Goal: Task Accomplishment & Management: Use online tool/utility

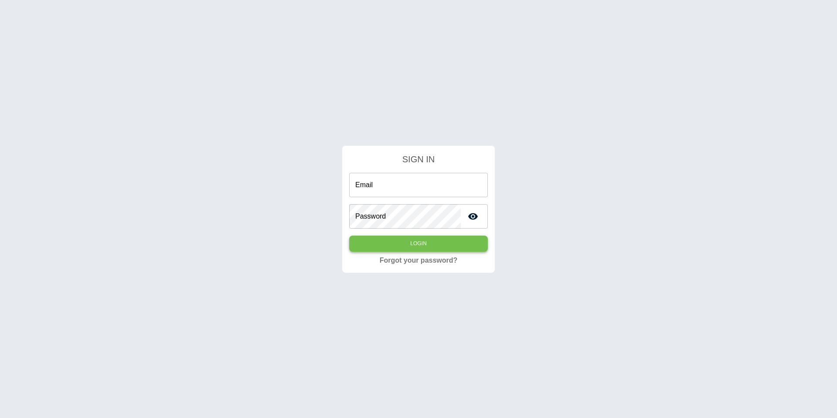
type input "**********"
click at [414, 244] on button "Login" at bounding box center [418, 244] width 139 height 16
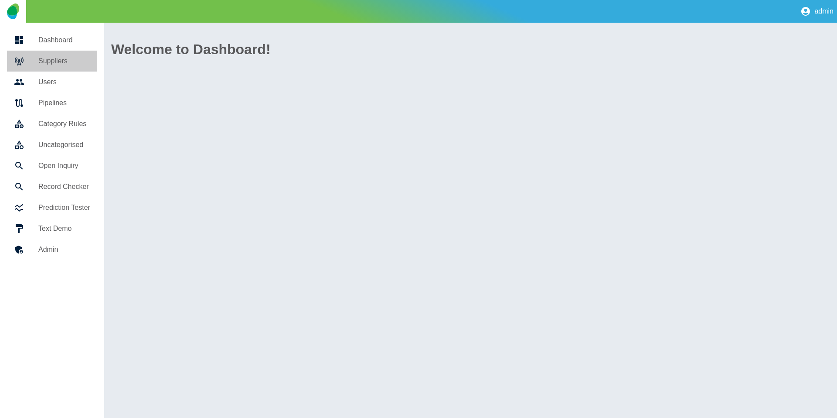
click at [55, 55] on link "Suppliers" at bounding box center [52, 61] width 90 height 21
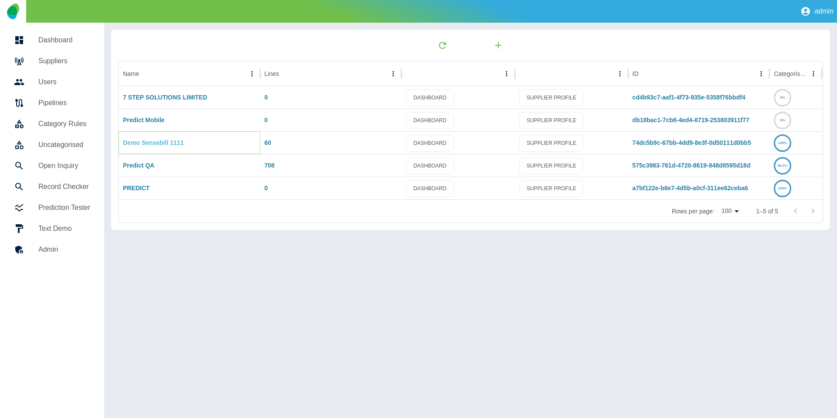
click at [142, 143] on link "Demo Sensabill 1111" at bounding box center [153, 142] width 61 height 7
click at [147, 114] on div "Predict Mobile" at bounding box center [190, 120] width 142 height 23
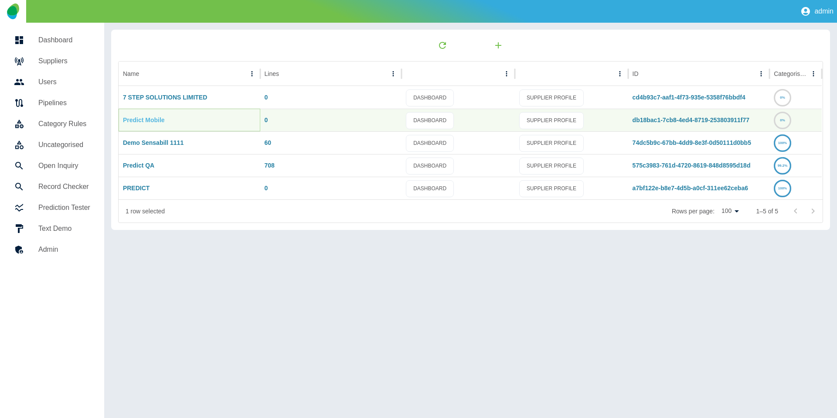
click at [147, 118] on link "Predict Mobile" at bounding box center [144, 119] width 42 height 7
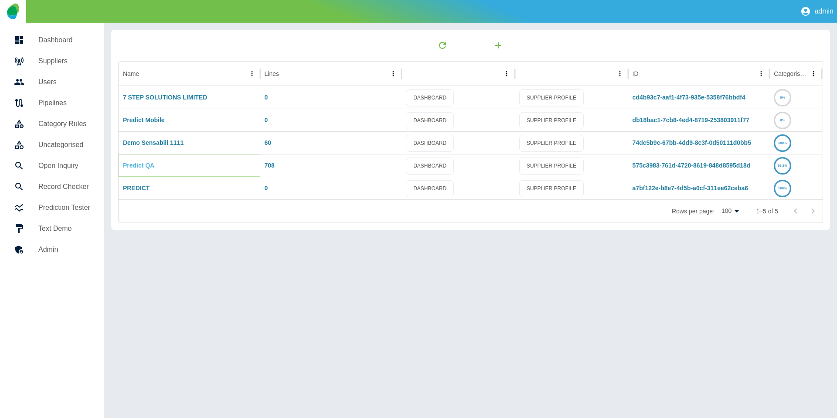
click at [131, 164] on link "Predict QA" at bounding box center [138, 165] width 31 height 7
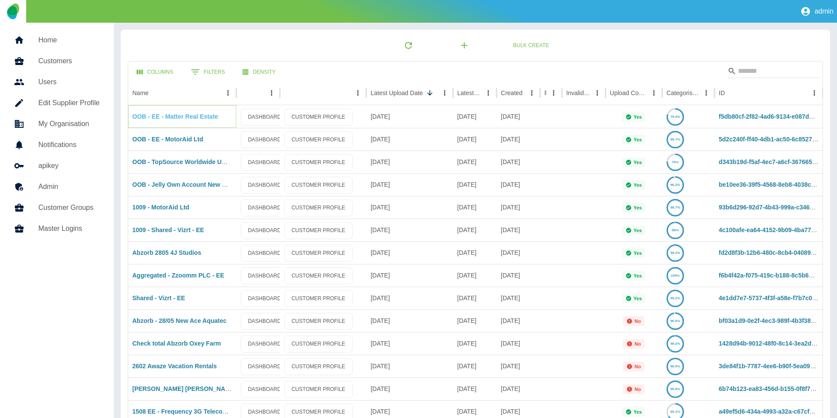
click at [181, 115] on link "OOB - EE - Matter Real Estate" at bounding box center [176, 116] width 86 height 7
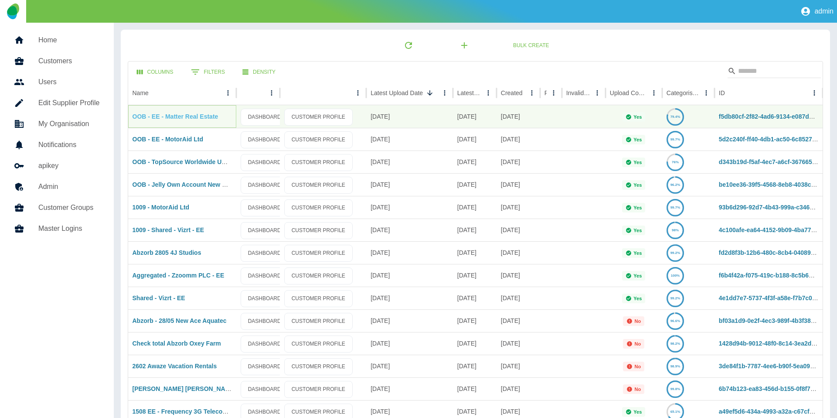
click at [167, 114] on link "OOB - EE - Matter Real Estate" at bounding box center [176, 116] width 86 height 7
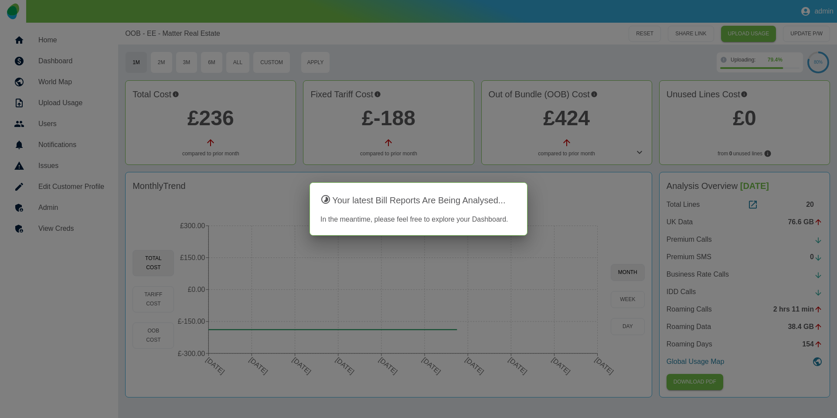
click at [244, 121] on div at bounding box center [418, 209] width 837 height 418
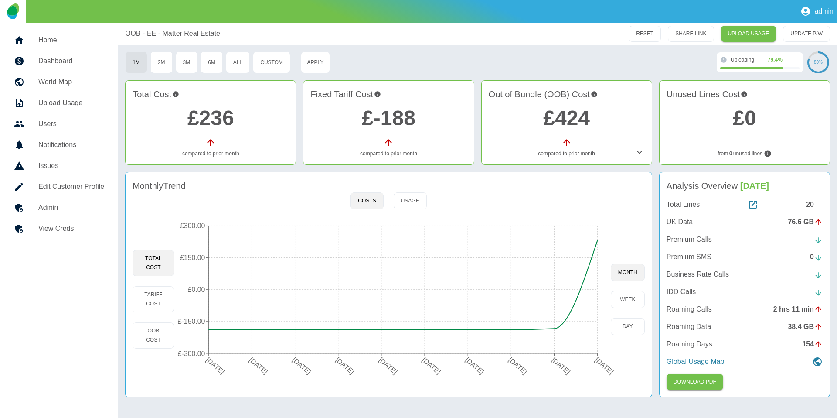
click at [207, 118] on link "£236" at bounding box center [211, 117] width 47 height 23
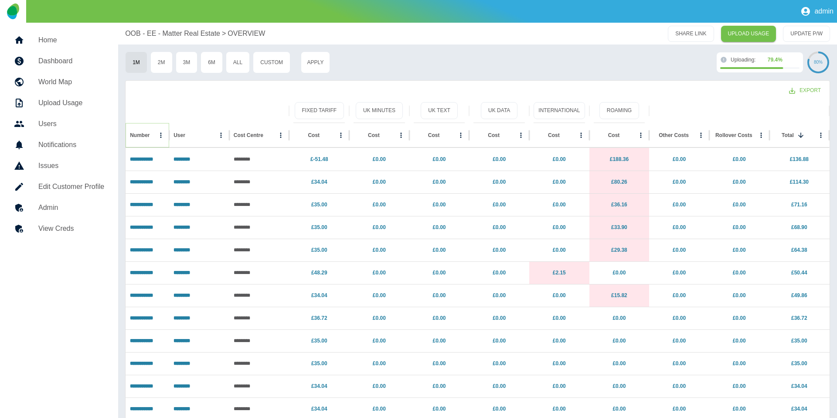
click at [154, 133] on icon "Sort" at bounding box center [156, 135] width 5 height 5
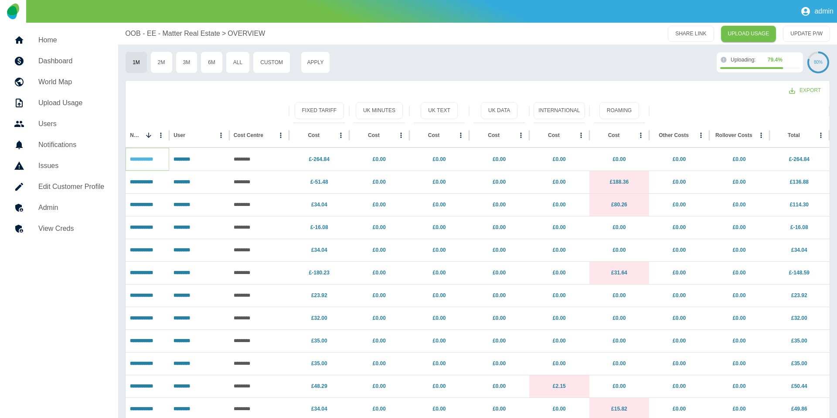
click at [144, 159] on link "**********" at bounding box center [141, 159] width 23 height 5
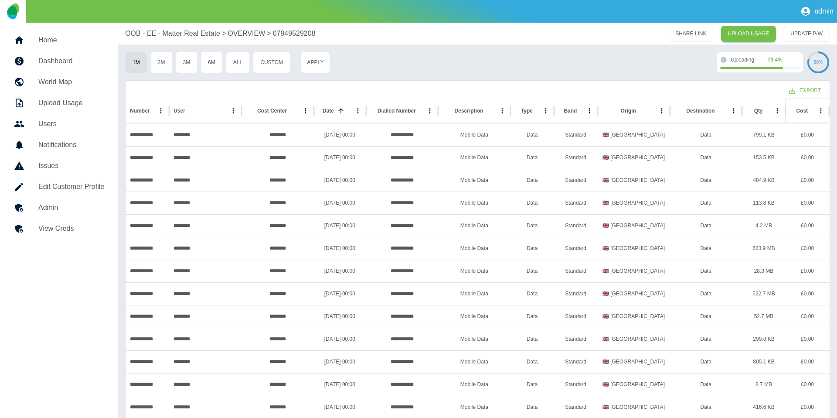
click at [811, 112] on icon "Sort" at bounding box center [815, 111] width 8 height 8
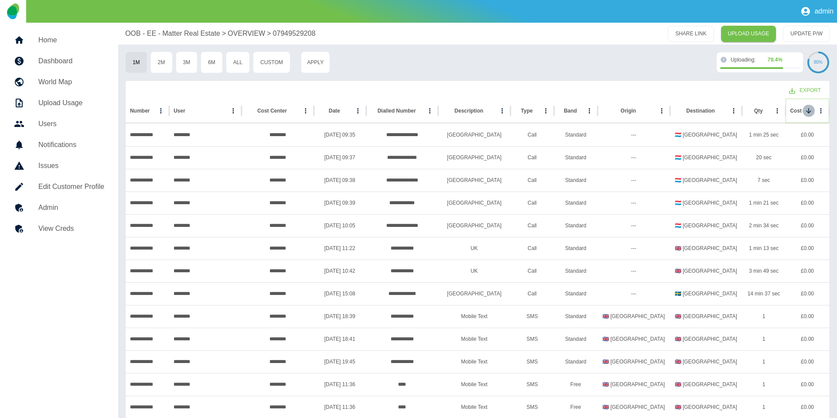
click at [807, 112] on icon "Sort" at bounding box center [809, 111] width 8 height 8
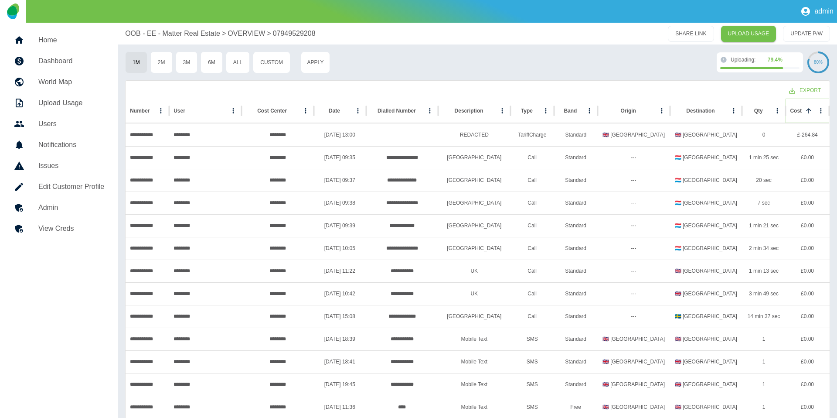
click at [810, 110] on icon "Sort" at bounding box center [808, 110] width 5 height 5
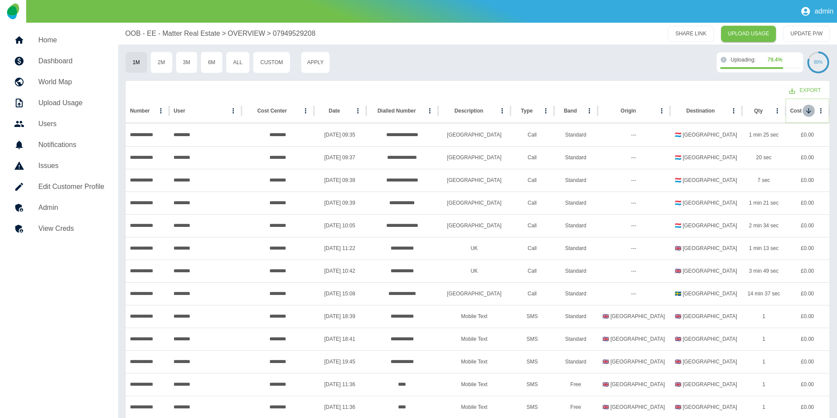
click at [810, 110] on icon "Sort" at bounding box center [809, 111] width 8 height 8
click at [810, 110] on icon "Sort" at bounding box center [808, 110] width 5 height 5
click at [810, 110] on icon "Sort" at bounding box center [809, 111] width 8 height 8
click at [810, 110] on icon "Sort" at bounding box center [808, 110] width 5 height 5
click at [810, 110] on icon "Sort" at bounding box center [809, 111] width 8 height 8
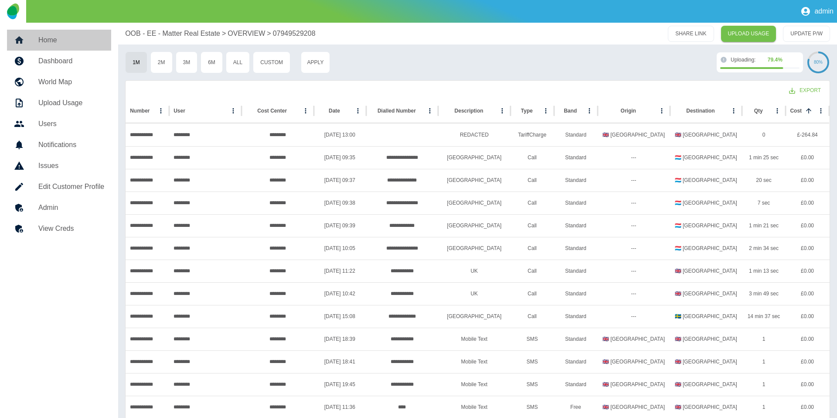
click at [57, 35] on h5 "Home" at bounding box center [71, 40] width 66 height 10
click at [141, 133] on div "**********" at bounding box center [148, 134] width 44 height 23
copy div "**********"
click at [90, 206] on h5 "Admin" at bounding box center [71, 207] width 66 height 10
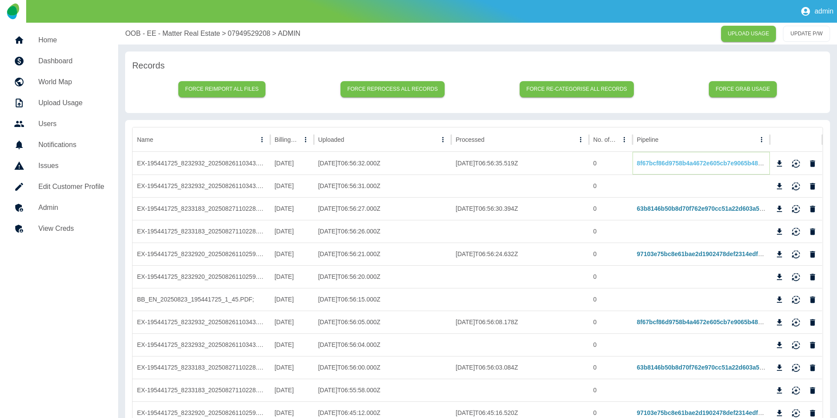
click at [688, 164] on link "8f67bcf86d9758b4a4672e605cb7e9065b48672b" at bounding box center [704, 163] width 135 height 7
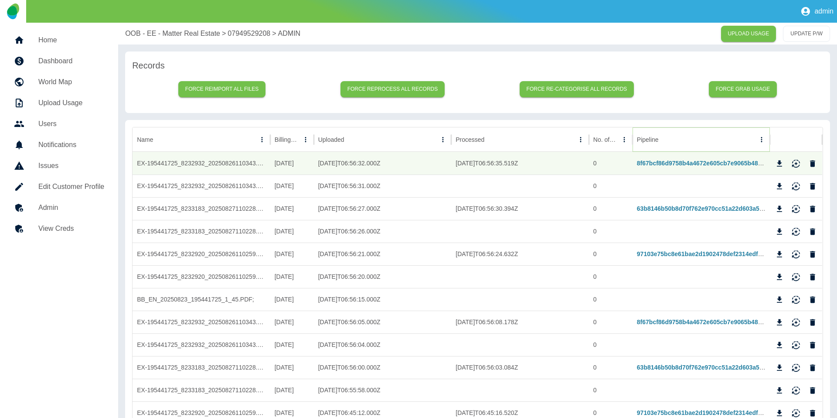
click at [670, 138] on icon "Sort" at bounding box center [666, 140] width 8 height 8
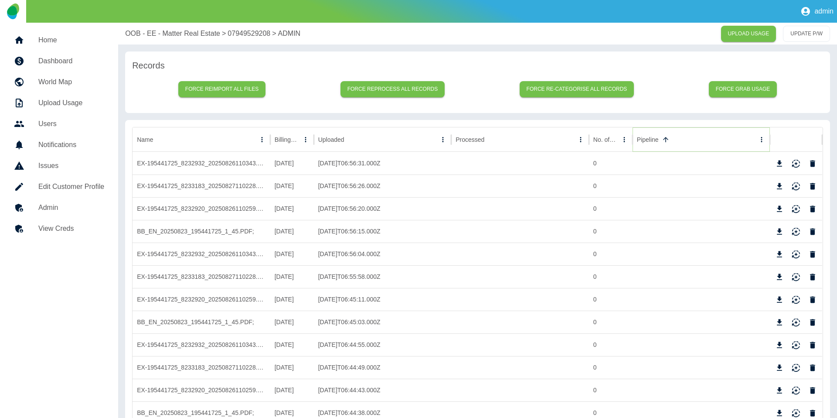
click at [665, 137] on icon "Sort" at bounding box center [666, 140] width 8 height 8
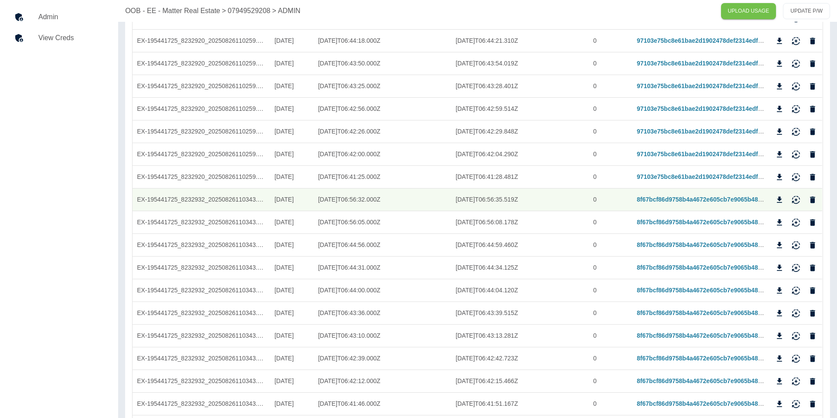
scroll to position [199, 0]
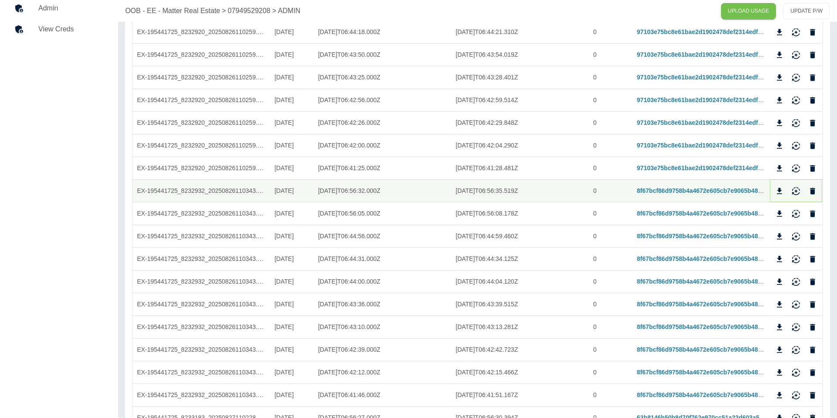
click at [799, 191] on icon "Reimport" at bounding box center [796, 191] width 9 height 9
click at [799, 212] on icon "Reimport" at bounding box center [796, 213] width 9 height 9
click at [794, 240] on icon "Reimport" at bounding box center [796, 236] width 9 height 9
click at [798, 263] on icon "Reimport" at bounding box center [796, 259] width 9 height 9
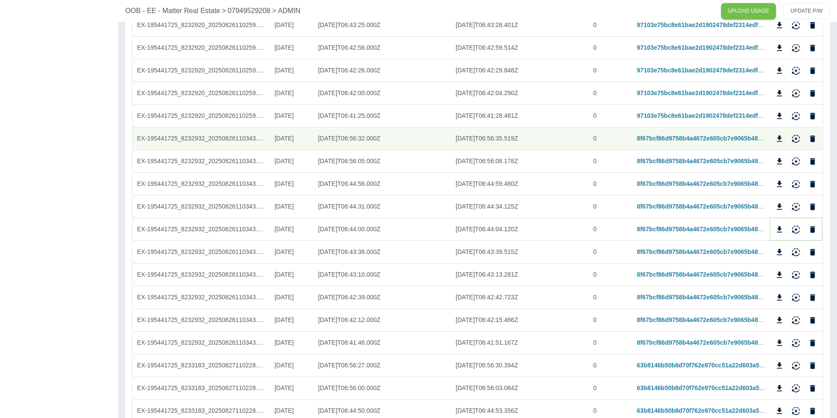
click at [799, 226] on icon "Reimport" at bounding box center [796, 228] width 8 height 6
drag, startPoint x: 799, startPoint y: 251, endPoint x: 795, endPoint y: 265, distance: 14.8
click at [799, 251] on icon "Reimport" at bounding box center [796, 252] width 9 height 9
click at [791, 277] on button "Reimport" at bounding box center [796, 274] width 13 height 13
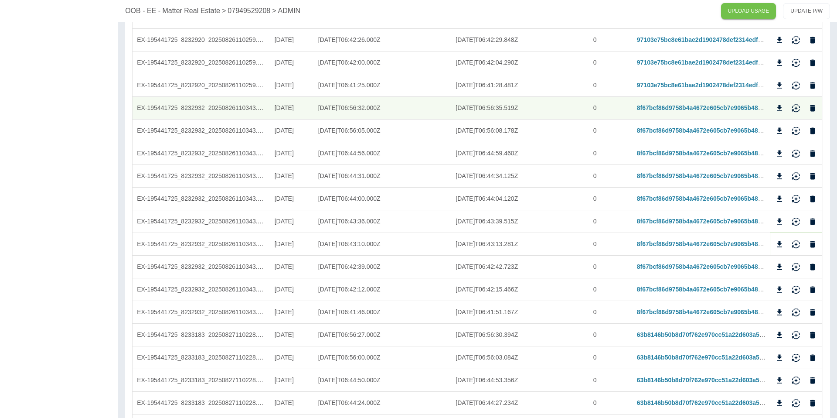
scroll to position [291, 0]
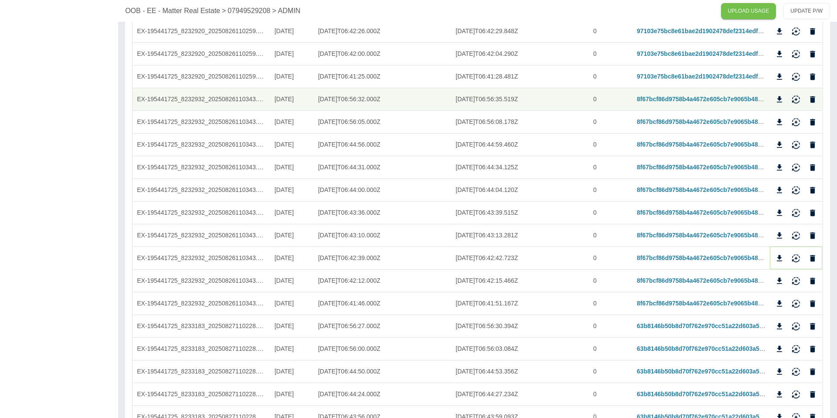
click at [795, 260] on icon "Reimport" at bounding box center [796, 258] width 9 height 9
click at [795, 284] on icon "Reimport" at bounding box center [796, 283] width 8 height 3
click at [791, 302] on button "Reimport" at bounding box center [796, 303] width 13 height 13
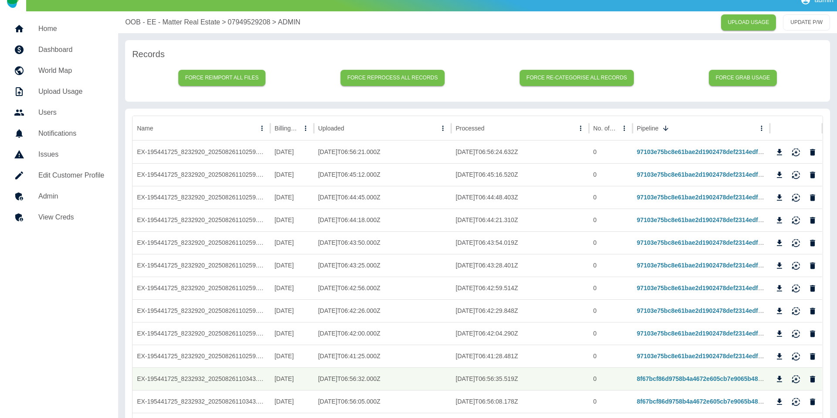
scroll to position [0, 0]
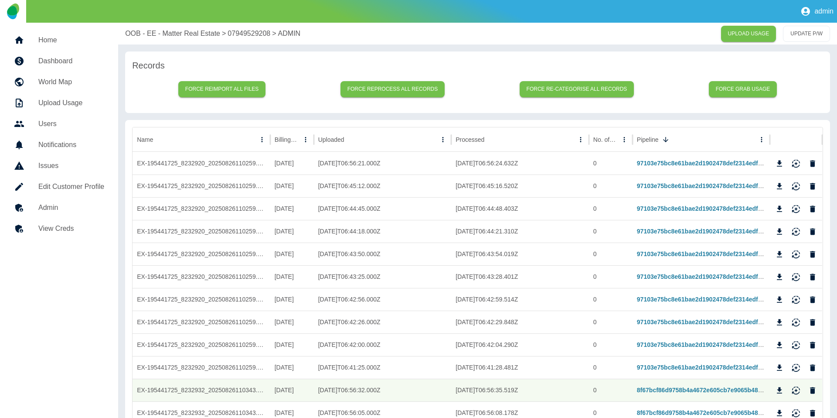
click at [154, 37] on p "OOB - EE - Matter Real Estate" at bounding box center [172, 33] width 95 height 10
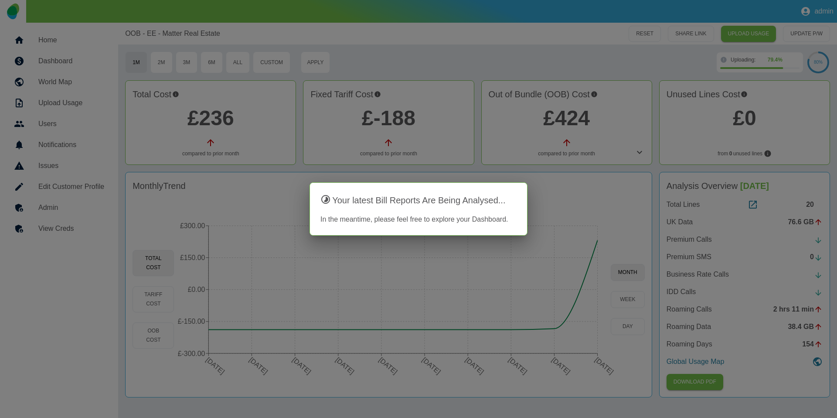
click at [198, 169] on div at bounding box center [418, 209] width 837 height 418
click at [279, 146] on div at bounding box center [418, 209] width 837 height 418
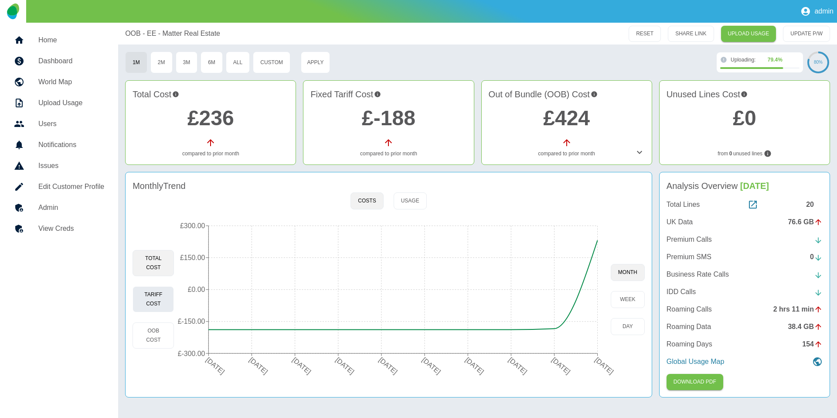
click at [163, 298] on button "Tariff Cost" at bounding box center [153, 299] width 41 height 26
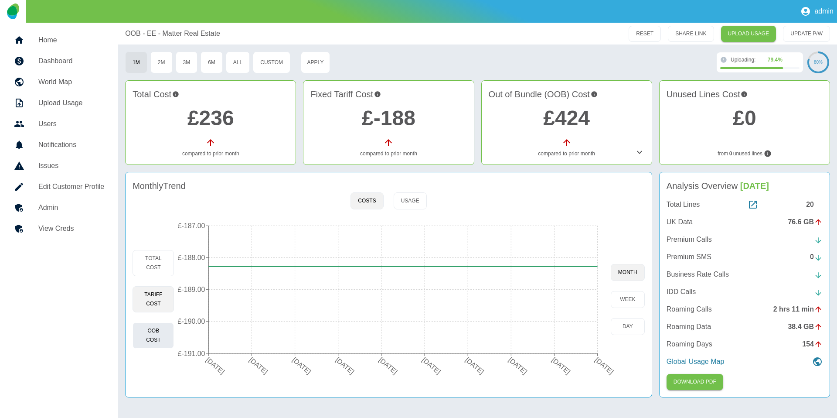
click at [167, 339] on button "OOB Cost" at bounding box center [153, 335] width 41 height 26
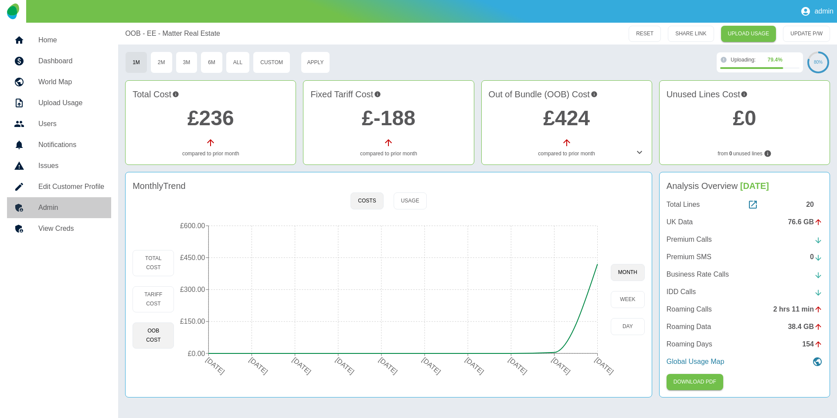
click at [50, 211] on h5 "Admin" at bounding box center [71, 207] width 66 height 10
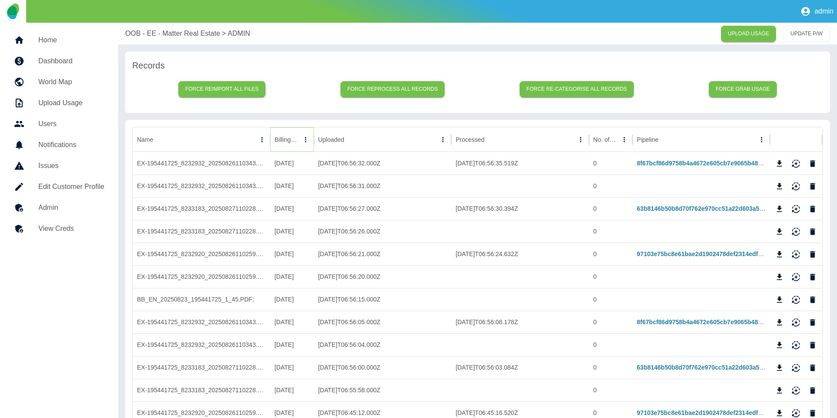
click at [303, 140] on icon "Sort" at bounding box center [305, 139] width 5 height 5
click at [681, 210] on link "63b8146b50b8d70f762e970cc51a22d603a5f027" at bounding box center [704, 208] width 135 height 7
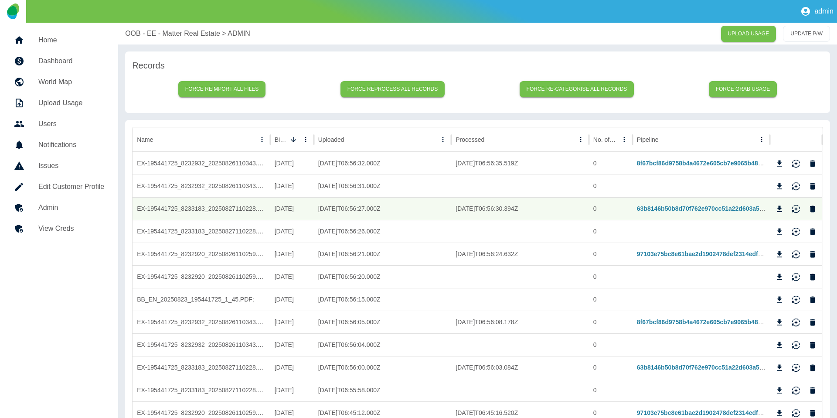
click at [174, 28] on p "OOB - EE - Matter Real Estate" at bounding box center [172, 33] width 95 height 10
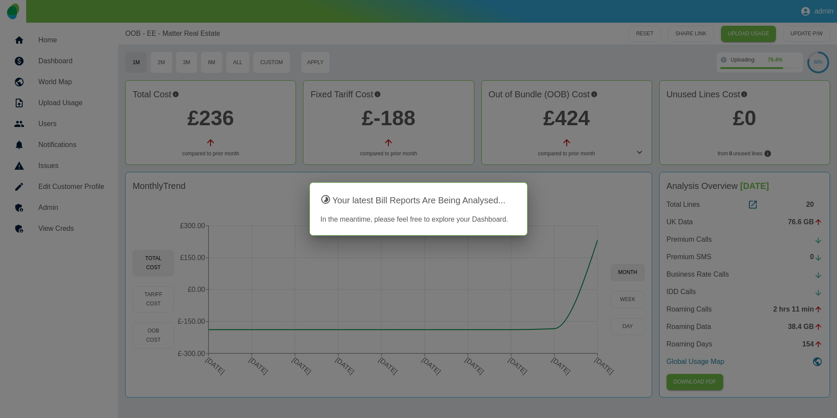
click at [631, 215] on div at bounding box center [418, 209] width 837 height 418
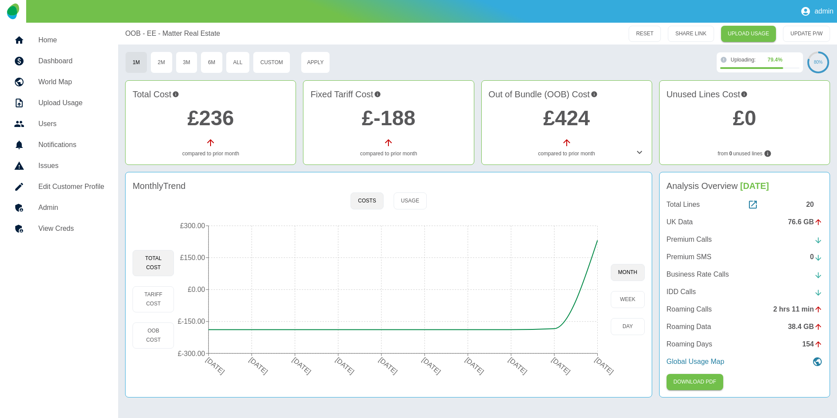
click at [225, 123] on link "£236" at bounding box center [211, 117] width 47 height 23
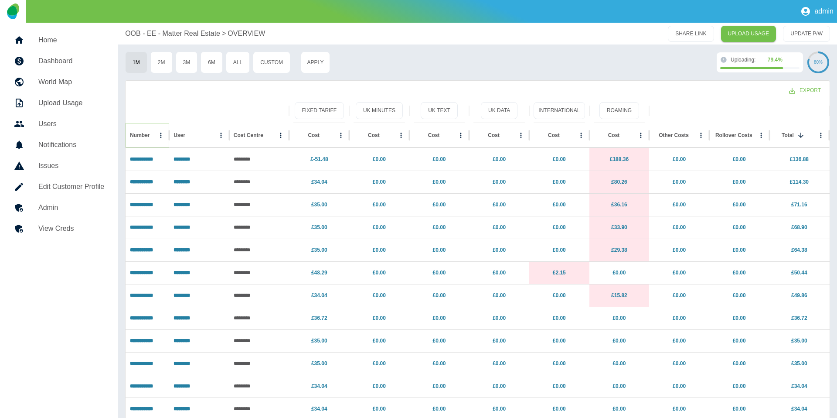
click at [154, 135] on icon "Sort" at bounding box center [156, 135] width 5 height 5
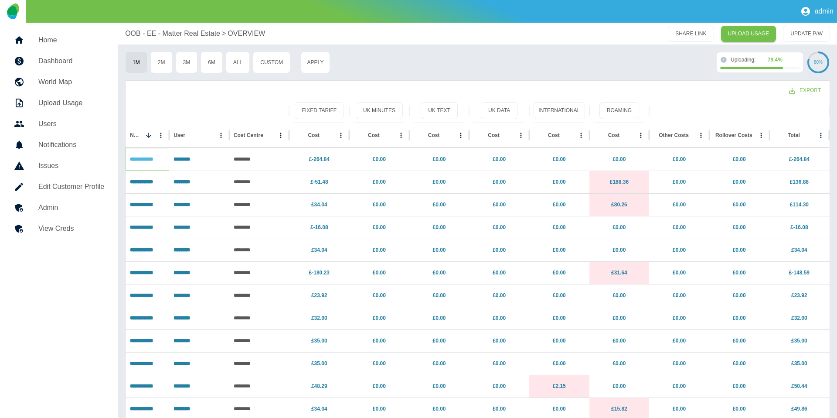
click at [148, 161] on link "**********" at bounding box center [141, 159] width 23 height 5
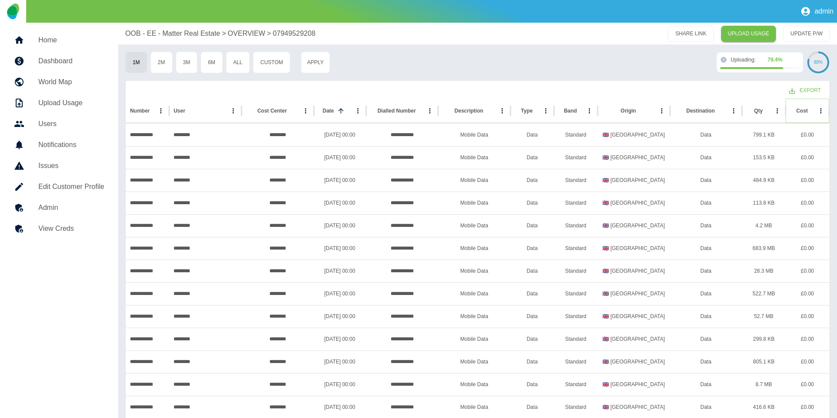
click at [813, 112] on icon "Sort" at bounding box center [815, 110] width 5 height 5
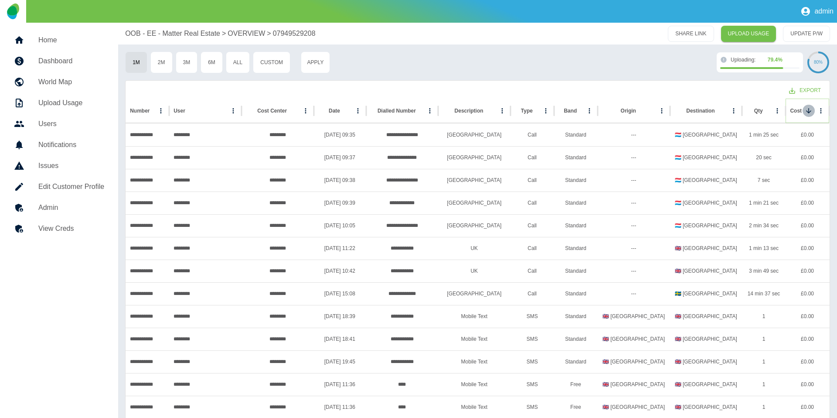
click at [808, 109] on icon "Sort" at bounding box center [809, 111] width 8 height 8
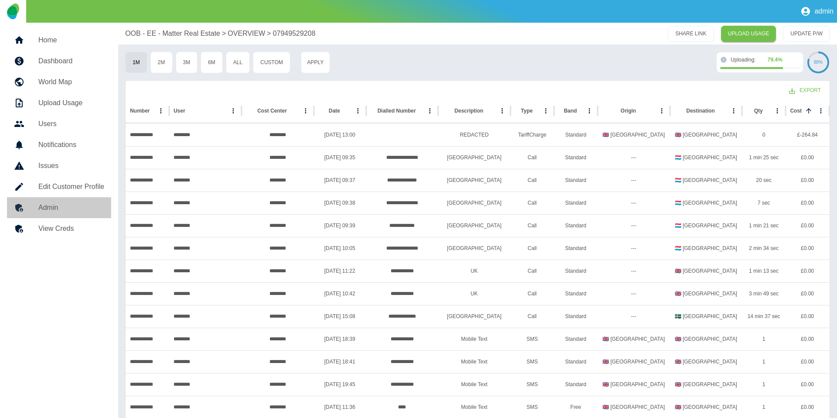
click at [52, 212] on h5 "Admin" at bounding box center [71, 207] width 66 height 10
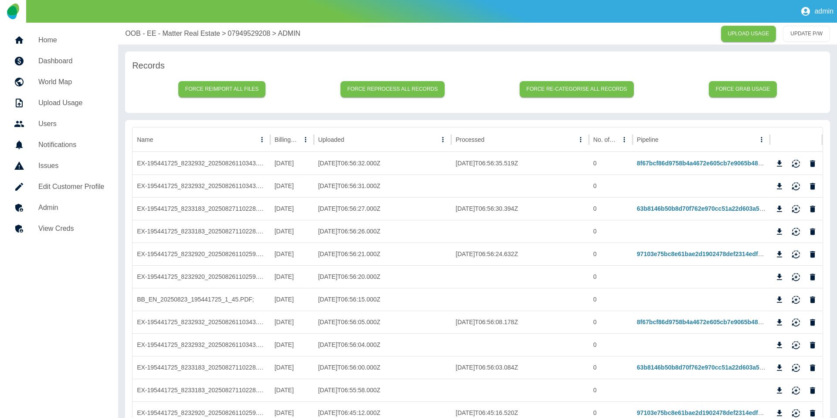
click at [76, 209] on h5 "Admin" at bounding box center [71, 207] width 66 height 10
click at [300, 139] on button "Sort" at bounding box center [306, 139] width 12 height 12
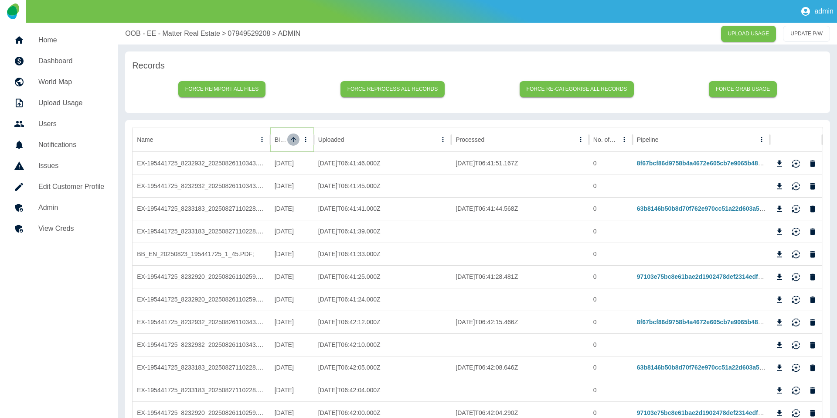
click at [289, 139] on button "Sort" at bounding box center [293, 139] width 12 height 12
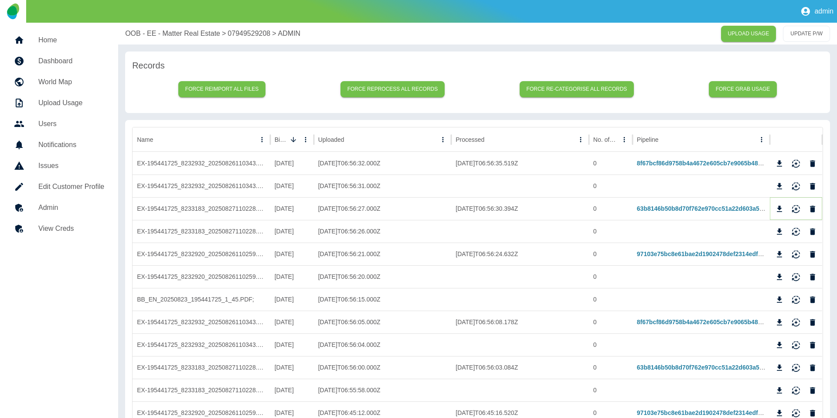
click at [782, 210] on icon "Download" at bounding box center [779, 209] width 9 height 9
click at [655, 208] on link "63b8146b50b8d70f762e970cc51a22d603a5f027" at bounding box center [704, 208] width 135 height 7
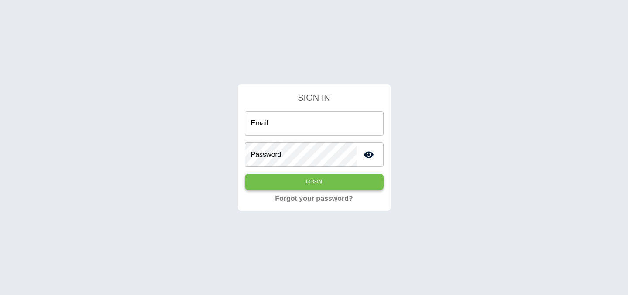
type input "**********"
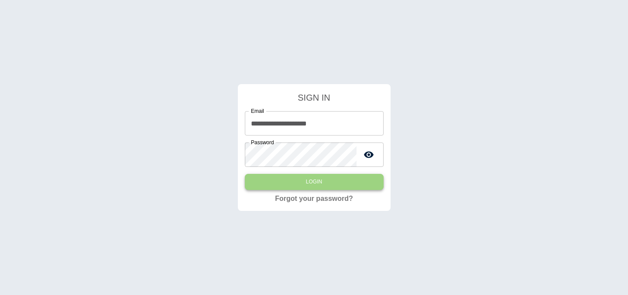
click at [317, 177] on button "Login" at bounding box center [314, 182] width 139 height 16
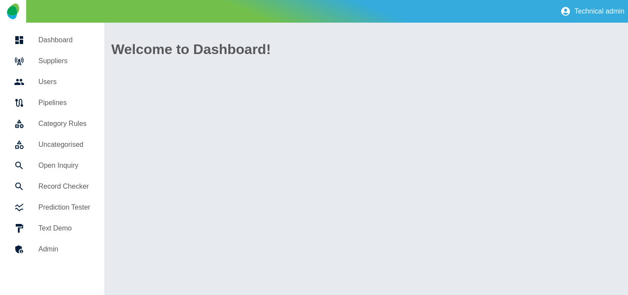
click at [72, 65] on h5 "Suppliers" at bounding box center [64, 61] width 52 height 10
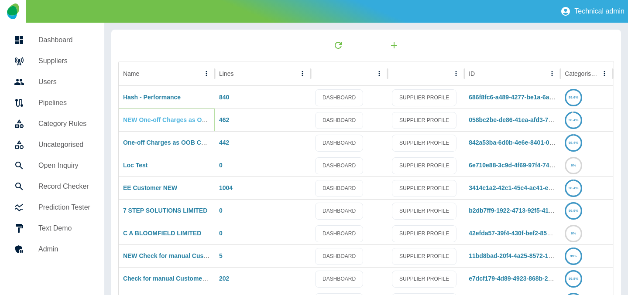
click at [156, 117] on link "NEW One-off Charges as OOB Costs" at bounding box center [176, 119] width 106 height 7
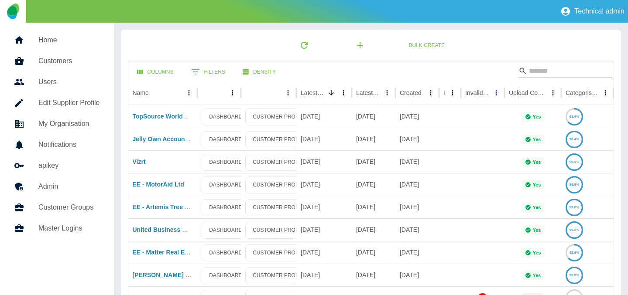
click at [554, 75] on input "Search" at bounding box center [564, 71] width 70 height 14
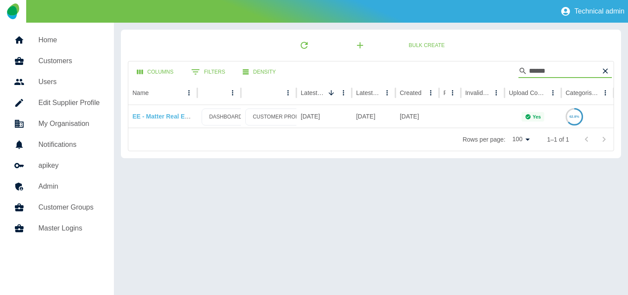
type input "******"
click at [165, 117] on link "EE - Matter Real Estate" at bounding box center [166, 116] width 67 height 7
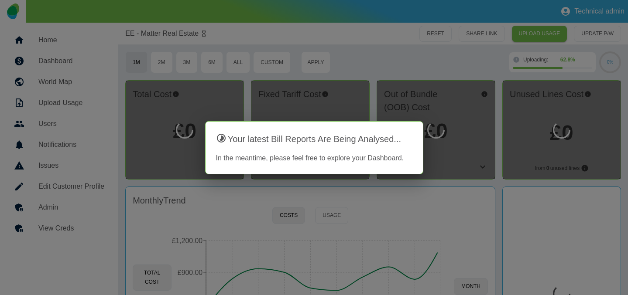
drag, startPoint x: 470, startPoint y: 136, endPoint x: 454, endPoint y: 155, distance: 25.4
click at [470, 136] on div at bounding box center [314, 147] width 628 height 295
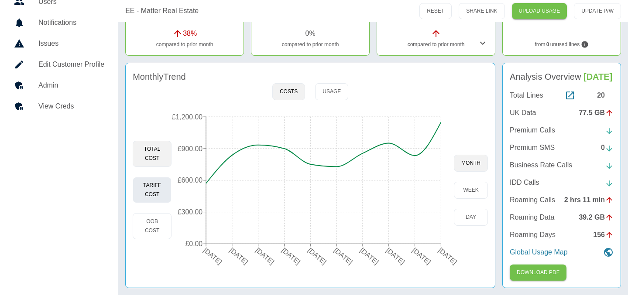
scroll to position [127, 0]
click at [161, 194] on button "Tariff Cost" at bounding box center [152, 190] width 39 height 26
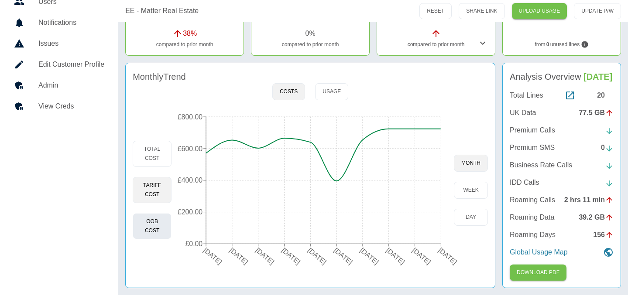
click at [164, 227] on button "OOB Cost" at bounding box center [152, 226] width 39 height 26
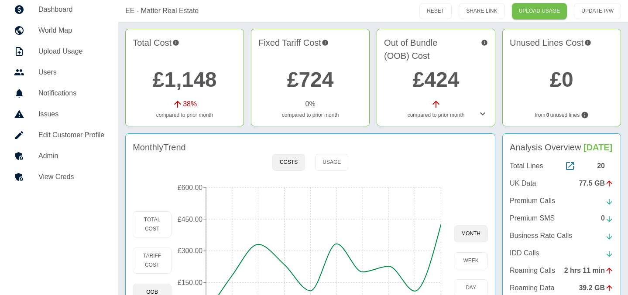
scroll to position [38, 0]
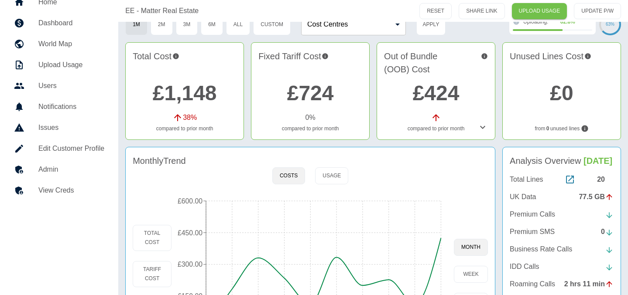
click at [172, 86] on link "£1,148" at bounding box center [185, 93] width 64 height 23
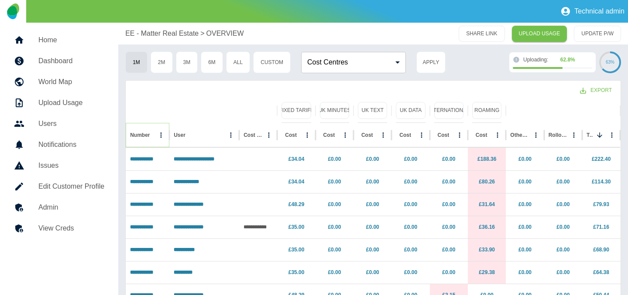
click at [153, 136] on icon "Sort" at bounding box center [157, 135] width 8 height 8
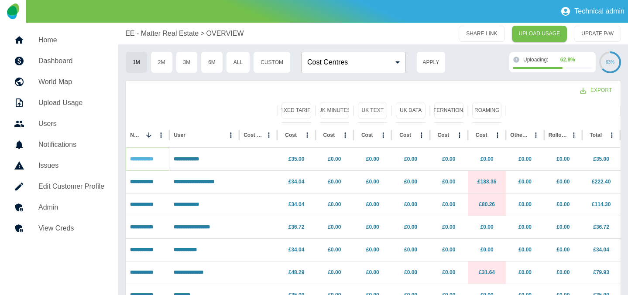
click at [146, 157] on link "**********" at bounding box center [141, 159] width 23 height 5
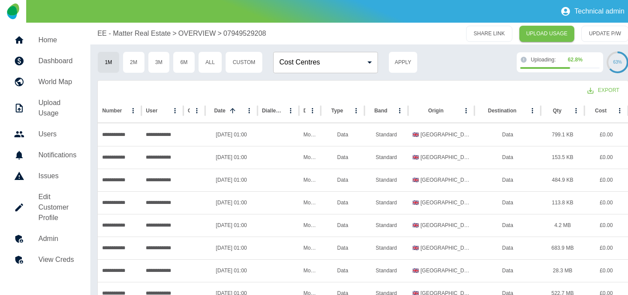
scroll to position [0, 8]
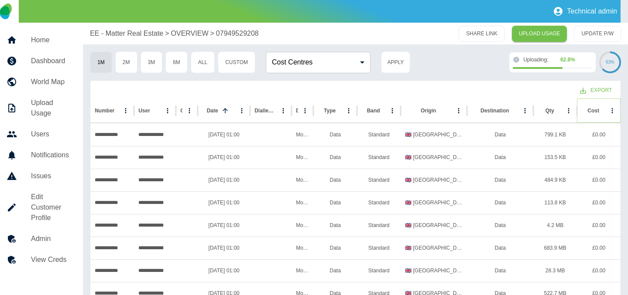
click at [602, 109] on icon "Sort" at bounding box center [606, 111] width 8 height 8
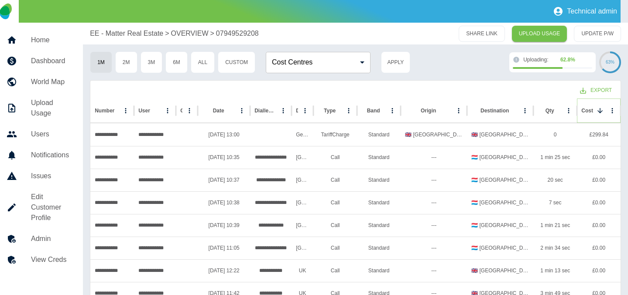
click at [598, 109] on icon "Sort" at bounding box center [600, 111] width 8 height 8
click at [598, 109] on icon "Sort" at bounding box center [599, 110] width 5 height 5
click at [50, 241] on h5 "Admin" at bounding box center [50, 239] width 38 height 10
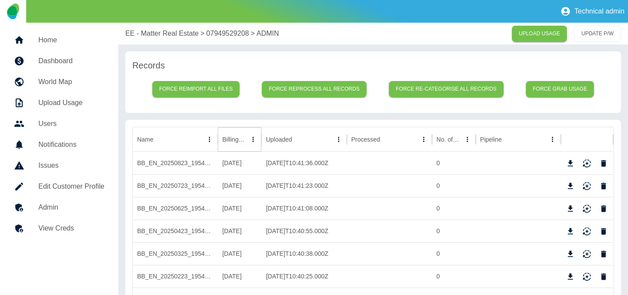
click at [247, 143] on button "Sort" at bounding box center [253, 139] width 12 height 12
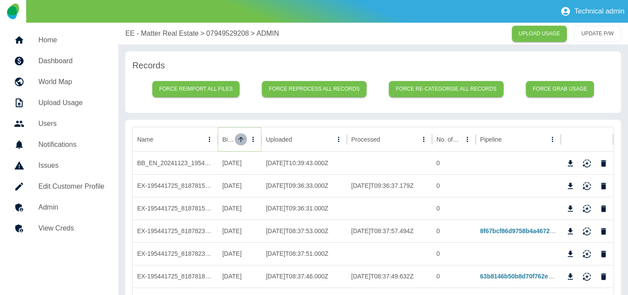
click at [241, 143] on button "Sort" at bounding box center [241, 139] width 12 height 12
click at [569, 276] on icon "Download" at bounding box center [570, 276] width 5 height 6
click at [160, 31] on p "EE - Matter Real Estate" at bounding box center [161, 33] width 73 height 10
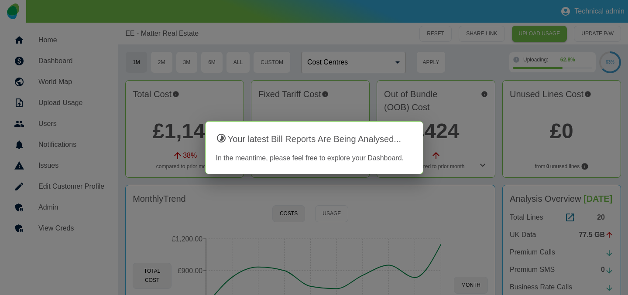
click at [178, 92] on div at bounding box center [314, 147] width 628 height 295
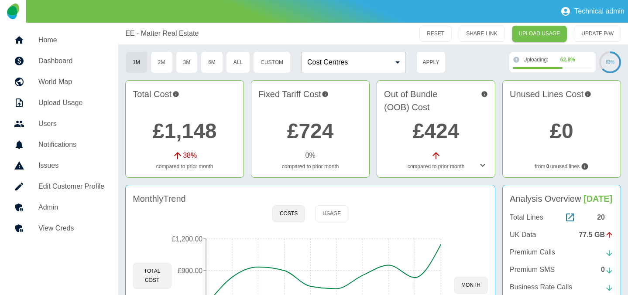
click at [178, 120] on link "£1,148" at bounding box center [185, 131] width 64 height 23
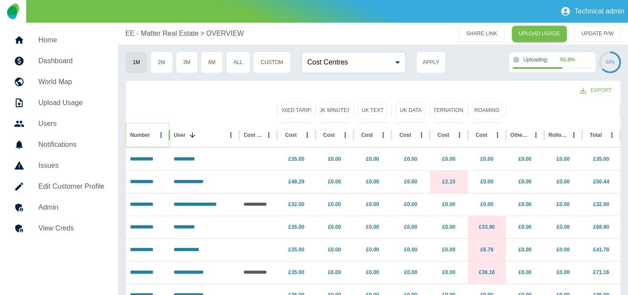
click at [154, 136] on icon "Sort" at bounding box center [156, 135] width 5 height 5
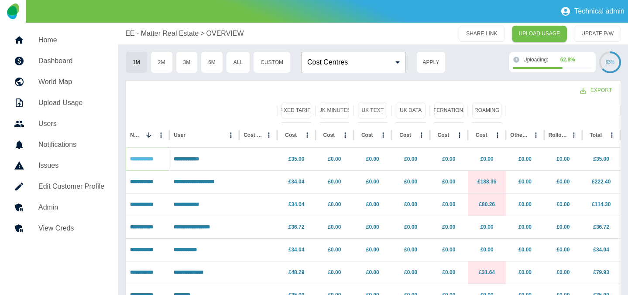
click at [149, 157] on link "**********" at bounding box center [141, 159] width 23 height 5
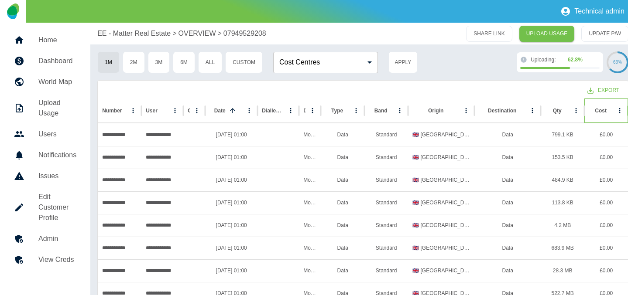
click at [594, 112] on div "Cost" at bounding box center [600, 111] width 12 height 6
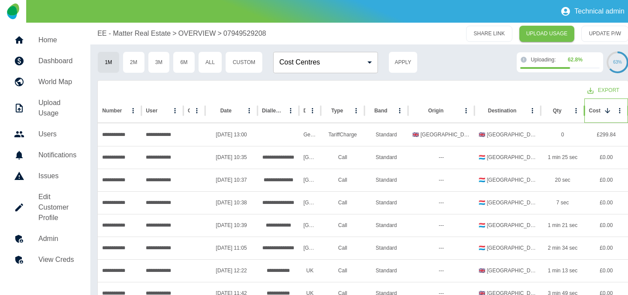
click at [600, 110] on div "Cost" at bounding box center [594, 111] width 12 height 6
click at [603, 109] on button "Sort" at bounding box center [607, 111] width 12 height 12
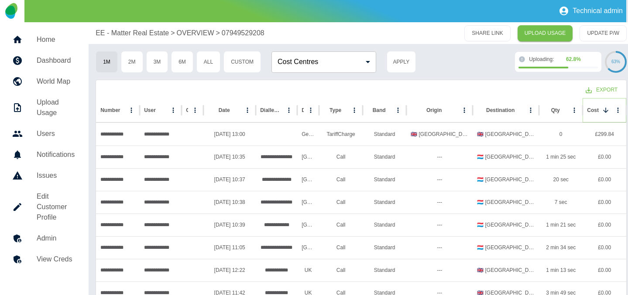
click at [603, 109] on icon "Sort" at bounding box center [605, 110] width 8 height 8
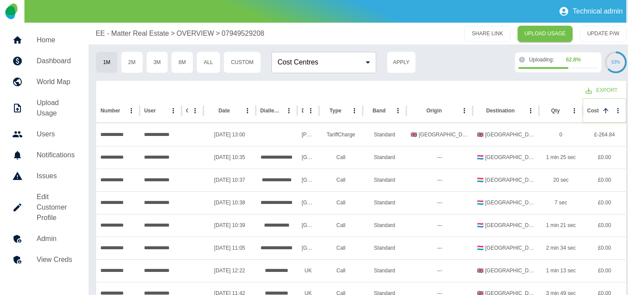
scroll to position [0, 0]
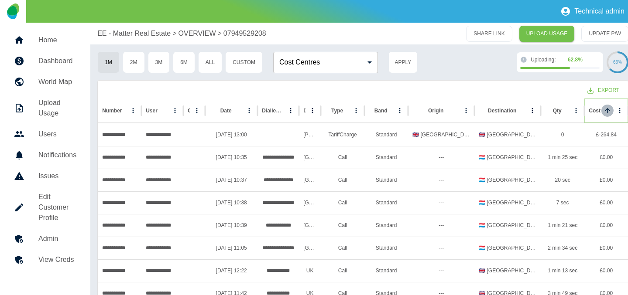
click at [603, 109] on button "Sort" at bounding box center [607, 111] width 12 height 12
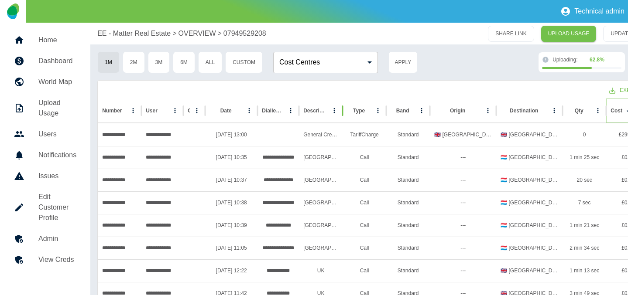
drag, startPoint x: 319, startPoint y: 113, endPoint x: 341, endPoint y: 113, distance: 21.8
click at [341, 113] on div at bounding box center [342, 111] width 4 height 24
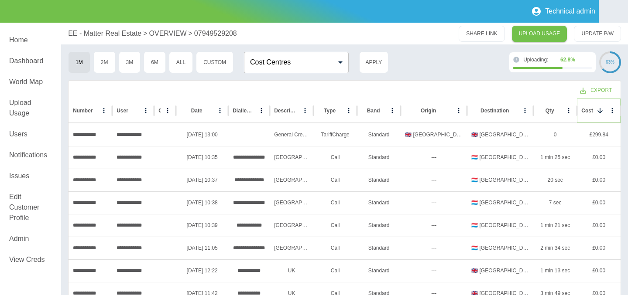
click at [601, 113] on icon "Sort" at bounding box center [600, 111] width 8 height 8
click at [96, 33] on p "EE - Matter Real Estate" at bounding box center [104, 33] width 73 height 10
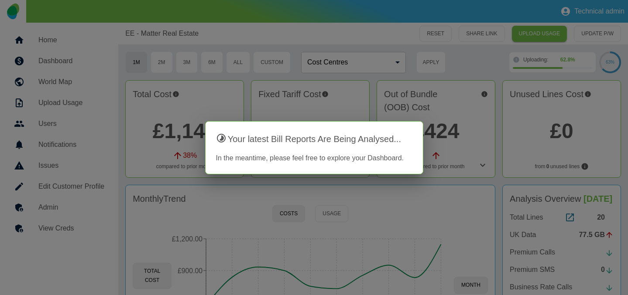
click at [164, 175] on div at bounding box center [314, 147] width 628 height 295
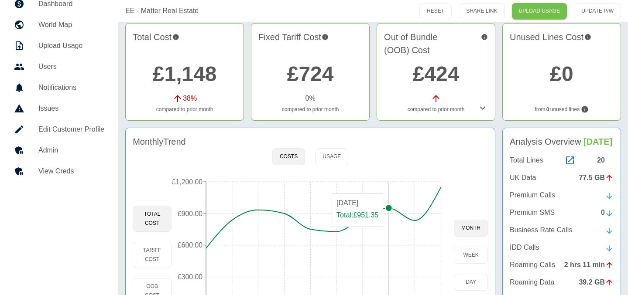
scroll to position [88, 0]
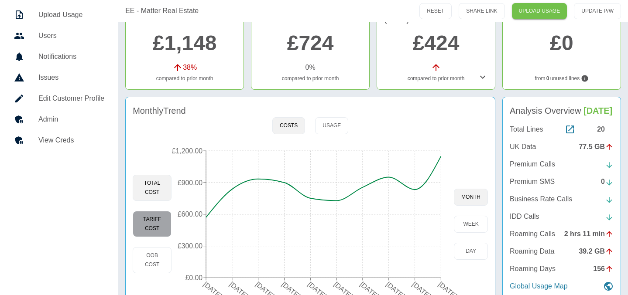
click at [155, 219] on button "Tariff Cost" at bounding box center [152, 224] width 39 height 26
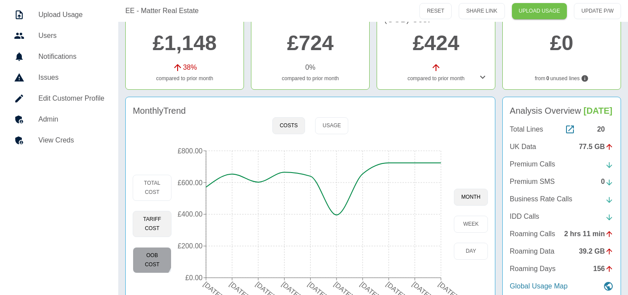
click at [137, 253] on button "OOB Cost" at bounding box center [152, 260] width 39 height 26
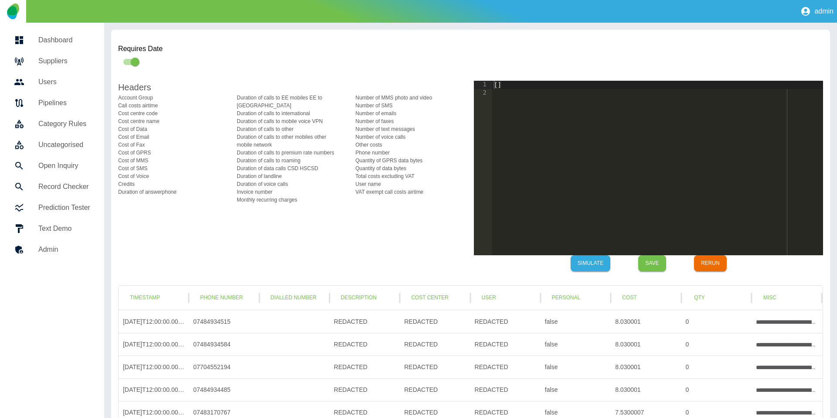
scroll to position [24, 0]
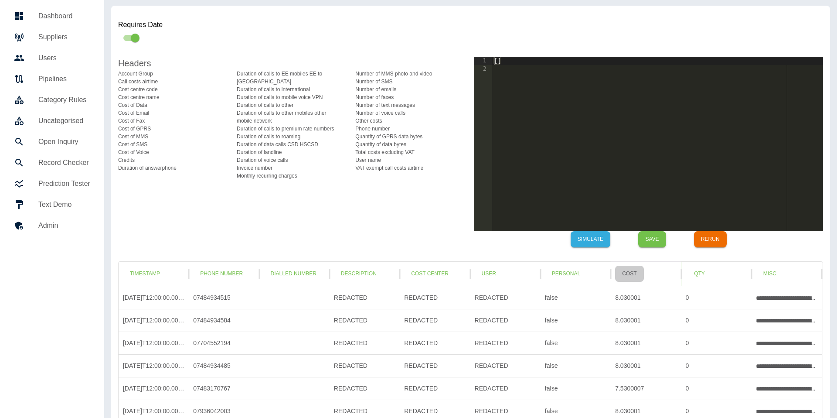
click at [639, 271] on button "Cost" at bounding box center [629, 274] width 28 height 16
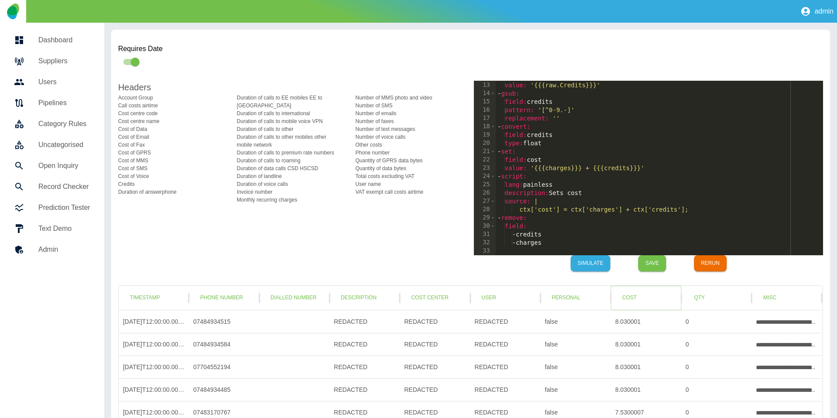
scroll to position [99, 0]
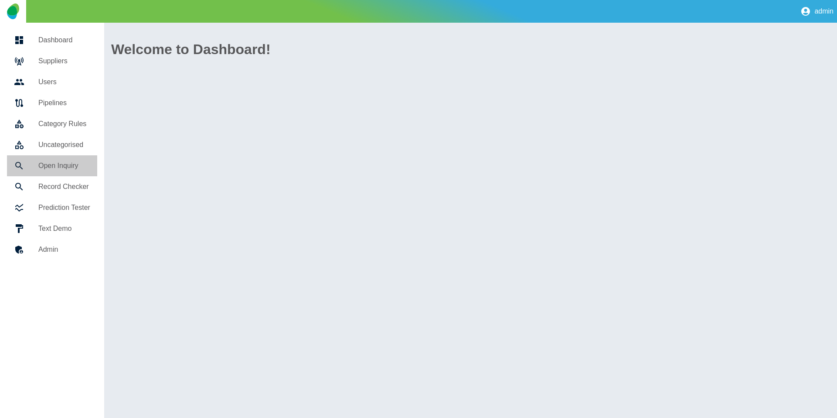
click at [62, 165] on h5 "Open Inquiry" at bounding box center [64, 166] width 52 height 10
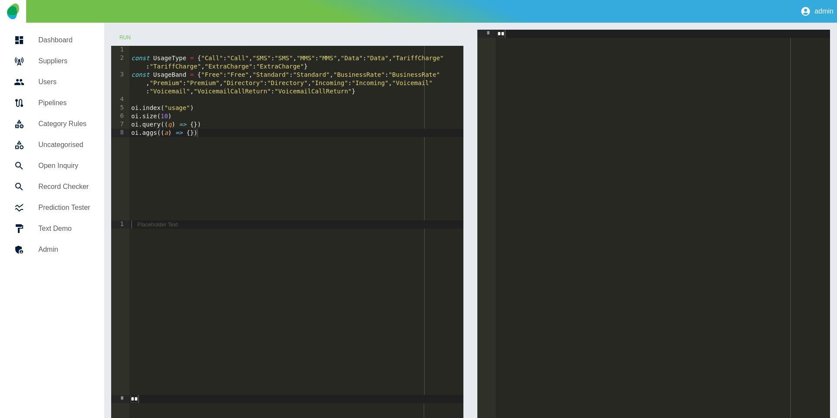
type textarea "**********"
click at [195, 125] on div "const UsageType = { "Call" : "Call" , "SMS" : "SMS" , "MMS" : "MMS" , "Data" : …" at bounding box center [297, 141] width 335 height 191
type textarea "*******"
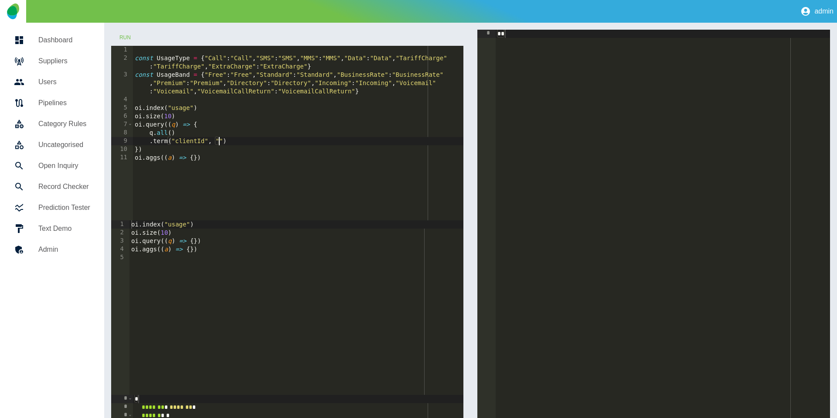
scroll to position [0, 6]
type textarea "**********"
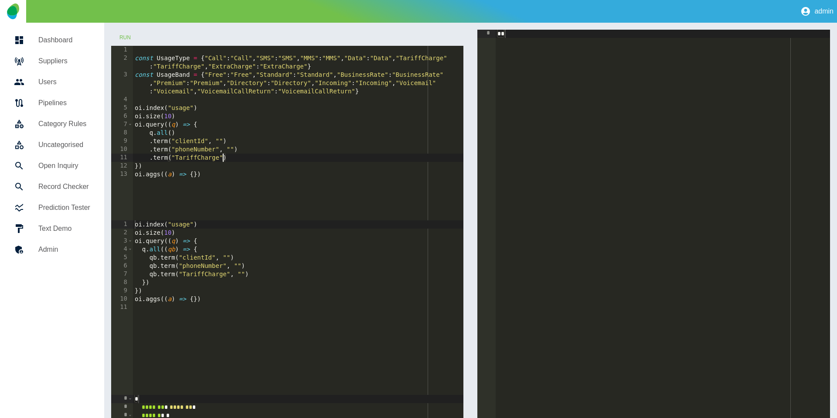
scroll to position [0, 6]
click at [172, 157] on div "const UsageType = { "Call" : "Call" , "SMS" : "SMS" , "MMS" : "MMS" , "Data" : …" at bounding box center [298, 141] width 331 height 191
click at [219, 140] on div "const UsageType = { "Call" : "Call" , "SMS" : "SMS" , "MMS" : "MMS" , "Data" : …" at bounding box center [298, 141] width 331 height 191
paste textarea "**********"
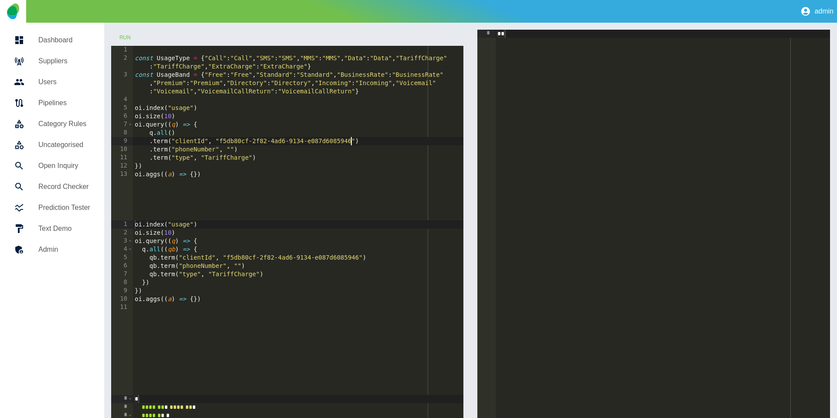
click at [230, 150] on div "const UsageType = { "Call" : "Call" , "SMS" : "SMS" , "MMS" : "MMS" , "Data" : …" at bounding box center [298, 141] width 331 height 191
paste textarea "**********"
click at [125, 37] on button "Run" at bounding box center [125, 38] width 28 height 16
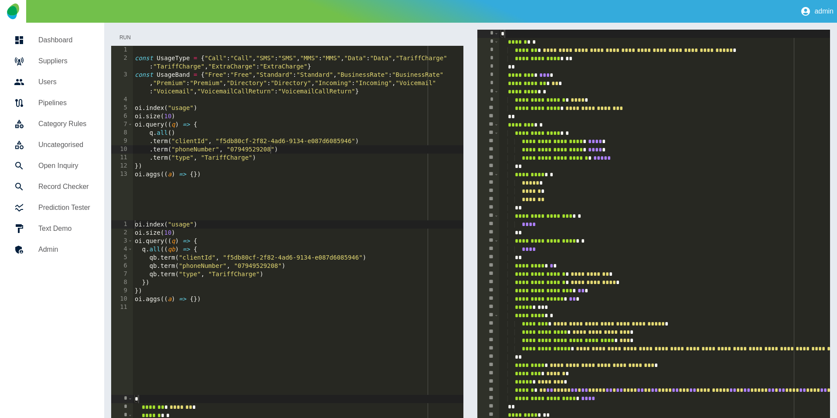
click at [125, 37] on button "Run" at bounding box center [125, 38] width 28 height 16
click at [172, 107] on div "const UsageType = { "Call" : "Call" , "SMS" : "SMS" , "MMS" : "MMS" , "Data" : …" at bounding box center [298, 141] width 331 height 191
type textarea "**********"
click at [125, 41] on button "Run" at bounding box center [125, 38] width 28 height 16
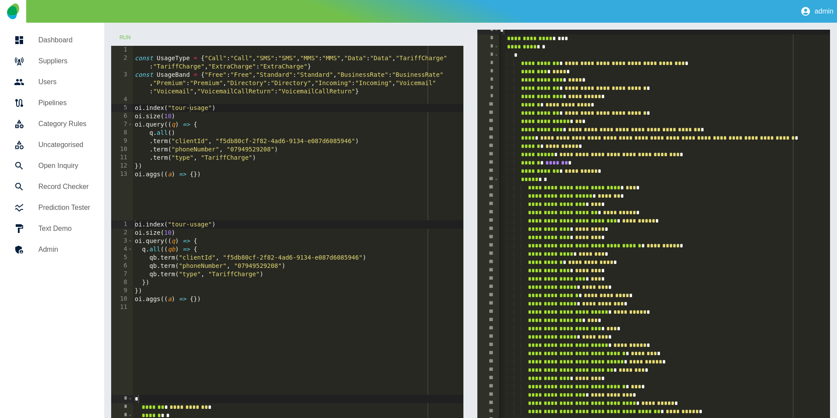
scroll to position [0, 0]
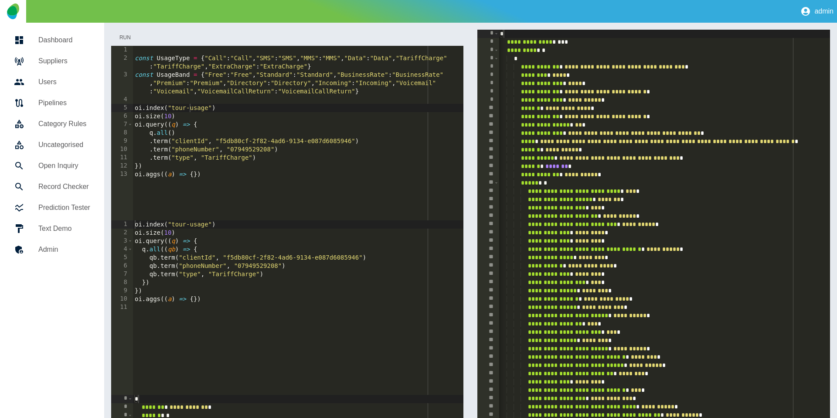
click at [123, 38] on button "Run" at bounding box center [125, 38] width 28 height 16
click at [127, 37] on button "Run" at bounding box center [125, 38] width 28 height 16
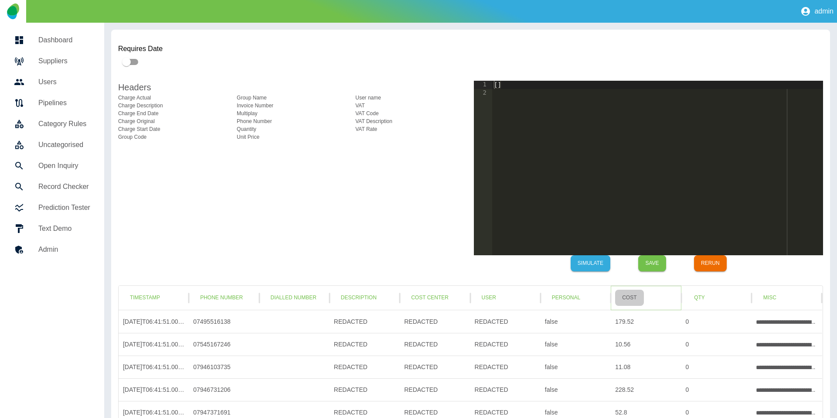
click at [639, 301] on button "Cost" at bounding box center [629, 298] width 28 height 16
click at [692, 295] on button "Qty" at bounding box center [700, 298] width 28 height 16
click at [642, 298] on button "Cost" at bounding box center [629, 298] width 28 height 16
click at [765, 297] on button "Misc" at bounding box center [770, 298] width 28 height 16
click at [554, 301] on button "Personal" at bounding box center [566, 298] width 42 height 16
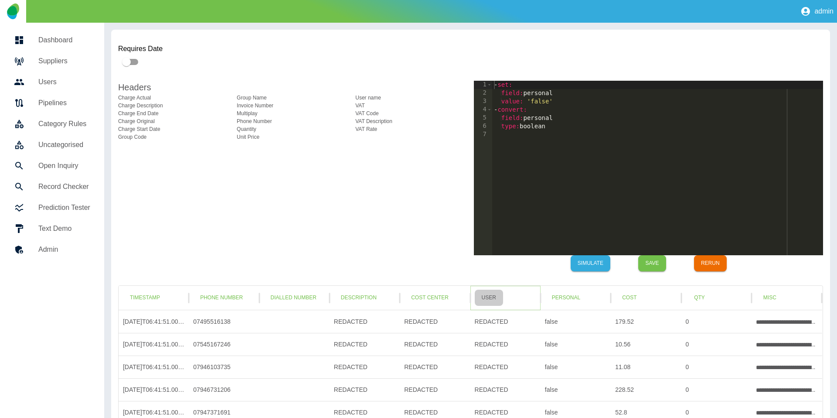
click at [492, 301] on button "User" at bounding box center [489, 298] width 28 height 16
click at [444, 299] on button "Cost Center" at bounding box center [429, 298] width 51 height 16
click at [376, 299] on button "Description" at bounding box center [359, 298] width 50 height 16
click at [284, 301] on button "Dialled Number" at bounding box center [294, 298] width 60 height 16
click at [200, 301] on button "Phone Number" at bounding box center [221, 298] width 57 height 16
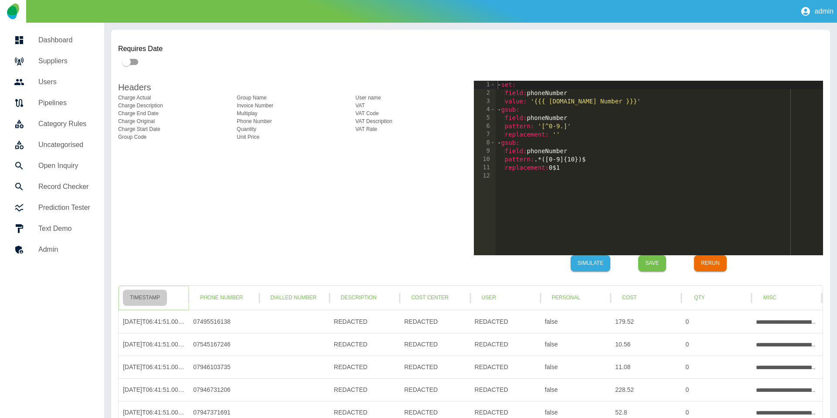
click at [151, 301] on button "Timestamp" at bounding box center [145, 298] width 44 height 16
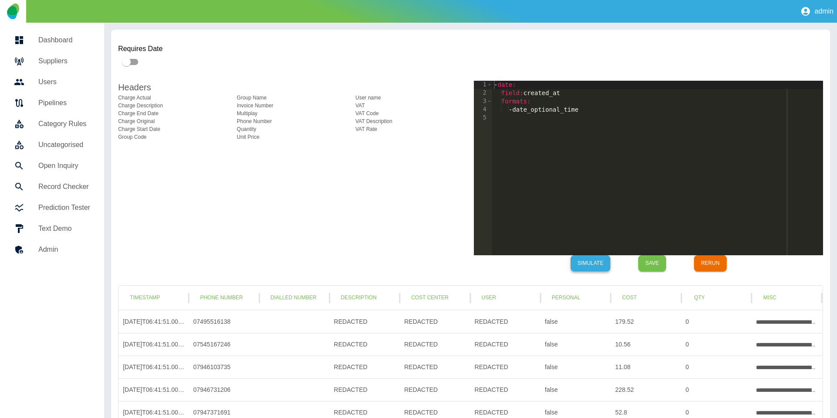
click at [584, 263] on button "Simulate" at bounding box center [591, 263] width 40 height 16
click at [655, 266] on button "Save" at bounding box center [653, 263] width 28 height 16
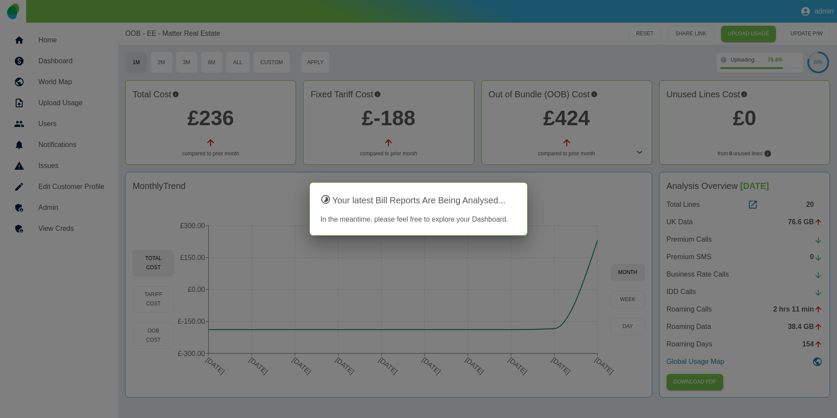
click at [38, 205] on div at bounding box center [418, 209] width 837 height 418
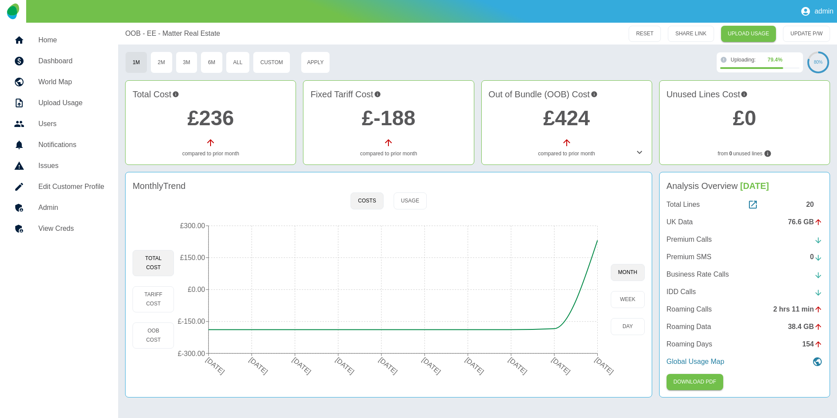
click at [38, 206] on div at bounding box center [26, 207] width 24 height 10
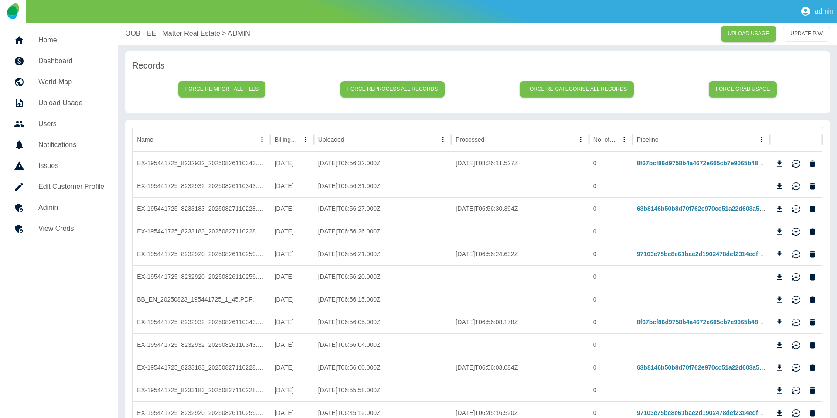
click at [161, 36] on p "OOB - EE - Matter Real Estate" at bounding box center [172, 33] width 95 height 10
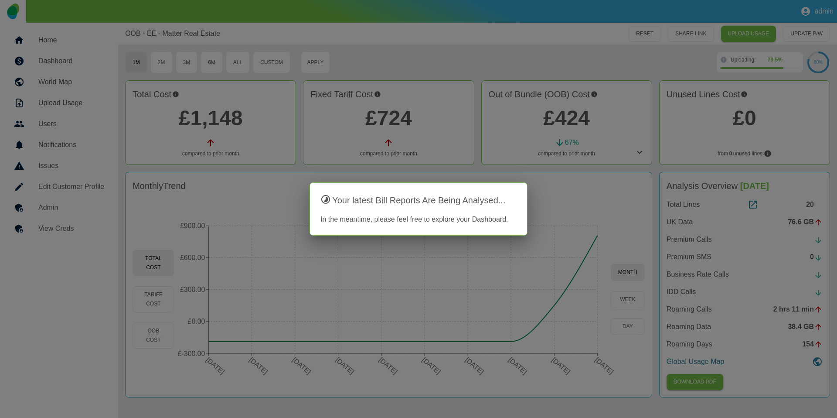
click at [291, 200] on div at bounding box center [418, 209] width 837 height 418
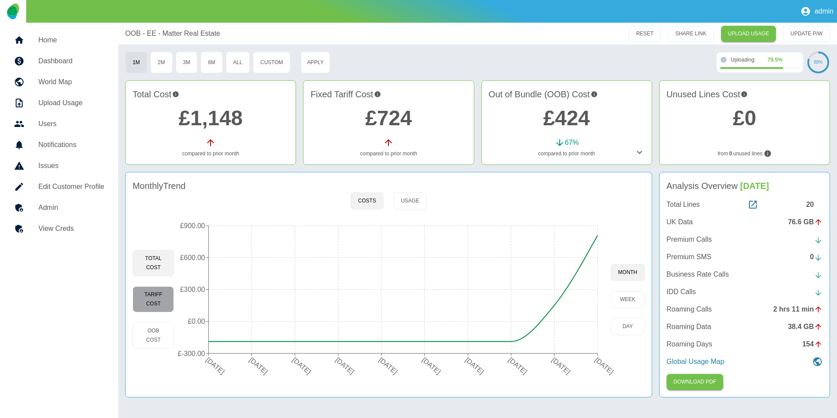
click at [164, 290] on button "Tariff Cost" at bounding box center [153, 299] width 41 height 26
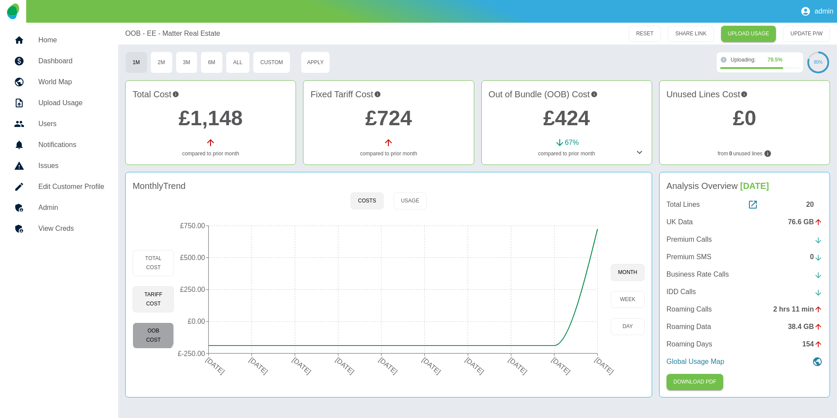
click at [148, 331] on button "OOB Cost" at bounding box center [153, 335] width 41 height 26
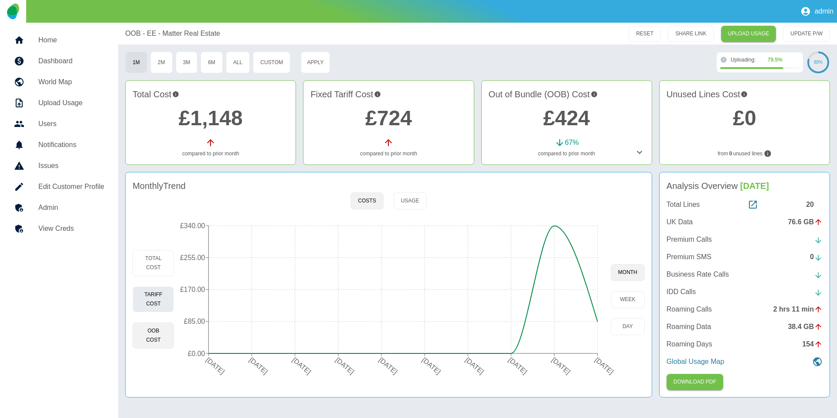
click at [165, 301] on button "Tariff Cost" at bounding box center [153, 299] width 41 height 26
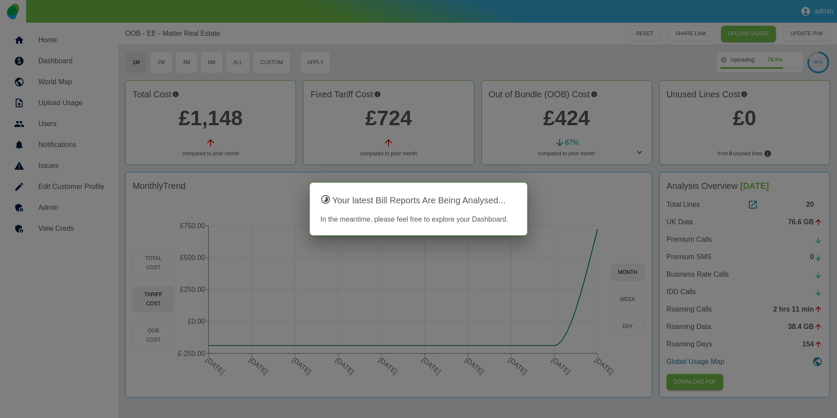
click at [181, 170] on div at bounding box center [418, 209] width 837 height 418
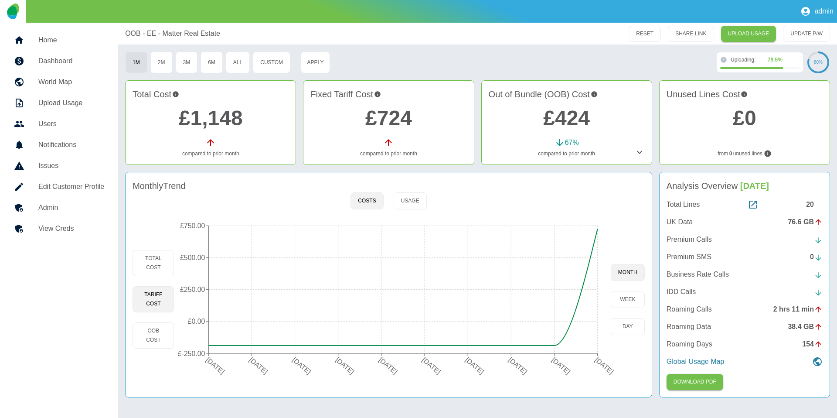
click at [38, 208] on h5 "Admin" at bounding box center [71, 207] width 66 height 10
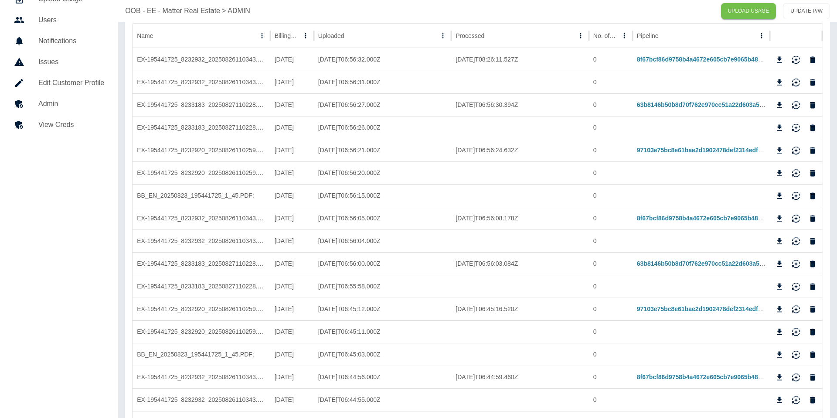
scroll to position [104, 0]
click at [796, 221] on icon "Reimport" at bounding box center [796, 220] width 8 height 3
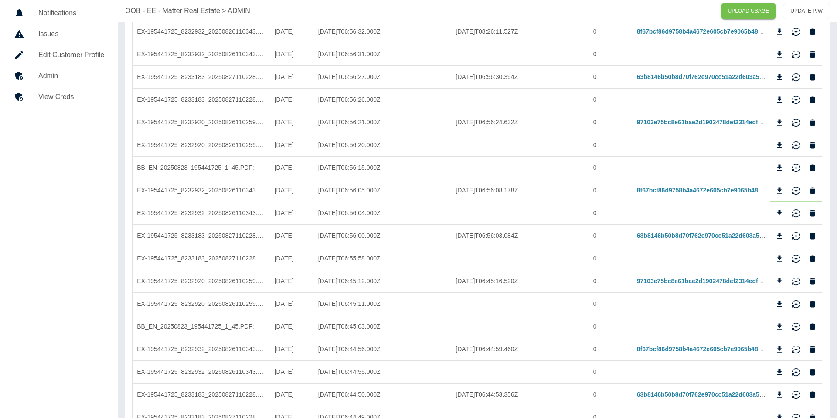
scroll to position [137, 0]
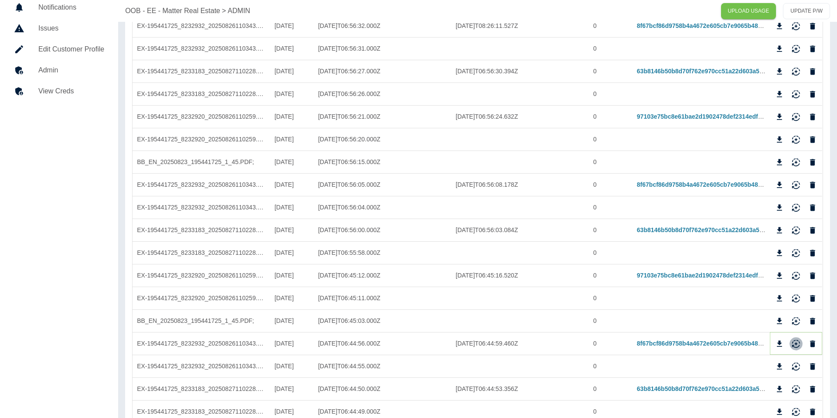
click at [796, 342] on icon "Reimport" at bounding box center [796, 343] width 9 height 9
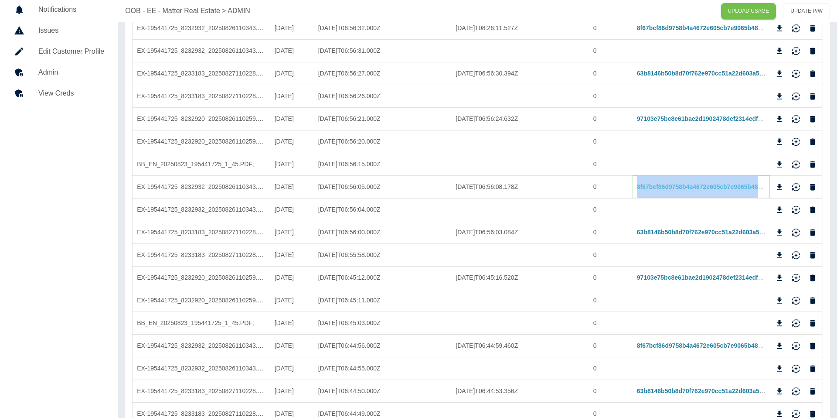
scroll to position [134, 0]
copy link "8f67bcf86d9758b4a4672e605cb7e9065b48672b"
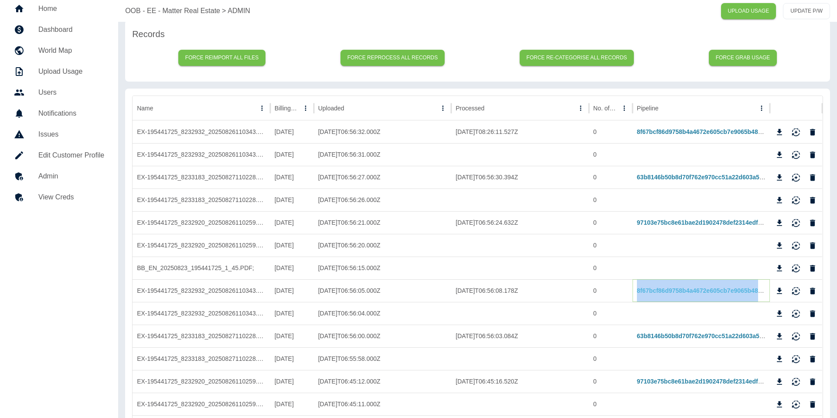
scroll to position [30, 0]
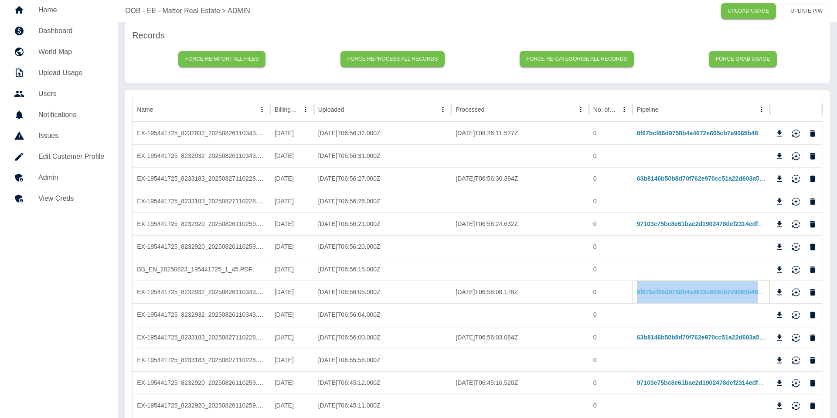
click at [666, 288] on link "8f67bcf86d9758b4a4672e605cb7e9065b48672b" at bounding box center [704, 291] width 135 height 7
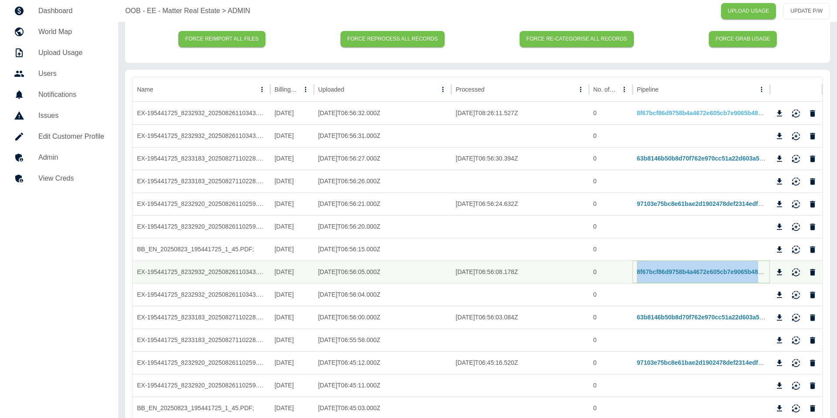
scroll to position [55, 0]
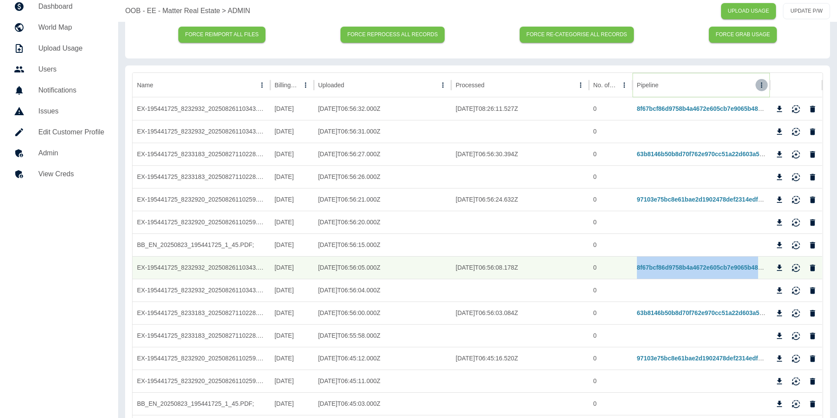
click at [763, 84] on icon "Pipeline column menu" at bounding box center [762, 85] width 8 height 8
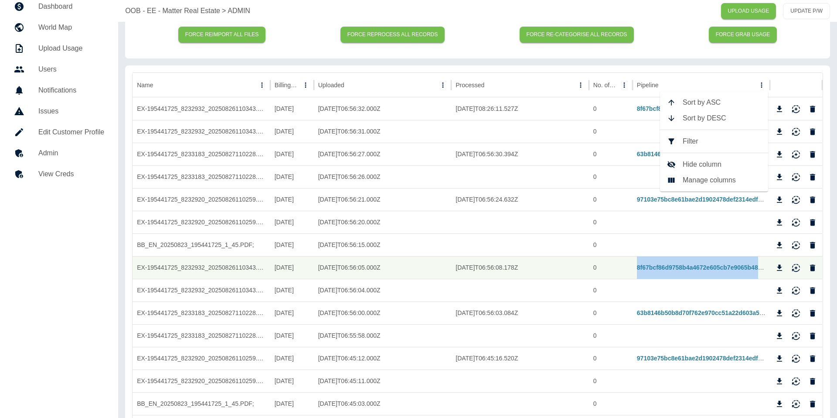
click at [699, 146] on span "Filter" at bounding box center [722, 141] width 79 height 10
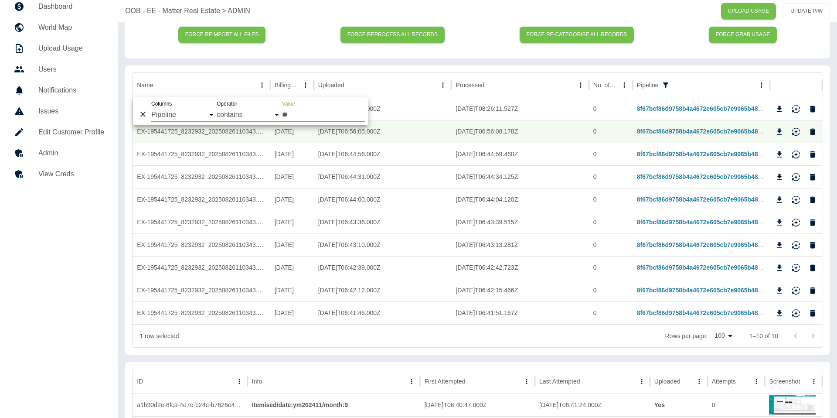
type input "**"
click at [796, 110] on icon "Reimport" at bounding box center [796, 109] width 9 height 9
click at [796, 135] on icon "Reimport" at bounding box center [796, 134] width 8 height 3
click at [794, 154] on icon "Reimport" at bounding box center [796, 154] width 9 height 9
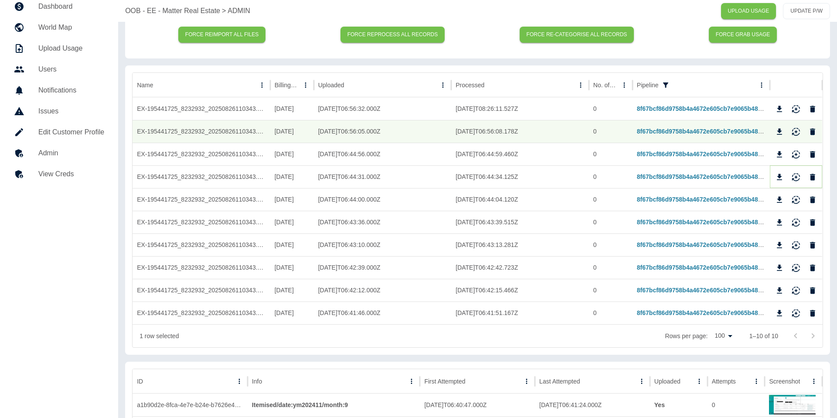
drag, startPoint x: 795, startPoint y: 176, endPoint x: 796, endPoint y: 191, distance: 14.9
click at [795, 176] on icon "Reimport" at bounding box center [796, 177] width 9 height 9
click at [795, 197] on icon "Reimport" at bounding box center [796, 199] width 9 height 9
drag, startPoint x: 796, startPoint y: 223, endPoint x: 796, endPoint y: 232, distance: 8.7
click at [796, 223] on icon "Reimport" at bounding box center [796, 222] width 9 height 9
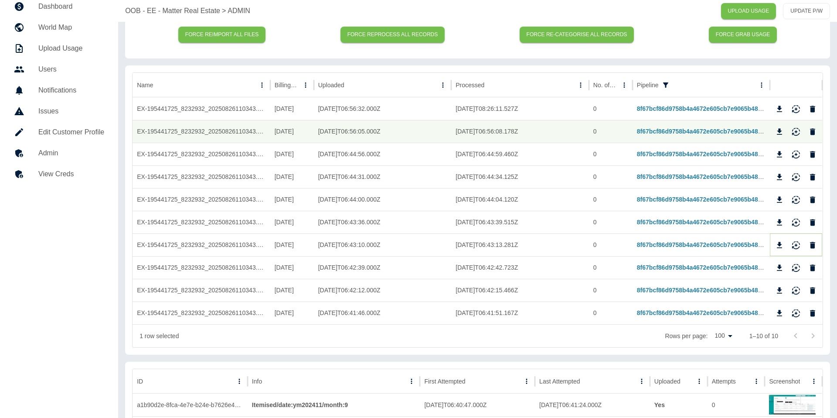
click at [795, 244] on icon "Reimport" at bounding box center [796, 245] width 9 height 9
drag, startPoint x: 795, startPoint y: 263, endPoint x: 796, endPoint y: 272, distance: 8.4
click at [795, 264] on icon "Reimport" at bounding box center [796, 267] width 9 height 9
drag, startPoint x: 795, startPoint y: 291, endPoint x: 795, endPoint y: 303, distance: 12.2
click at [795, 291] on icon "Reimport" at bounding box center [796, 290] width 9 height 9
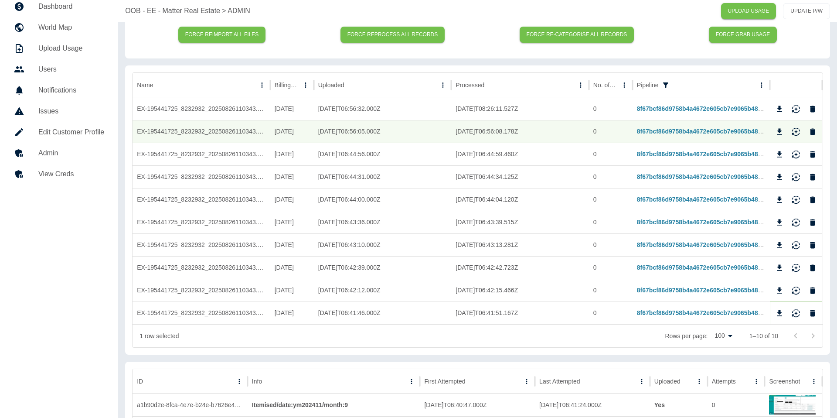
click at [795, 308] on button "Reimport" at bounding box center [796, 313] width 13 height 13
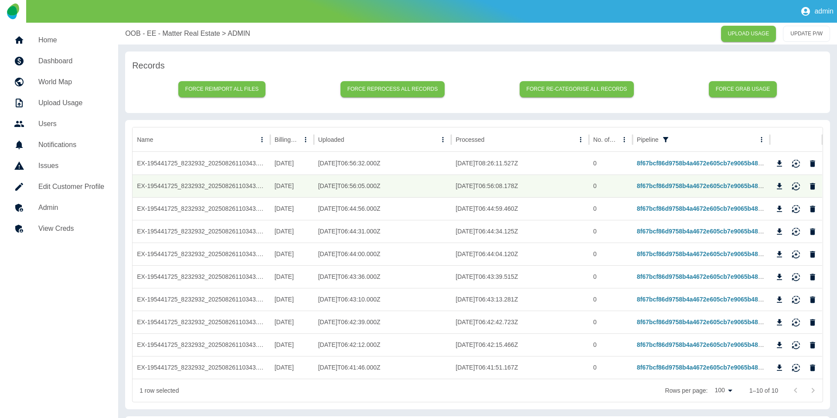
click at [165, 31] on p "OOB - EE - Matter Real Estate" at bounding box center [172, 33] width 95 height 10
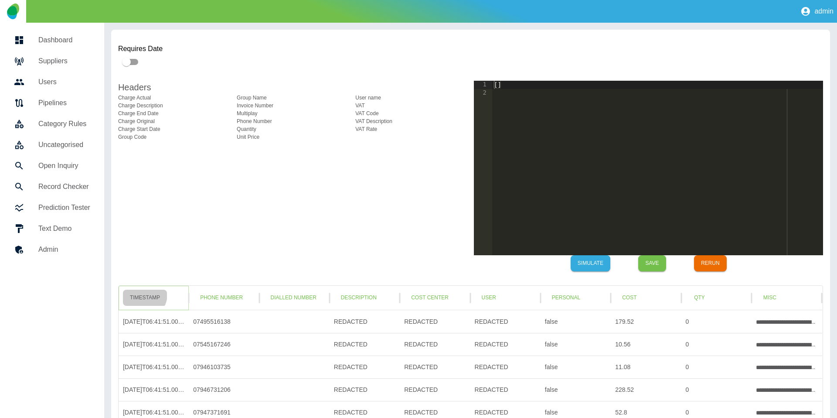
click at [140, 294] on button "Timestamp" at bounding box center [145, 298] width 44 height 16
click at [650, 263] on button "Save" at bounding box center [653, 263] width 28 height 16
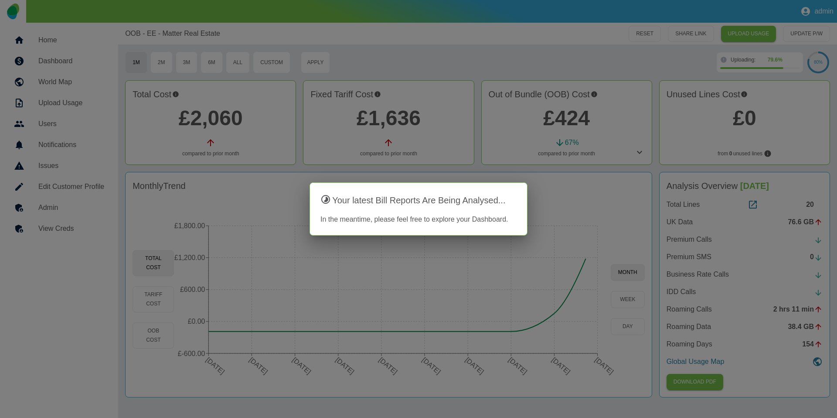
click at [375, 92] on div at bounding box center [418, 209] width 837 height 418
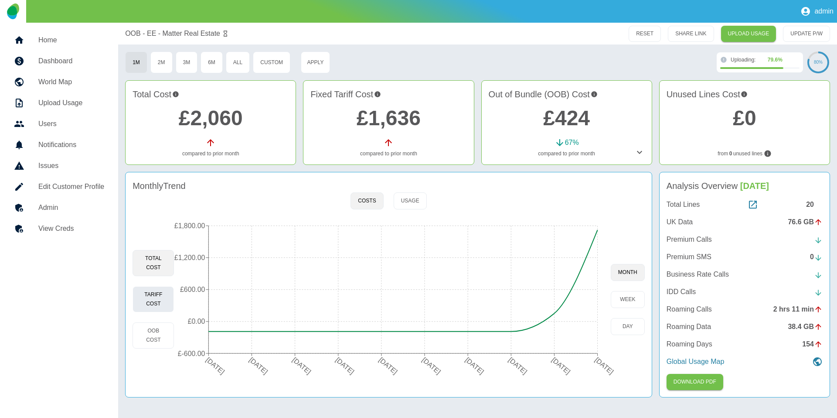
click at [159, 290] on button "Tariff Cost" at bounding box center [153, 299] width 41 height 26
type button "fixed"
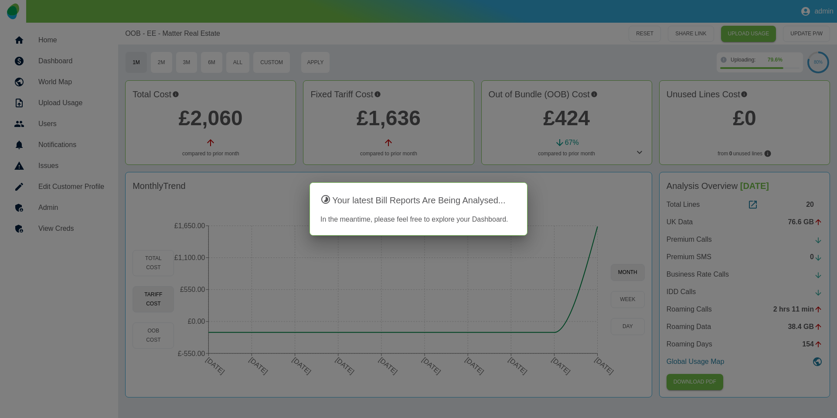
click at [614, 162] on div at bounding box center [418, 209] width 837 height 418
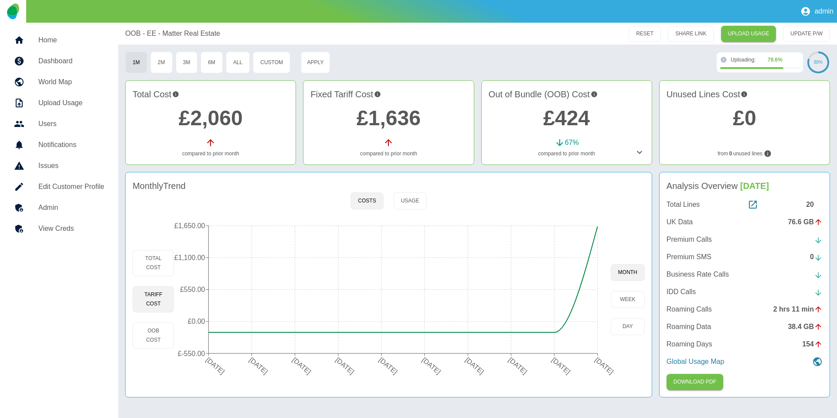
click at [59, 38] on h5 "Home" at bounding box center [71, 40] width 66 height 10
click at [48, 202] on link "Admin" at bounding box center [59, 207] width 104 height 21
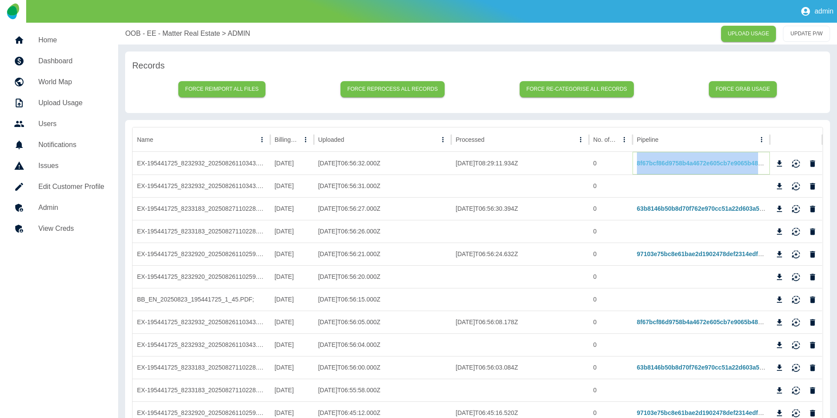
copy link "8f67bcf86d9758b4a4672e605cb7e9065b48672b"
click at [668, 142] on icon "Sort" at bounding box center [666, 140] width 8 height 8
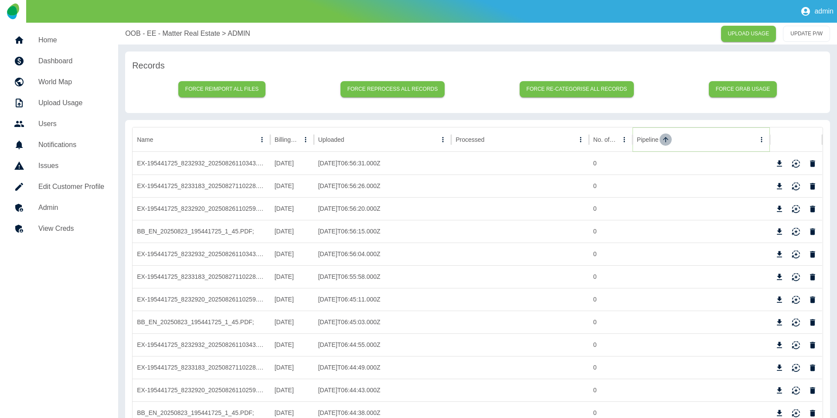
click at [668, 142] on icon "Sort" at bounding box center [666, 140] width 8 height 8
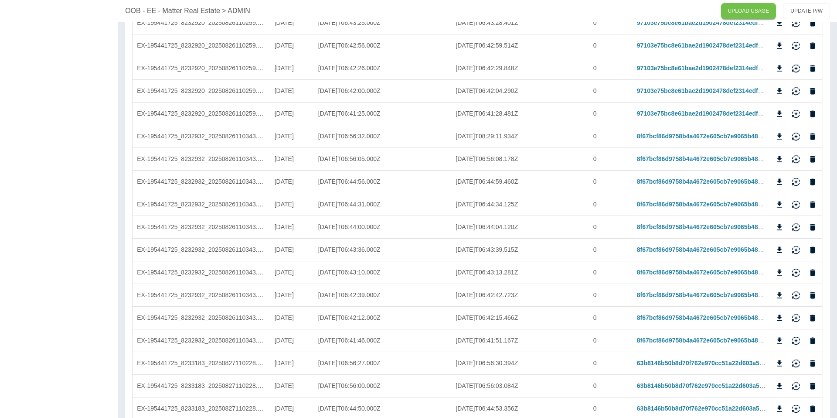
scroll to position [256, 0]
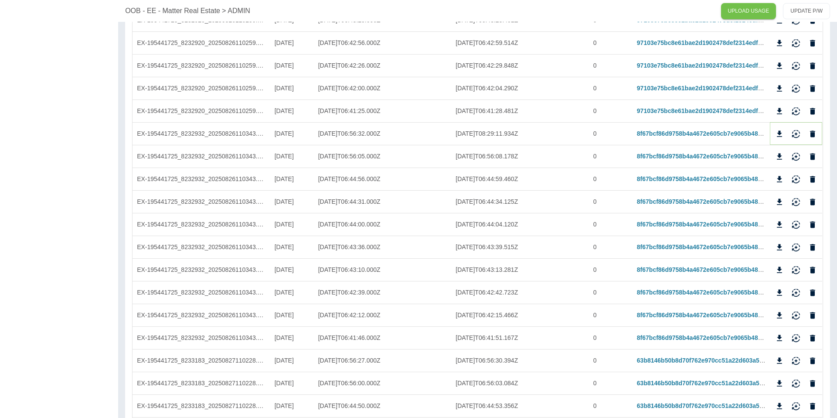
click at [796, 136] on icon "Reimport" at bounding box center [796, 134] width 9 height 9
drag, startPoint x: 797, startPoint y: 152, endPoint x: 791, endPoint y: 177, distance: 25.5
click at [797, 154] on icon "Reimport" at bounding box center [796, 156] width 9 height 9
drag, startPoint x: 794, startPoint y: 177, endPoint x: 793, endPoint y: 204, distance: 26.6
click at [794, 178] on icon "Reimport" at bounding box center [796, 179] width 9 height 9
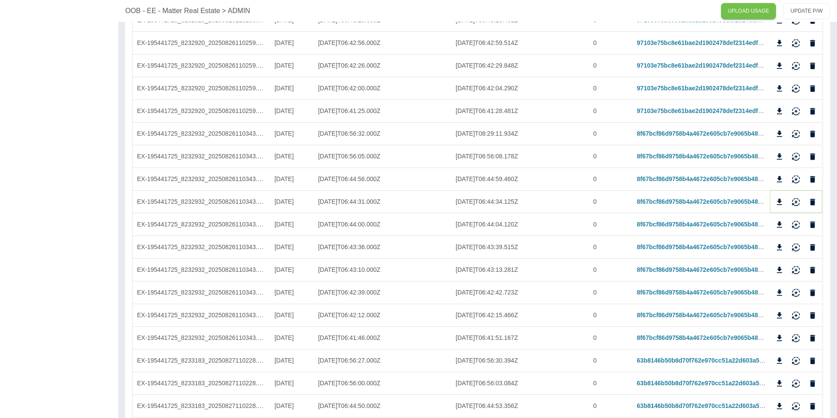
click at [794, 205] on icon "Reimport" at bounding box center [796, 202] width 9 height 9
click at [793, 222] on icon "Reimport" at bounding box center [796, 224] width 9 height 9
click at [795, 243] on icon "Reimport" at bounding box center [796, 247] width 9 height 9
click at [795, 273] on icon "Reimport" at bounding box center [796, 270] width 9 height 9
click at [793, 293] on icon "Reimport" at bounding box center [796, 292] width 9 height 9
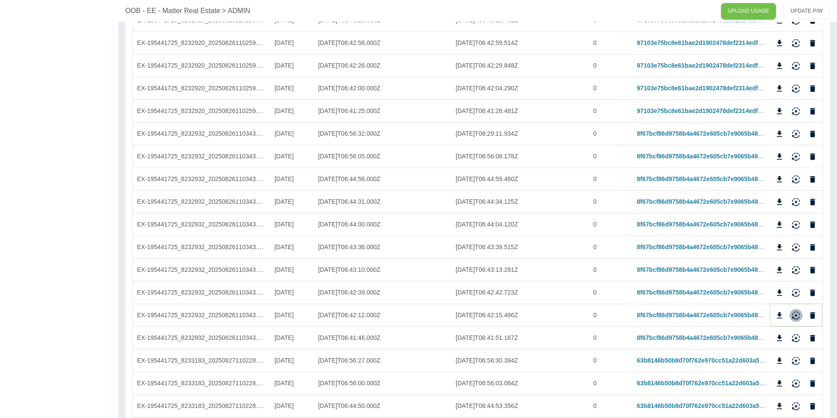
click at [795, 318] on icon "Reimport" at bounding box center [796, 317] width 8 height 3
click at [795, 332] on button "Reimport" at bounding box center [796, 337] width 13 height 13
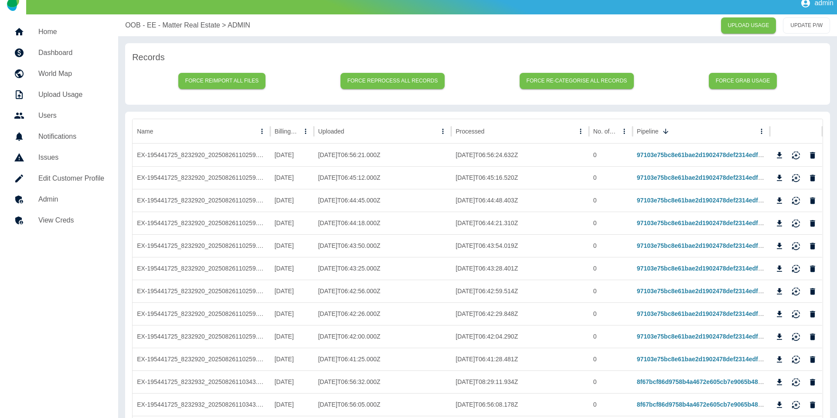
scroll to position [0, 0]
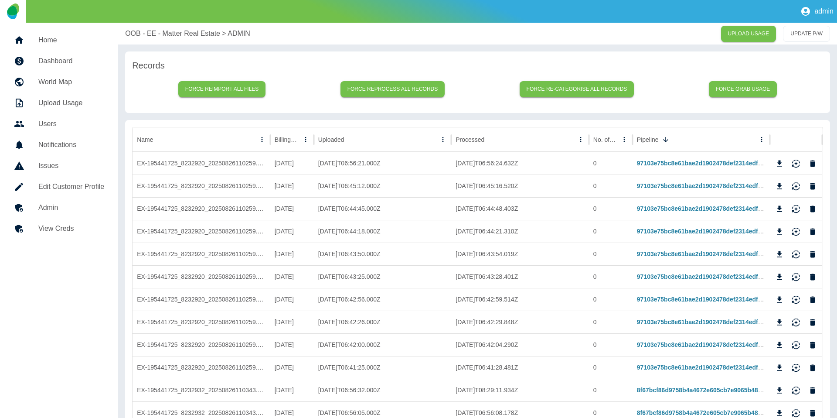
click at [145, 29] on p "OOB - EE - Matter Real Estate" at bounding box center [172, 33] width 95 height 10
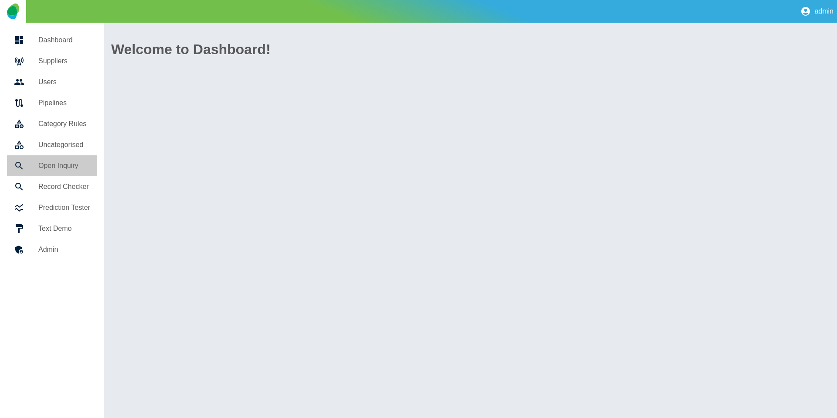
click at [39, 167] on h5 "Open Inquiry" at bounding box center [64, 166] width 52 height 10
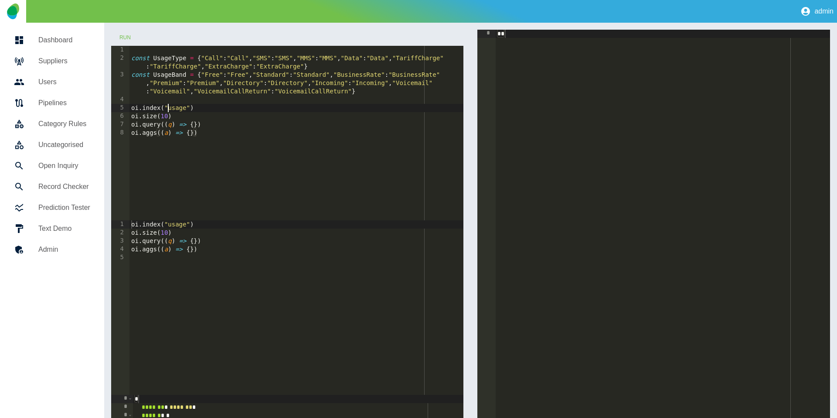
click at [169, 108] on div "const UsageType = { "Call" : "Call" , "SMS" : "SMS" , "MMS" : "MMS" , "Data" : …" at bounding box center [297, 141] width 335 height 191
click at [194, 123] on div "const UsageType = { "Call" : "Call" , "SMS" : "SMS" , "MMS" : "MMS" , "Data" : …" at bounding box center [297, 141] width 335 height 191
type textarea "**********"
type textarea "*******"
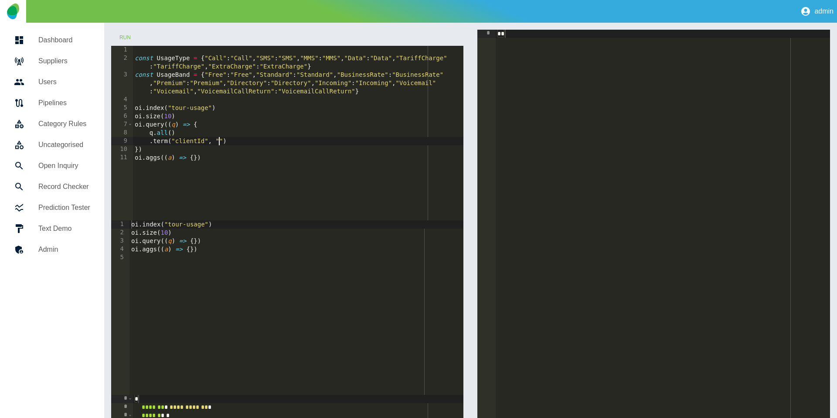
type textarea "**********"
click at [219, 138] on div "const UsageType = { "Call" : "Call" , "SMS" : "SMS" , "MMS" : "MMS" , "Data" : …" at bounding box center [298, 141] width 331 height 191
paste textarea "**********"
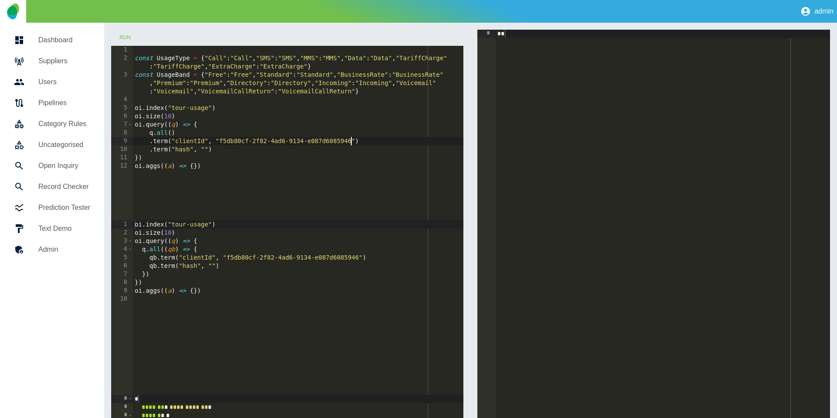
click at [203, 149] on div "const UsageType = { "Call" : "Call" , "SMS" : "SMS" , "MMS" : "MMS" , "Data" : …" at bounding box center [298, 141] width 331 height 191
paste textarea "**********"
click at [126, 39] on button "Run" at bounding box center [125, 38] width 28 height 16
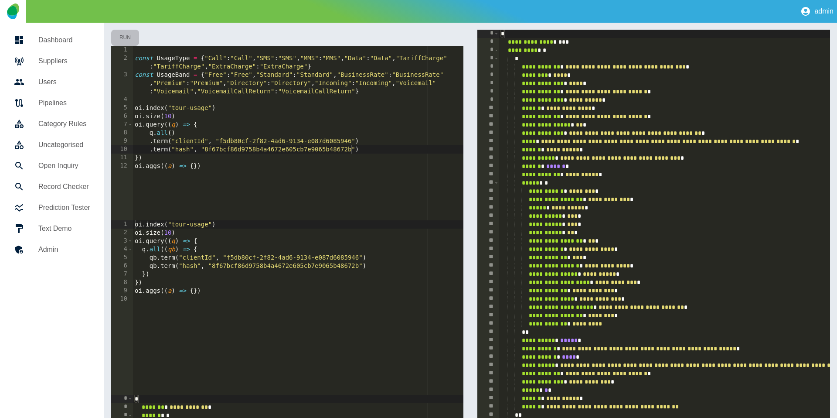
click at [126, 39] on button "Run" at bounding box center [125, 38] width 28 height 16
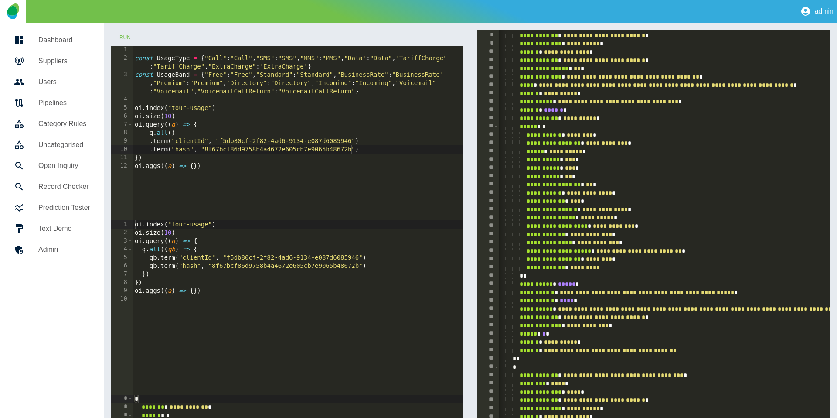
scroll to position [51, 0]
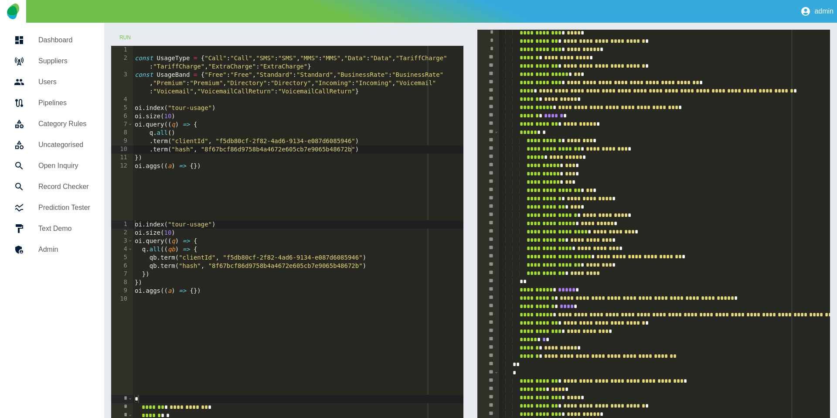
type textarea "**********"
click at [194, 164] on div "const UsageType = { "Call" : "Call" , "SMS" : "SMS" , "MMS" : "MMS" , "Data" : …" at bounding box center [298, 141] width 331 height 191
type textarea "*******"
type textarea "*"
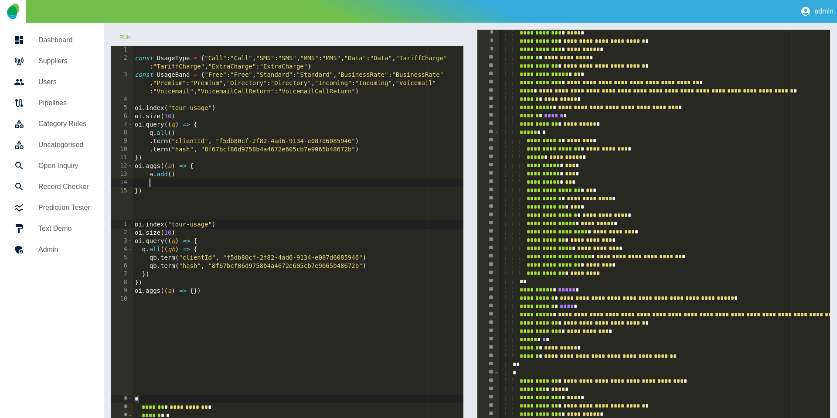
scroll to position [0, 0]
type textarea "**********"
type textarea "*"
click at [127, 31] on button "Run" at bounding box center [125, 38] width 28 height 16
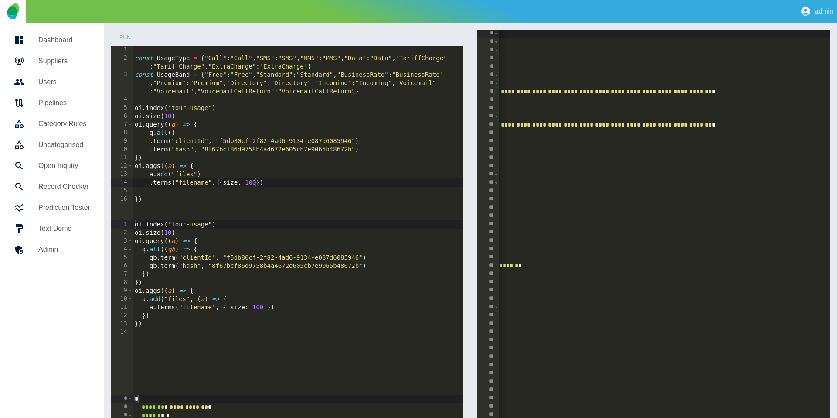
scroll to position [0, 277]
click at [199, 109] on div "const UsageType = { "Call" : "Call" , "SMS" : "SMS" , "MMS" : "MMS" , "Data" : …" at bounding box center [298, 141] width 331 height 191
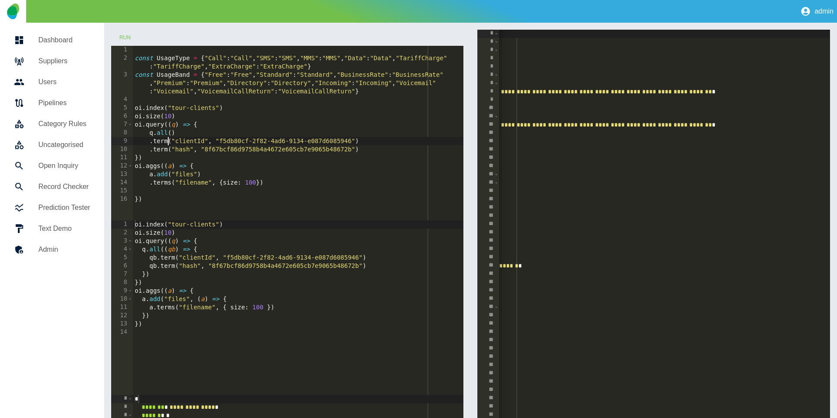
click at [167, 143] on div "const UsageType = { "Call" : "Call" , "SMS" : "SMS" , "MMS" : "MMS" , "Data" : …" at bounding box center [298, 141] width 331 height 191
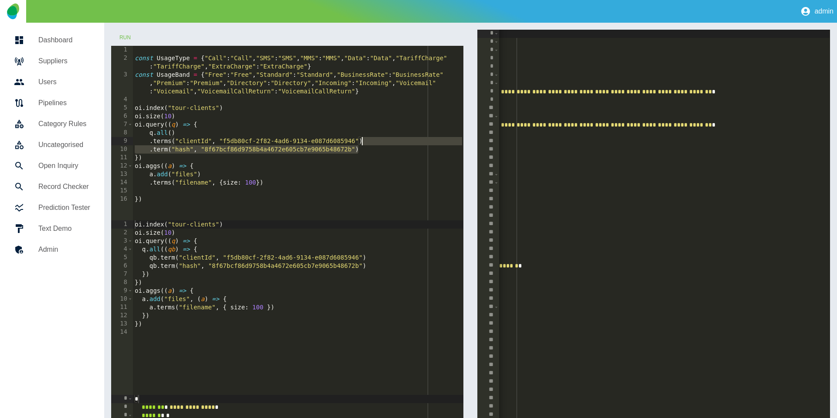
drag, startPoint x: 371, startPoint y: 148, endPoint x: 377, endPoint y: 144, distance: 7.3
click at [377, 144] on div "const UsageType = { "Call" : "Call" , "SMS" : "SMS" , "MMS" : "MMS" , "Data" : …" at bounding box center [298, 141] width 331 height 191
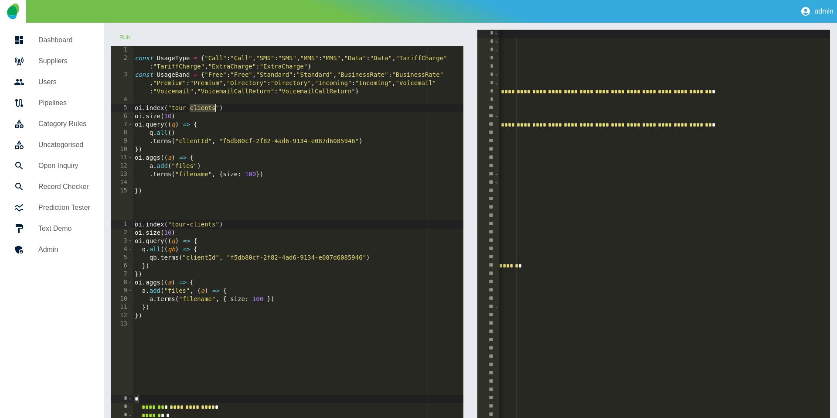
drag, startPoint x: 191, startPoint y: 108, endPoint x: 217, endPoint y: 105, distance: 26.3
click at [217, 105] on div "const UsageType = { "Call" : "Call" , "SMS" : "SMS" , "MMS" : "MMS" , "Data" : …" at bounding box center [298, 141] width 331 height 191
drag, startPoint x: 223, startPoint y: 142, endPoint x: 354, endPoint y: 140, distance: 130.4
click at [354, 140] on div "const UsageType = { "Call" : "Call" , "SMS" : "SMS" , "MMS" : "MMS" , "Data" : …" at bounding box center [298, 141] width 331 height 191
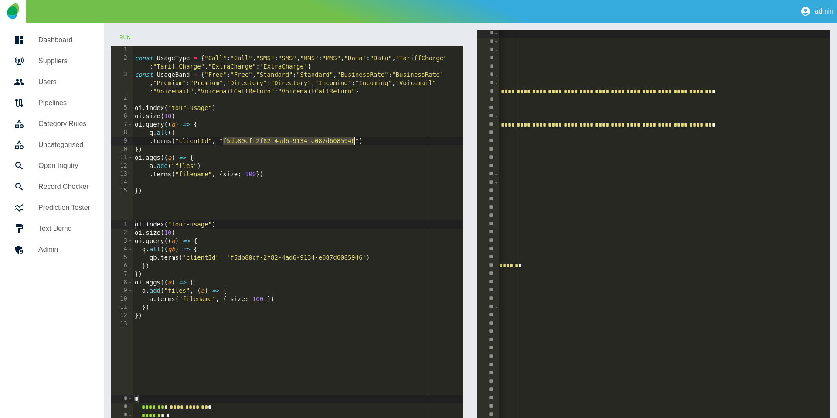
paste textarea "*"
click at [220, 141] on div "const UsageType = { "Call" : "Call" , "SMS" : "SMS" , "MMS" : "MMS" , "Data" : …" at bounding box center [298, 141] width 331 height 191
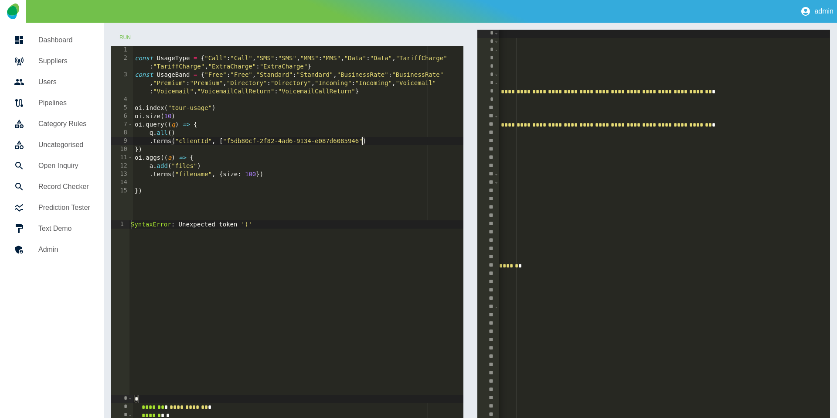
click at [362, 141] on div "const UsageType = { "Call" : "Call" , "SMS" : "SMS" , "MMS" : "MMS" , "Data" : …" at bounding box center [298, 141] width 331 height 191
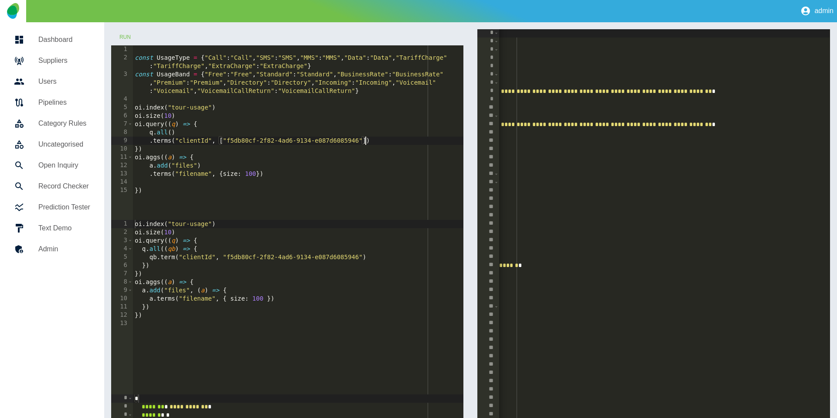
click at [223, 141] on div "const UsageType = { "Call" : "Call" , "SMS" : "SMS" , "MMS" : "MMS" , "Data" : …" at bounding box center [298, 140] width 331 height 191
click at [304, 147] on div "const UsageType = { "Call" : "Call" , "SMS" : "SMS" , "MMS" : "MMS" , "Data" : …" at bounding box center [298, 140] width 331 height 191
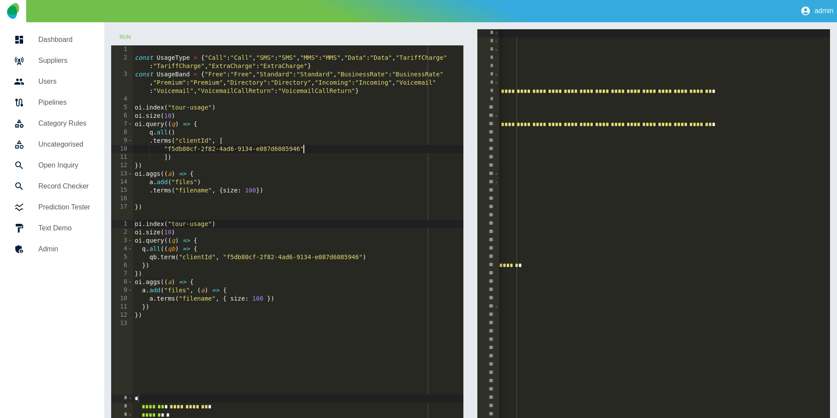
click at [314, 147] on div "const UsageType = { "Call" : "Call" , "SMS" : "SMS" , "MMS" : "MMS" , "Data" : …" at bounding box center [298, 140] width 331 height 191
type textarea "**********"
paste textarea "**********"
type textarea "**********"
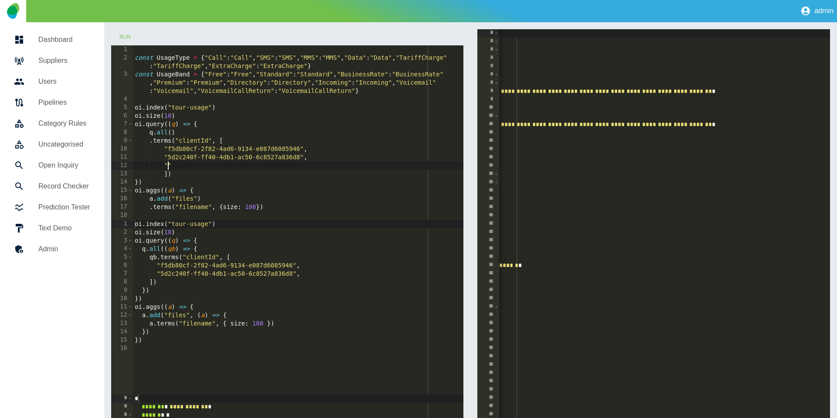
paste textarea "**********"
type textarea "**********"
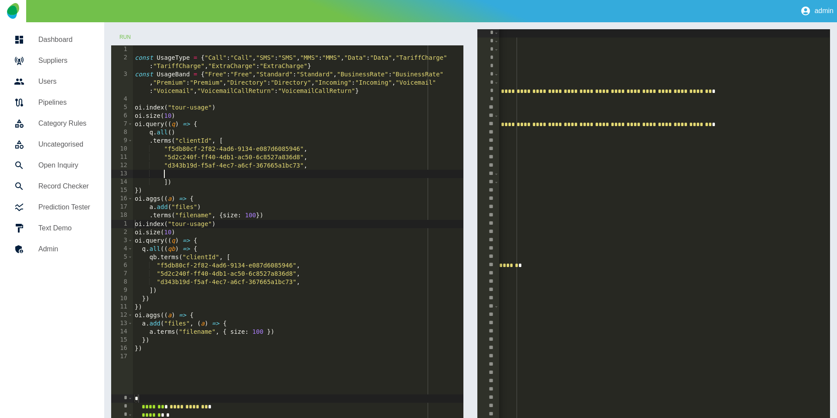
scroll to position [0, 2]
paste textarea "**********"
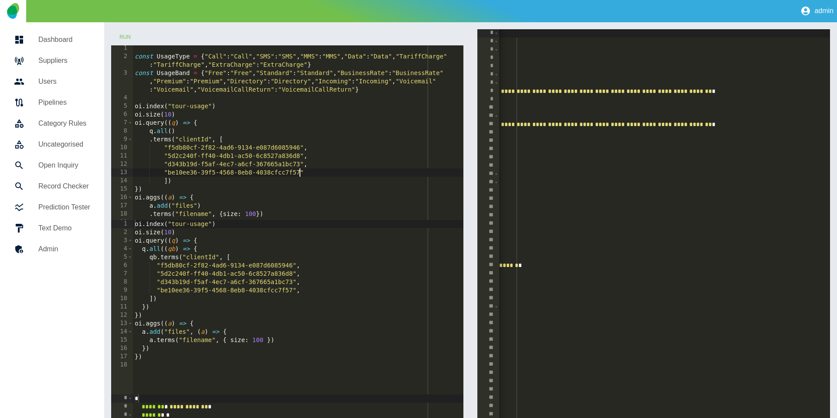
type textarea "**********"
drag, startPoint x: 131, startPoint y: 36, endPoint x: 277, endPoint y: 82, distance: 153.4
click at [131, 36] on button "Run" at bounding box center [125, 37] width 28 height 16
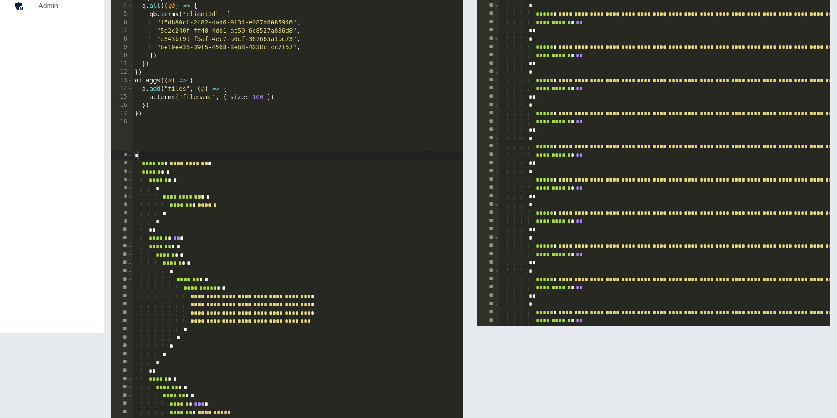
scroll to position [296, 0]
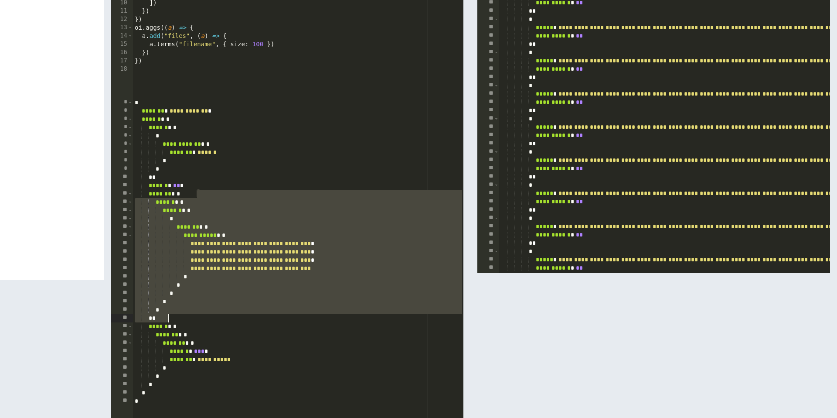
drag, startPoint x: 198, startPoint y: 195, endPoint x: 167, endPoint y: 319, distance: 128.5
click at [167, 319] on div "**********" at bounding box center [298, 377] width 331 height 556
type textarea "**********"
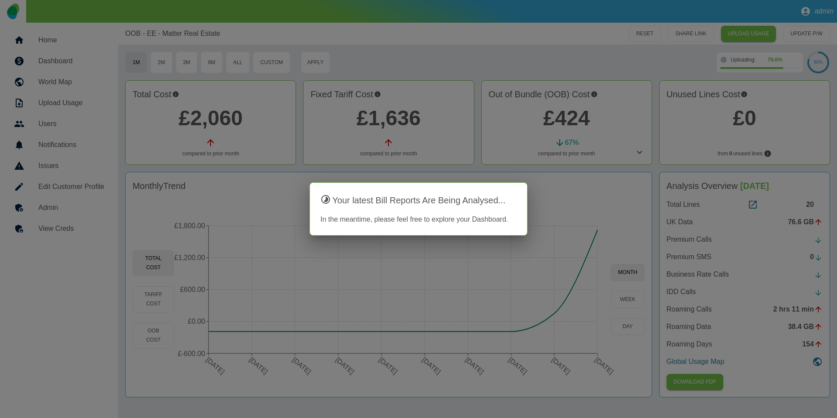
click at [327, 49] on div at bounding box center [418, 209] width 837 height 418
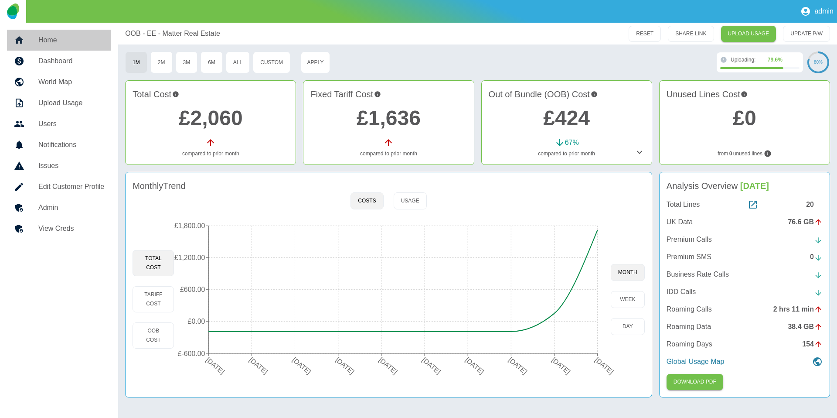
click at [69, 46] on link "Home" at bounding box center [59, 40] width 104 height 21
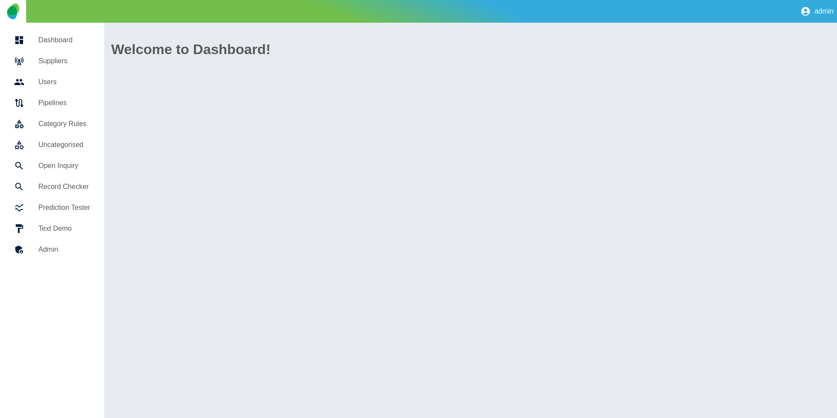
click at [67, 57] on h5 "Suppliers" at bounding box center [64, 61] width 52 height 10
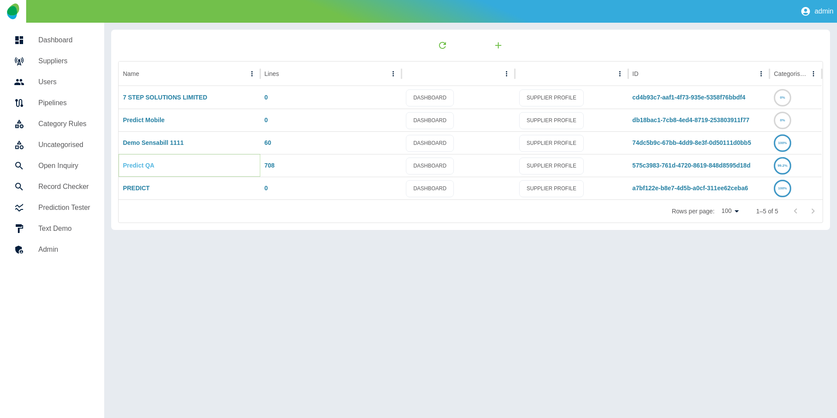
click at [142, 164] on link "Predict QA" at bounding box center [138, 165] width 31 height 7
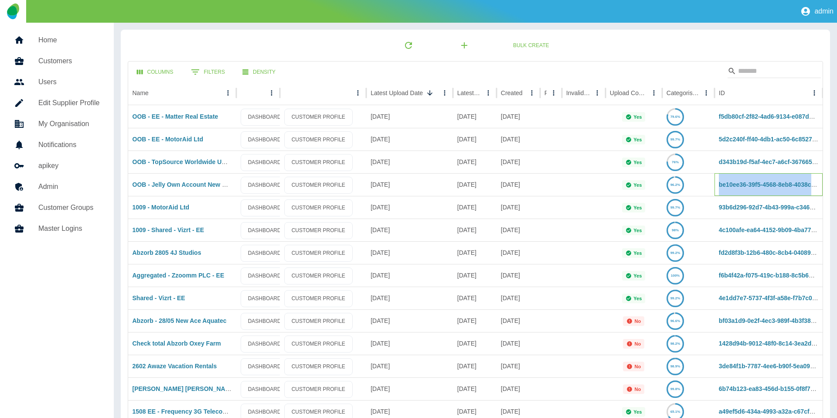
click at [526, 91] on icon "Sort" at bounding box center [530, 93] width 8 height 8
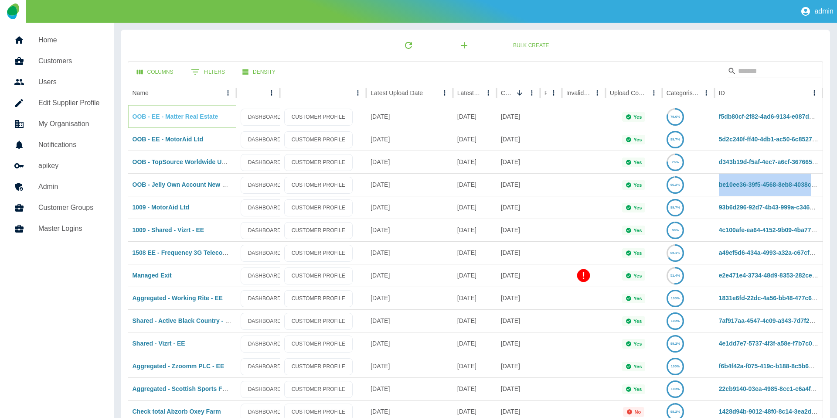
click at [156, 119] on link "OOB - EE - Matter Real Estate" at bounding box center [176, 116] width 86 height 7
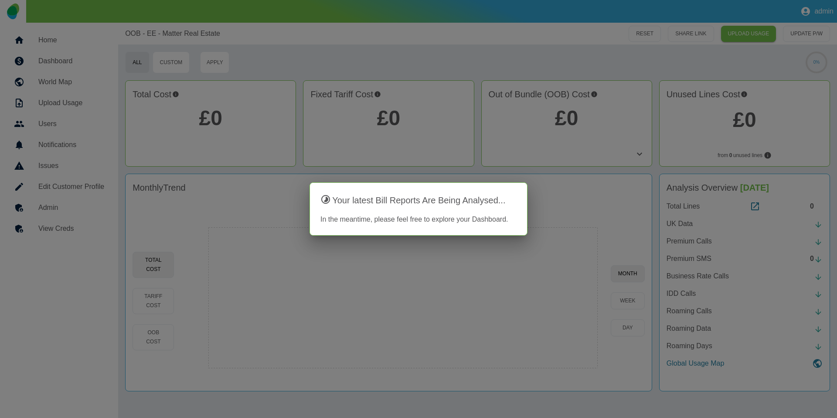
click at [43, 209] on div at bounding box center [418, 209] width 837 height 418
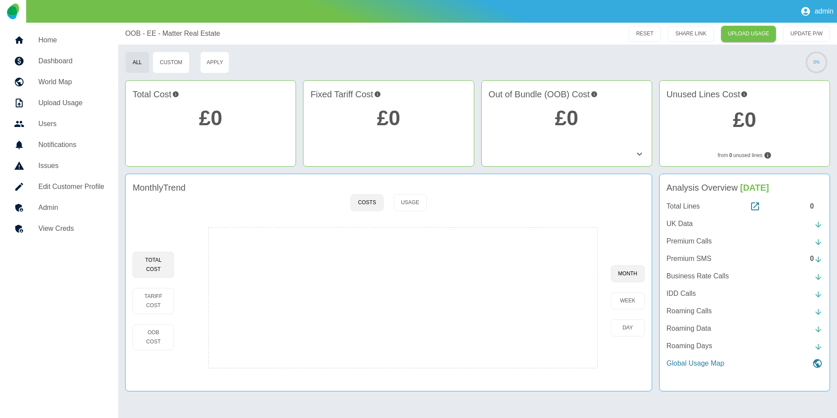
click at [47, 206] on h5 "Admin" at bounding box center [71, 207] width 66 height 10
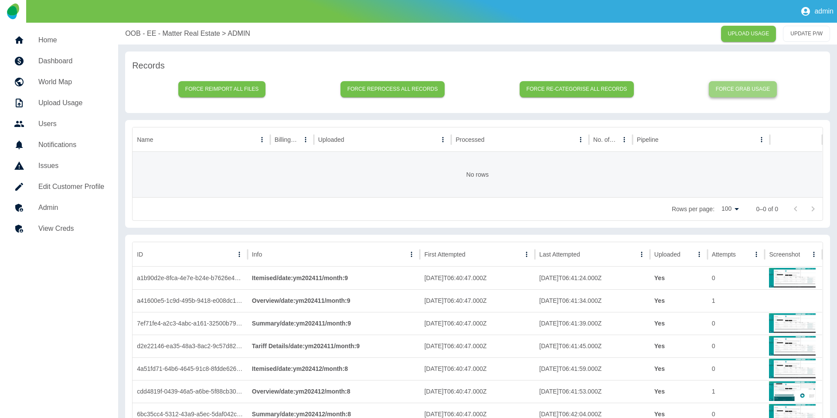
click at [758, 85] on button "Force grab usage" at bounding box center [743, 89] width 68 height 16
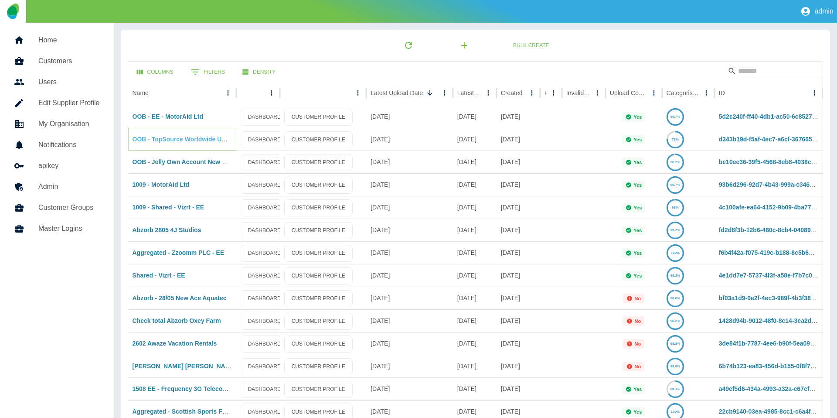
click at [155, 137] on link "OOB - TopSource Worldwide UK Limited" at bounding box center [191, 139] width 117 height 7
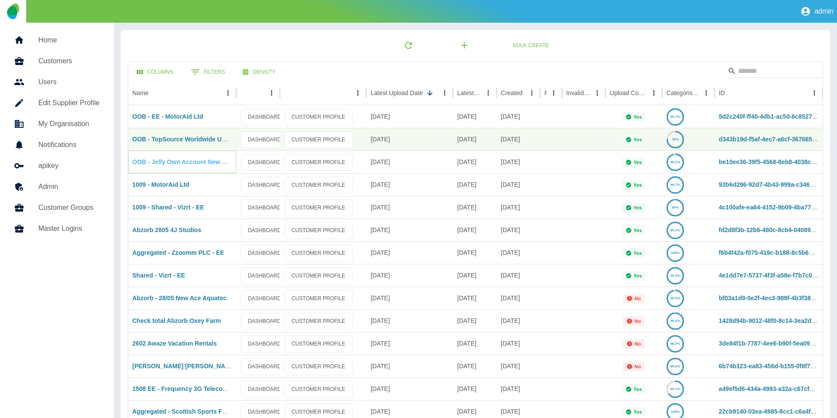
click at [165, 161] on link "OOB - Jelly Own Account New Contract" at bounding box center [190, 161] width 115 height 7
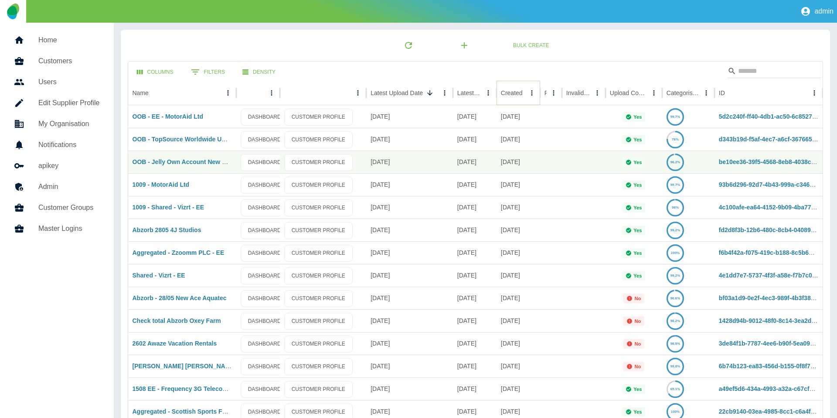
click at [526, 95] on icon "Sort" at bounding box center [530, 93] width 8 height 8
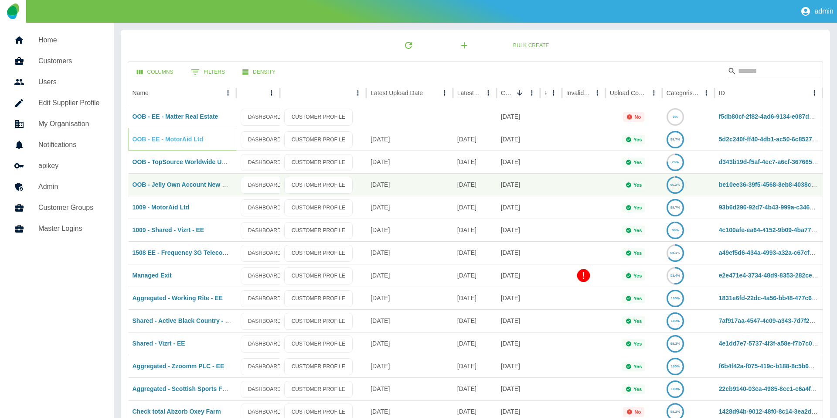
click at [171, 137] on link "OOB - EE - MotorAid Ltd" at bounding box center [168, 139] width 71 height 7
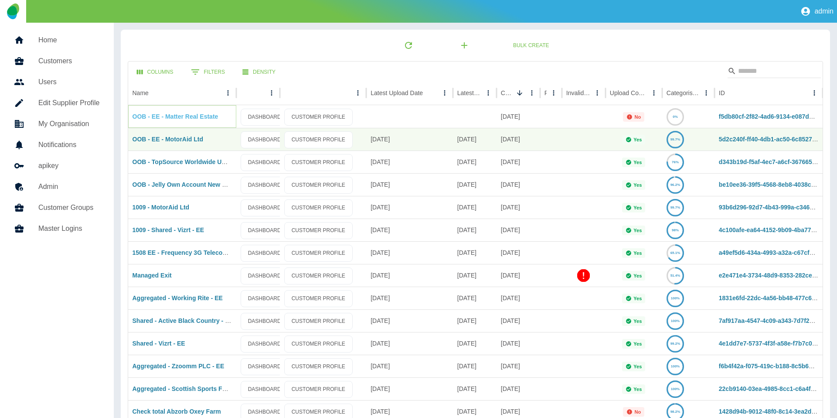
click at [170, 116] on link "OOB - EE - Matter Real Estate" at bounding box center [176, 116] width 86 height 7
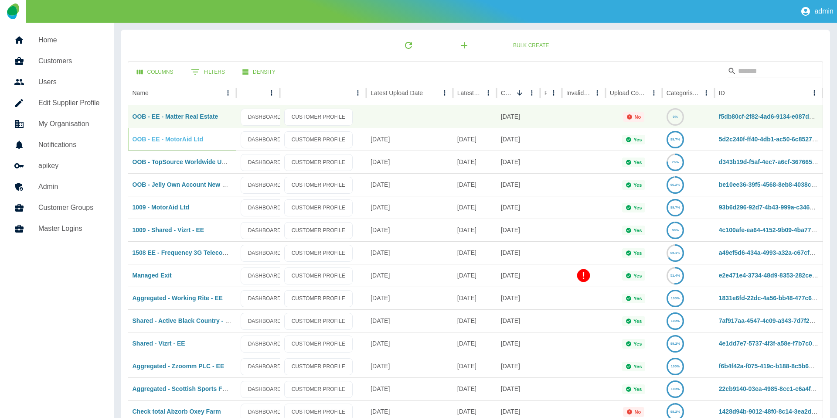
click at [171, 136] on link "OOB - EE - MotorAid Ltd" at bounding box center [168, 139] width 71 height 7
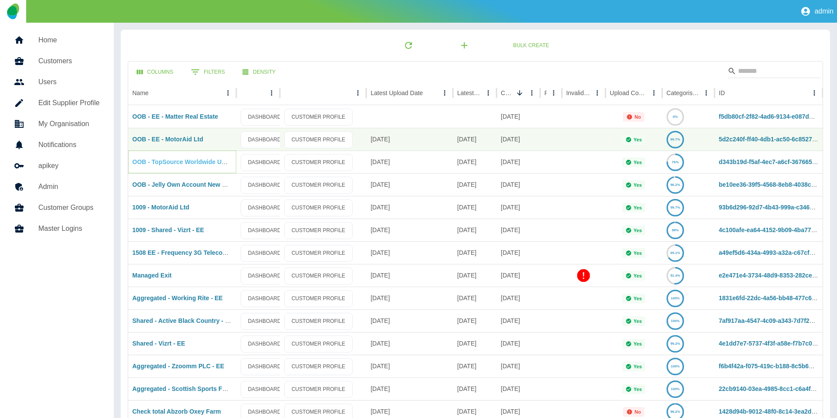
click at [176, 160] on link "OOB - TopSource Worldwide UK Limited" at bounding box center [191, 161] width 117 height 7
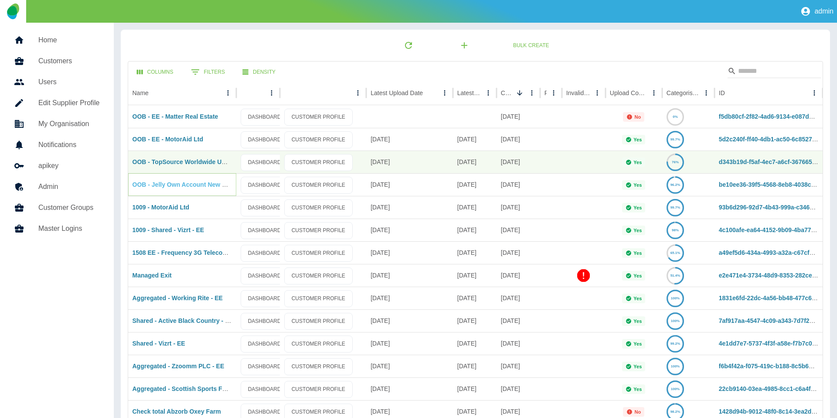
click at [172, 184] on link "OOB - Jelly Own Account New Contract" at bounding box center [190, 184] width 115 height 7
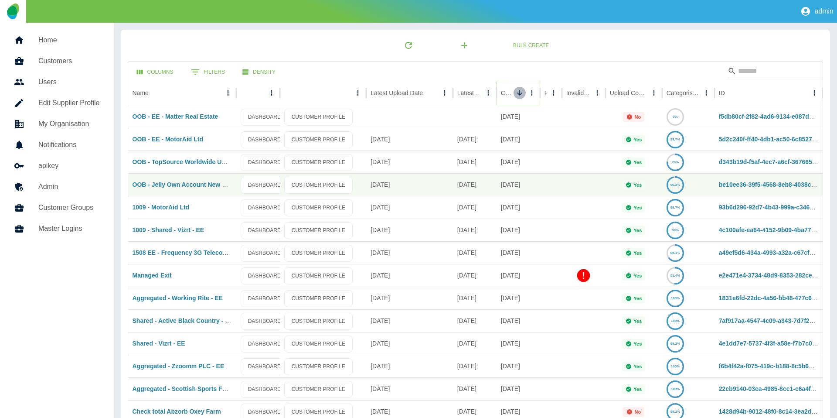
click at [522, 92] on icon "Sort" at bounding box center [520, 93] width 8 height 8
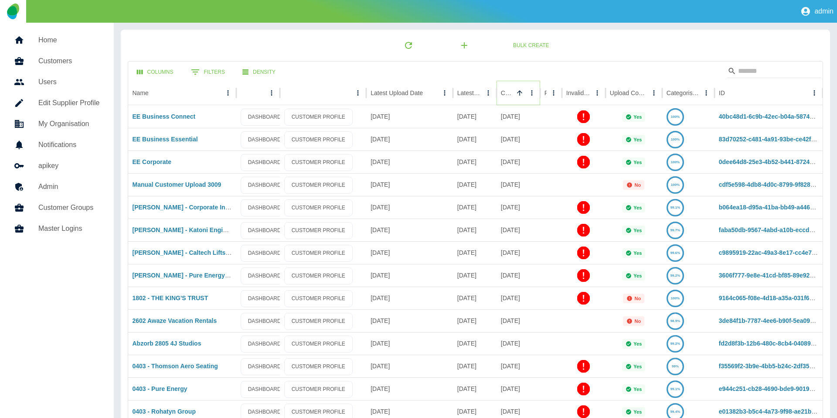
click at [522, 92] on icon "Sort" at bounding box center [520, 93] width 8 height 8
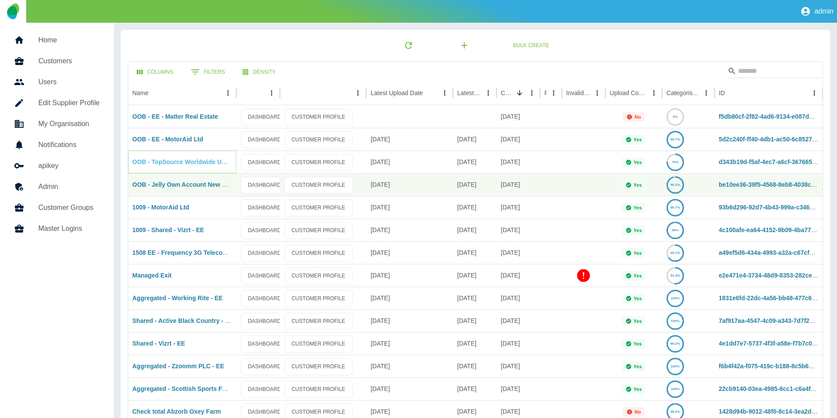
click at [176, 164] on link "OOB - TopSource Worldwide UK Limited" at bounding box center [191, 161] width 117 height 7
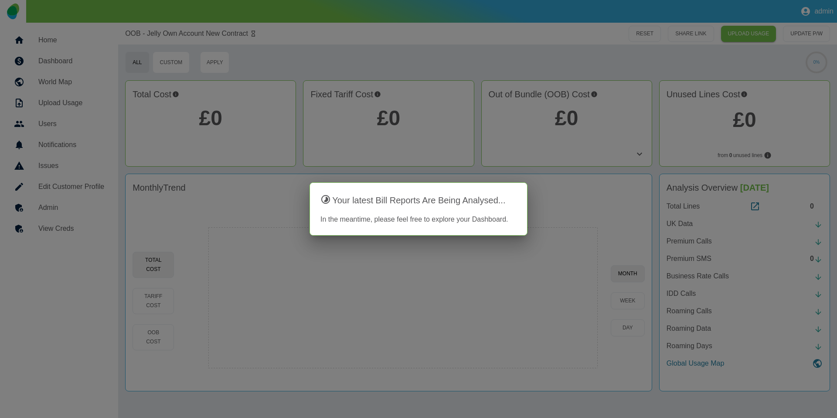
click at [155, 188] on div at bounding box center [418, 209] width 837 height 418
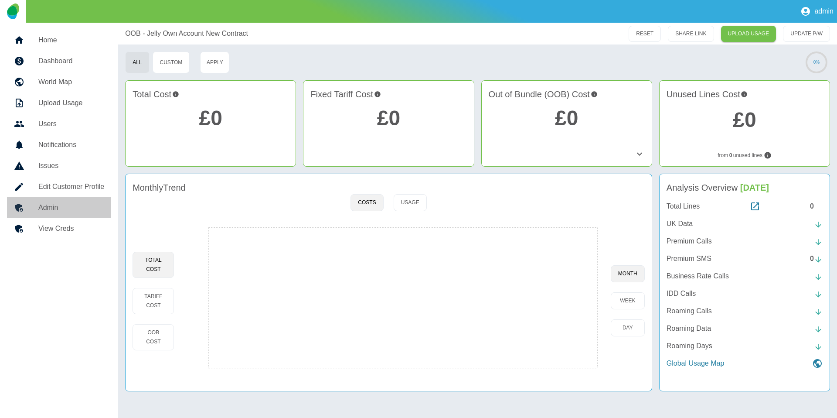
click at [109, 202] on link "Admin" at bounding box center [59, 207] width 104 height 21
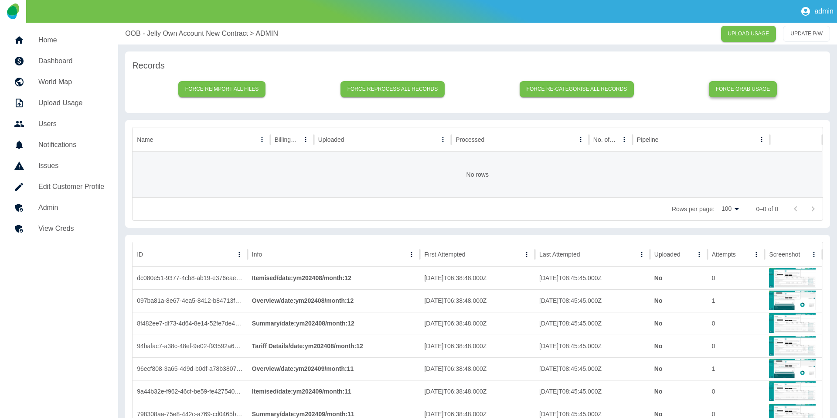
click at [733, 84] on button "Force grab usage" at bounding box center [743, 89] width 68 height 16
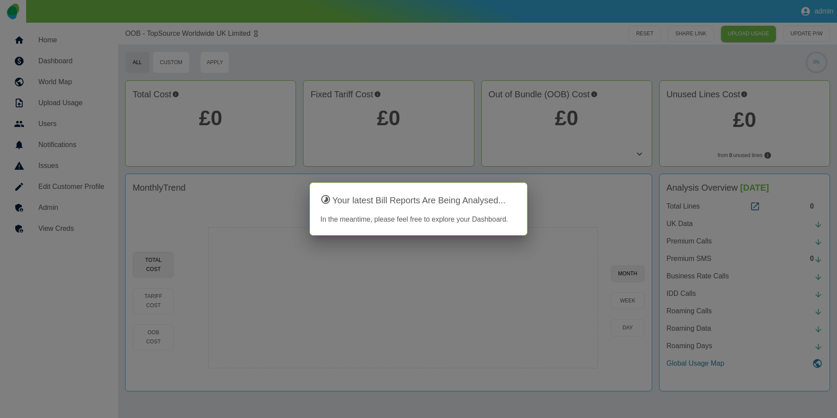
drag, startPoint x: 212, startPoint y: 159, endPoint x: 156, endPoint y: 195, distance: 67.0
click at [212, 159] on div at bounding box center [418, 209] width 837 height 418
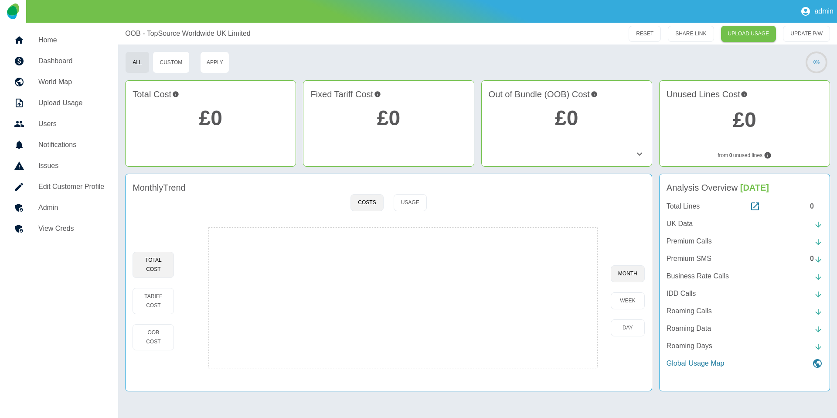
click at [66, 206] on h5 "Admin" at bounding box center [71, 207] width 66 height 10
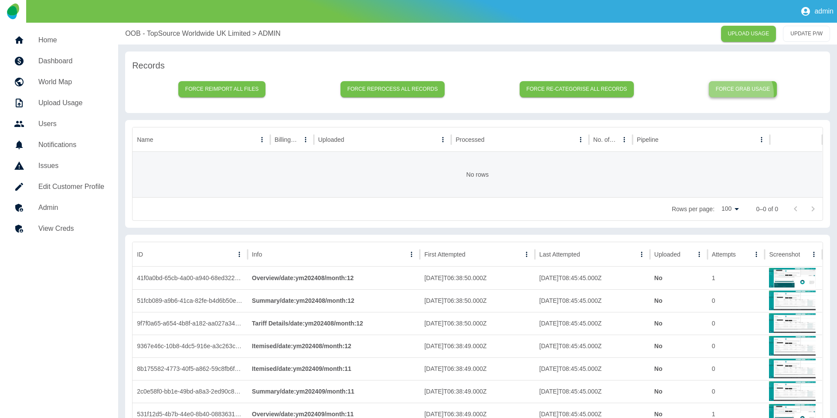
click at [740, 93] on button "Force grab usage" at bounding box center [743, 89] width 68 height 16
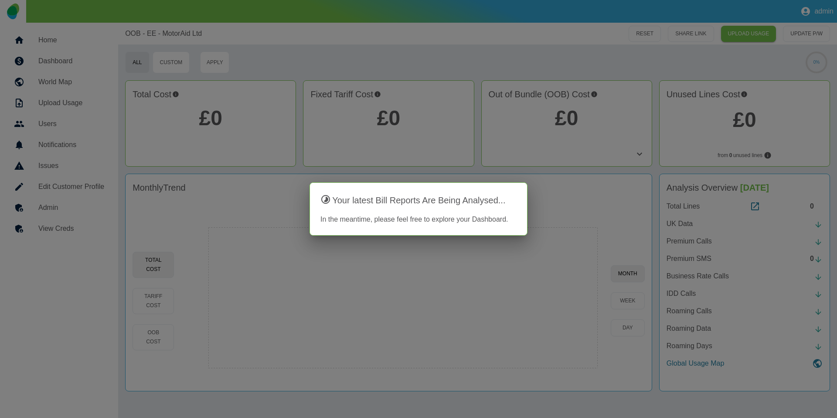
click at [61, 217] on div at bounding box center [418, 209] width 837 height 418
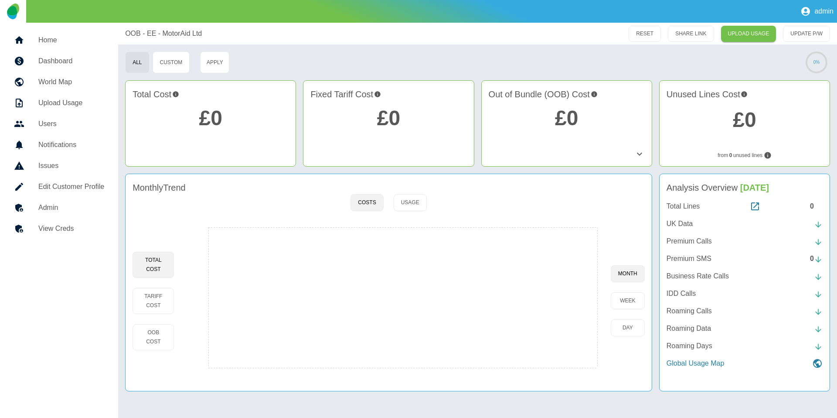
click at [62, 213] on link "Admin" at bounding box center [59, 207] width 104 height 21
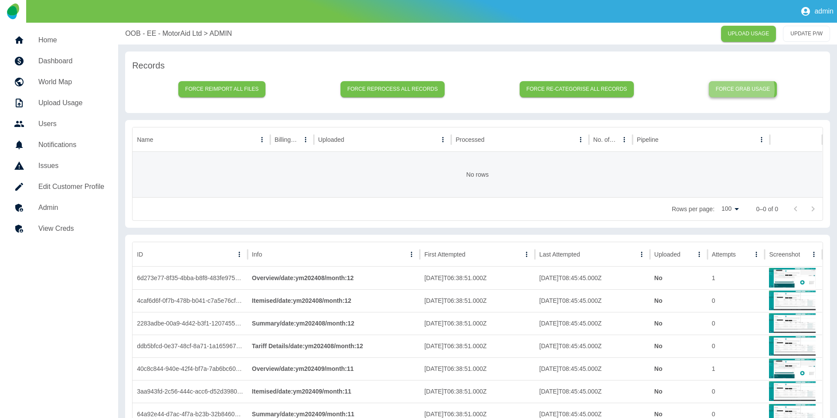
click at [743, 89] on button "Force grab usage" at bounding box center [743, 89] width 68 height 16
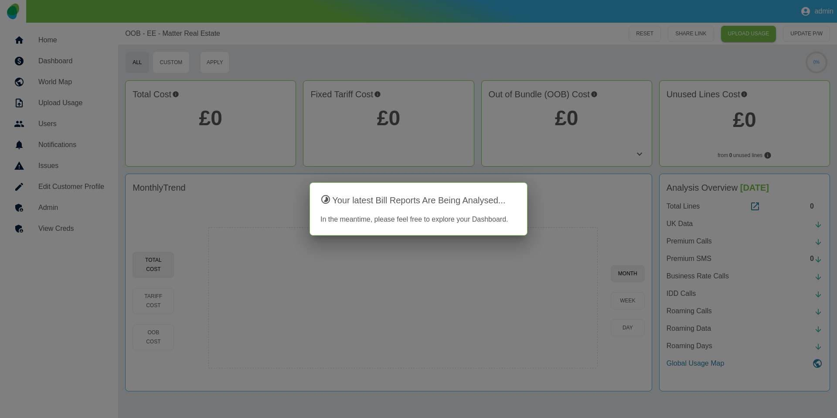
drag, startPoint x: 180, startPoint y: 189, endPoint x: 163, endPoint y: 194, distance: 17.7
click at [178, 189] on div at bounding box center [418, 209] width 837 height 418
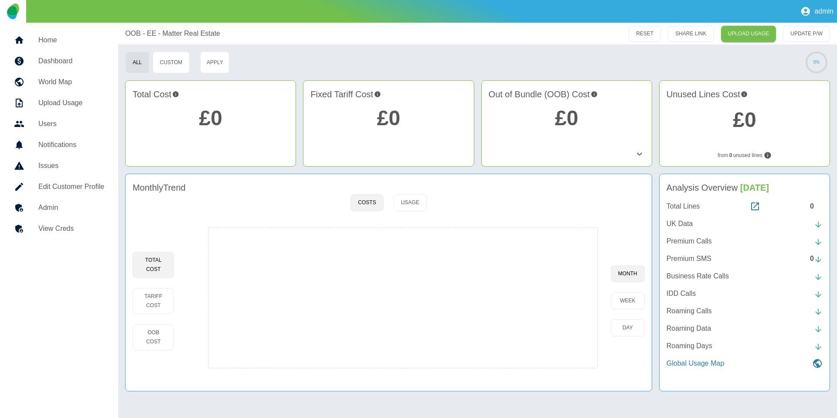
click at [66, 202] on h5 "Admin" at bounding box center [71, 207] width 66 height 10
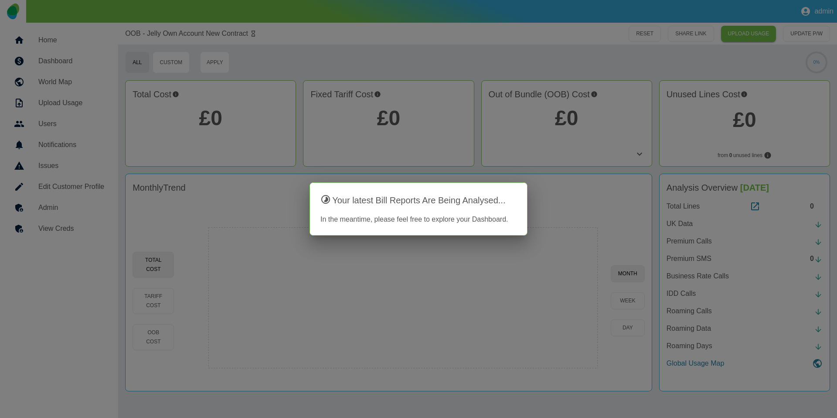
click at [186, 157] on div at bounding box center [418, 209] width 837 height 418
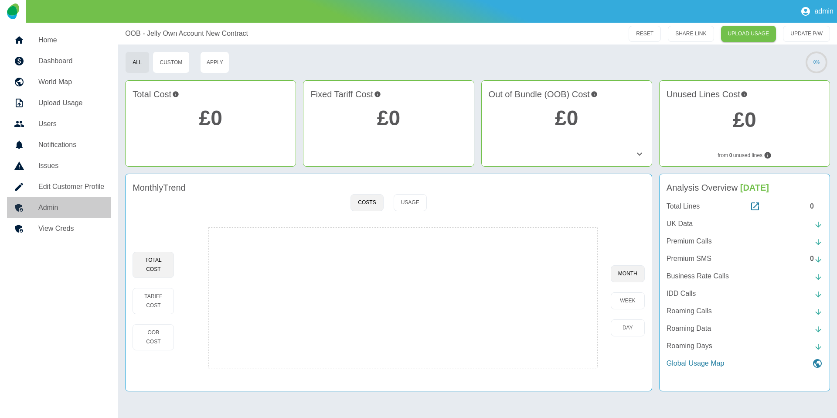
click at [94, 202] on h5 "Admin" at bounding box center [71, 207] width 66 height 10
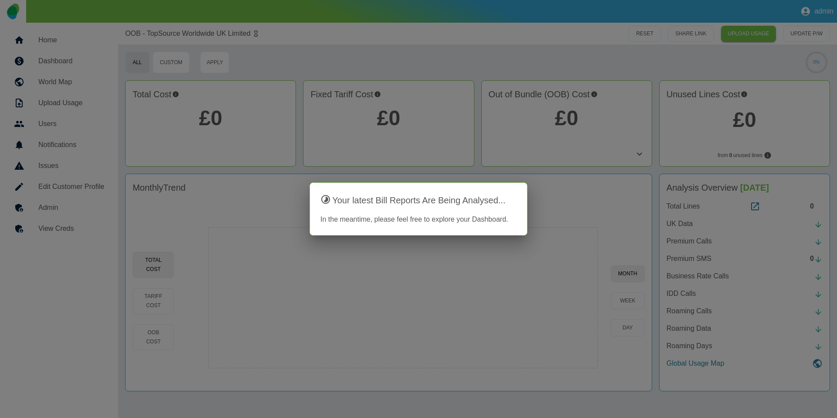
click at [50, 203] on div at bounding box center [418, 209] width 837 height 418
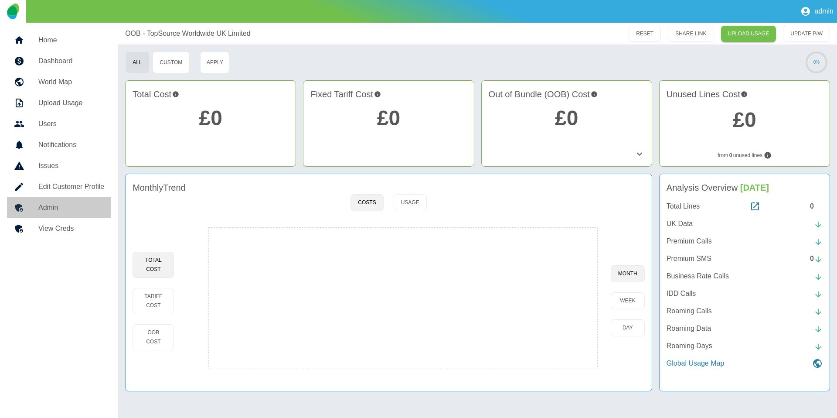
click at [50, 209] on h5 "Admin" at bounding box center [71, 207] width 66 height 10
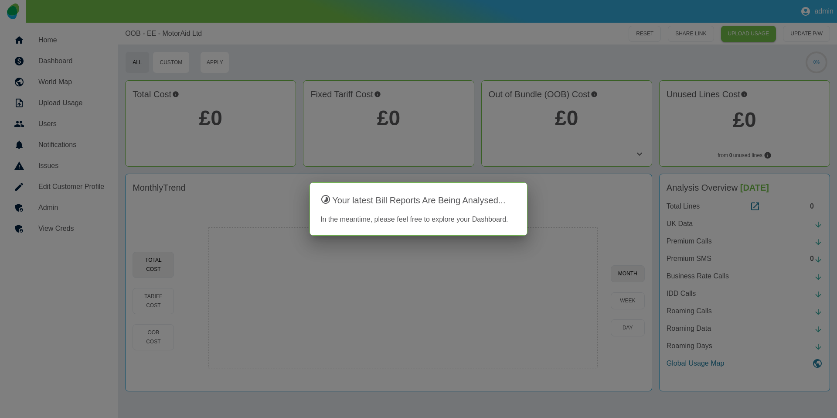
click at [82, 207] on div at bounding box center [418, 209] width 837 height 418
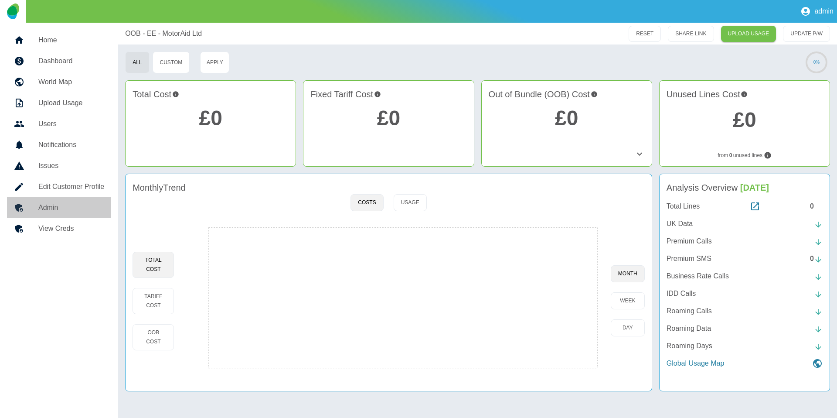
click at [75, 209] on h5 "Admin" at bounding box center [71, 207] width 66 height 10
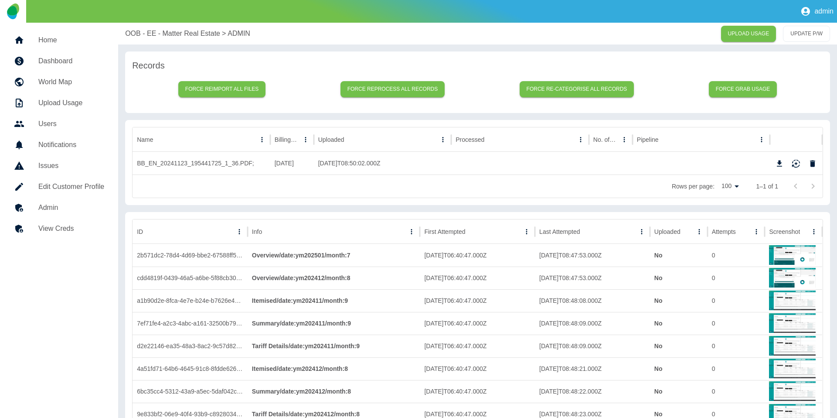
click at [165, 31] on p "OOB - EE - Matter Real Estate" at bounding box center [172, 33] width 95 height 10
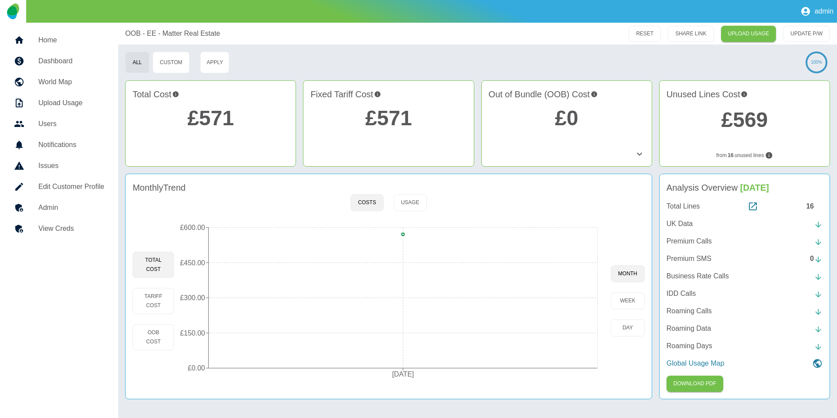
drag, startPoint x: 166, startPoint y: 160, endPoint x: 108, endPoint y: 199, distance: 69.9
click at [165, 160] on div "Total Cost £571" at bounding box center [210, 123] width 171 height 86
click at [93, 206] on h5 "Admin" at bounding box center [71, 207] width 66 height 10
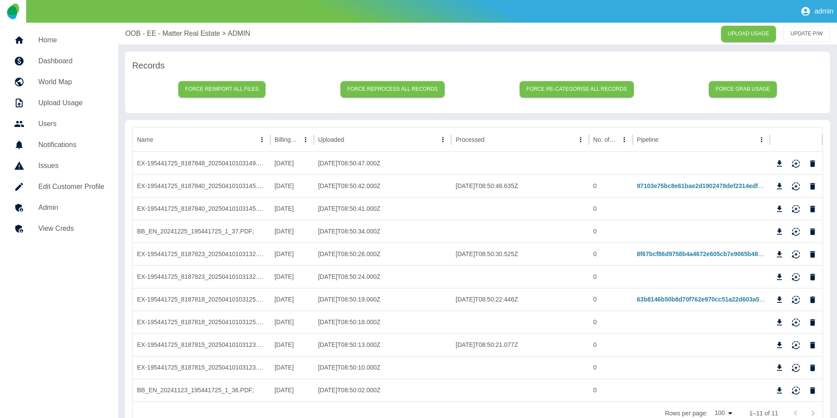
click at [173, 32] on p "OOB - EE - Matter Real Estate" at bounding box center [172, 33] width 95 height 10
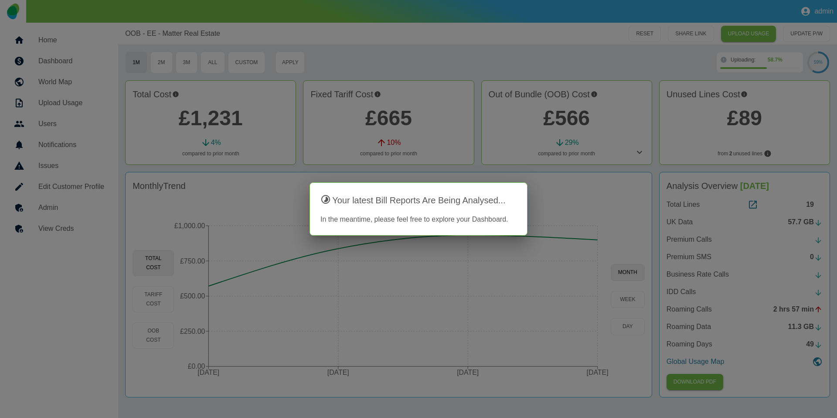
click at [233, 206] on div at bounding box center [418, 209] width 837 height 418
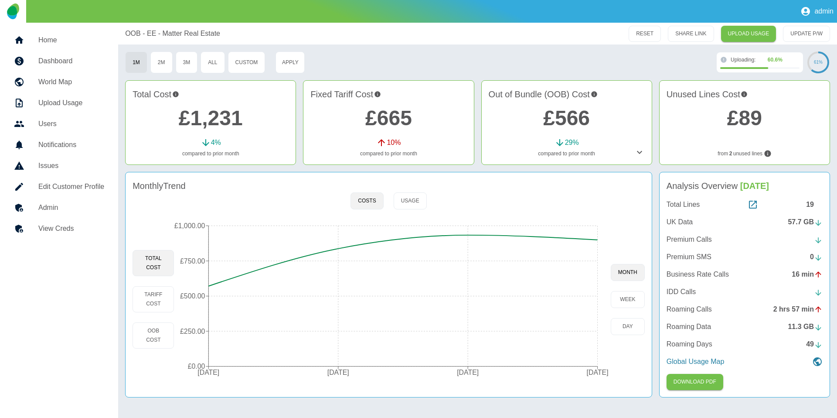
click at [41, 209] on h5 "Admin" at bounding box center [71, 207] width 66 height 10
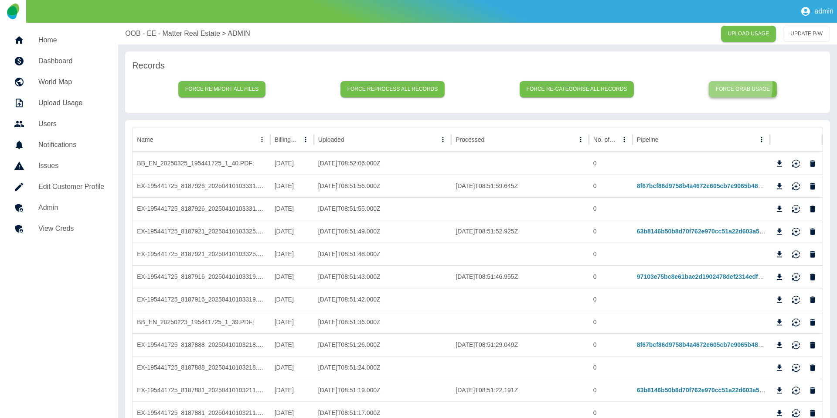
click at [712, 85] on button "Force grab usage" at bounding box center [743, 89] width 68 height 16
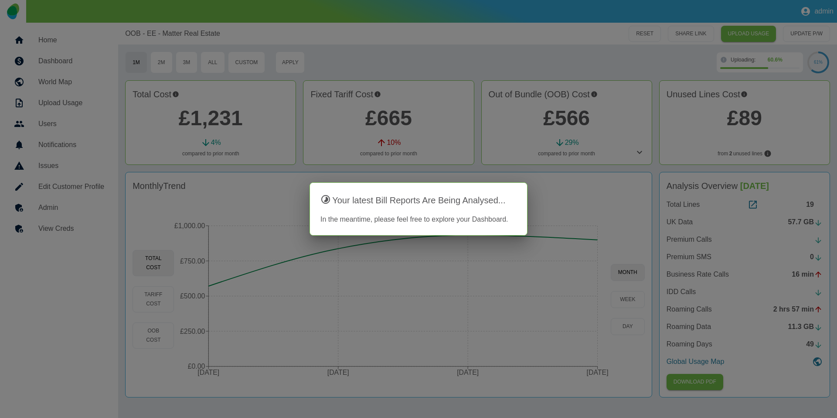
click at [191, 227] on div at bounding box center [418, 209] width 837 height 418
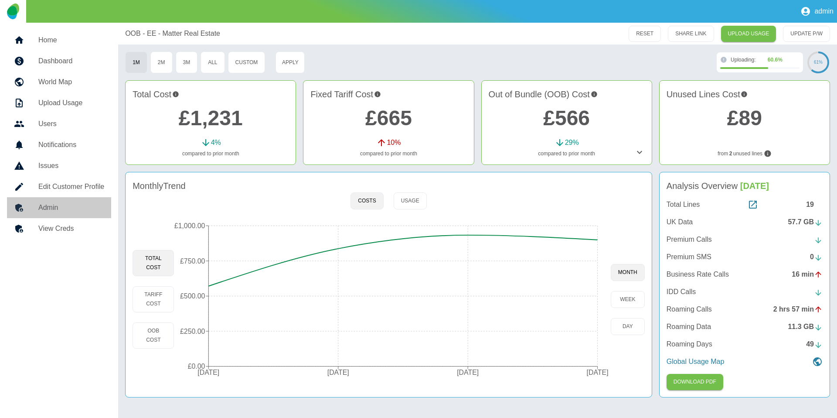
click at [68, 212] on h5 "Admin" at bounding box center [71, 207] width 66 height 10
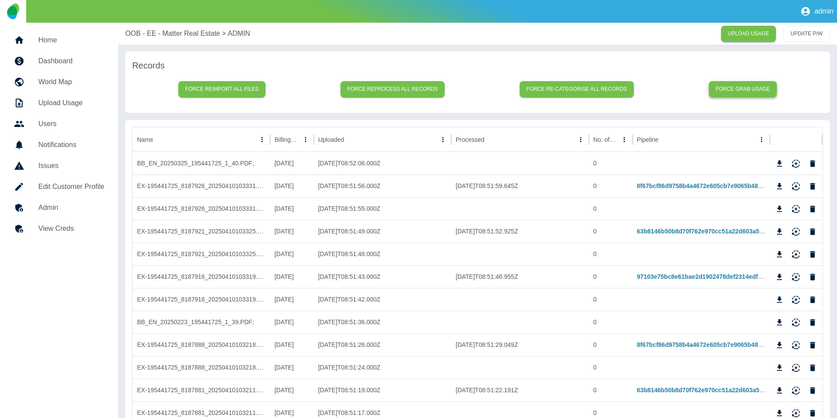
click at [743, 96] on button "Force grab usage" at bounding box center [743, 89] width 68 height 16
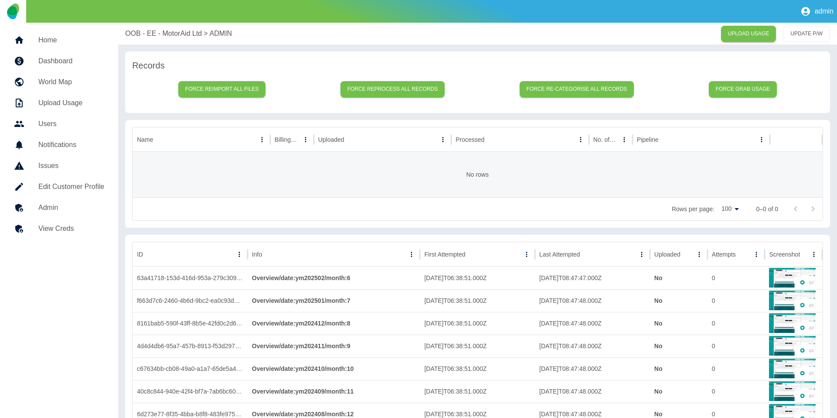
click at [174, 35] on p "OOB - EE - MotorAid Ltd" at bounding box center [163, 33] width 77 height 10
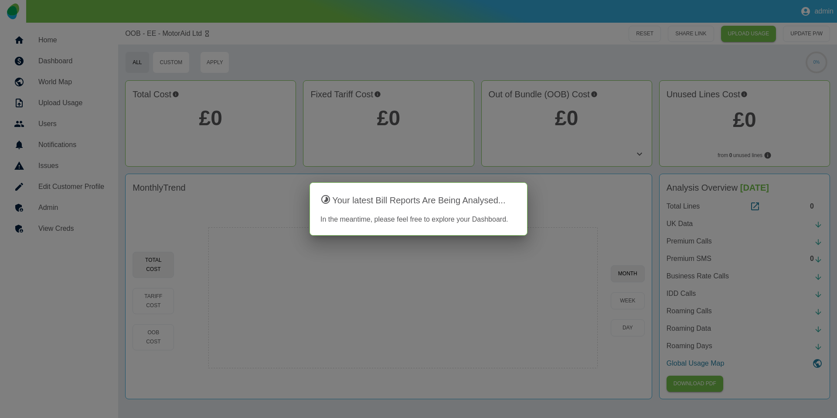
click at [203, 137] on div at bounding box center [418, 209] width 837 height 418
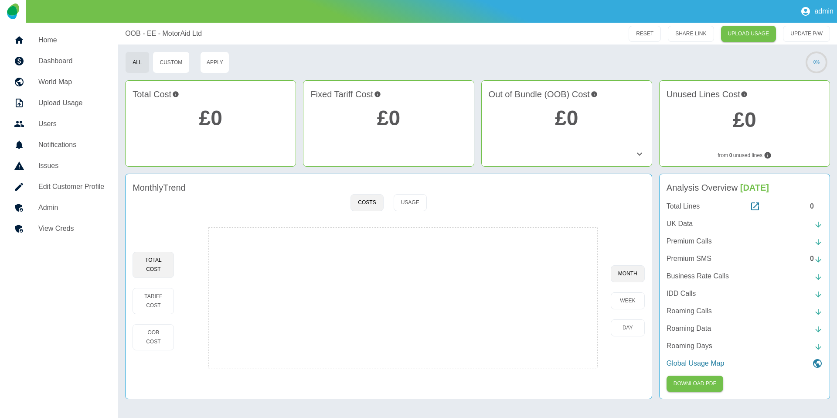
click at [96, 208] on h5 "Admin" at bounding box center [71, 207] width 66 height 10
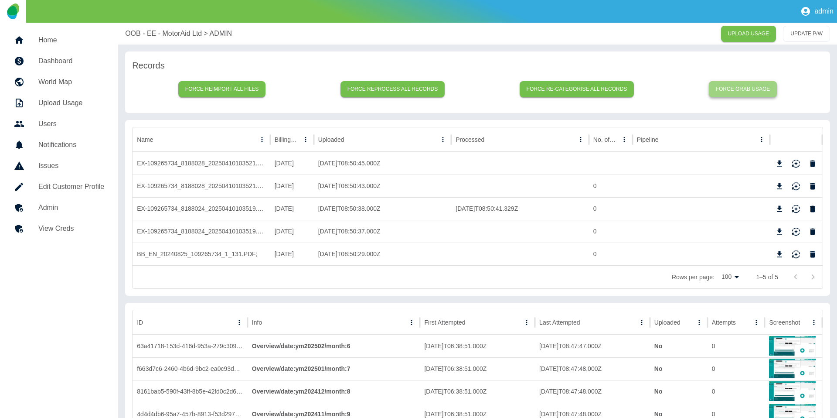
click at [747, 85] on button "Force grab usage" at bounding box center [743, 89] width 68 height 16
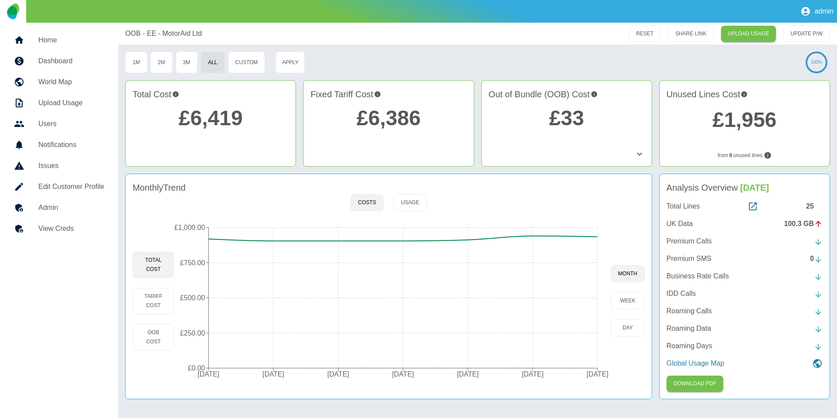
click at [90, 196] on link "Edit Customer Profile" at bounding box center [59, 186] width 104 height 21
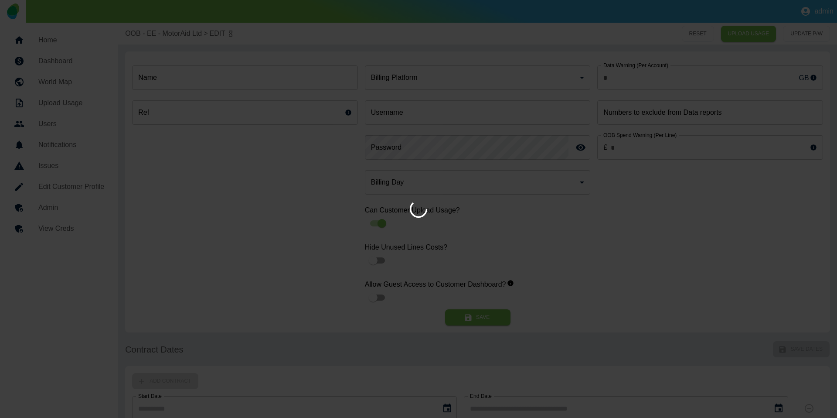
type input "*"
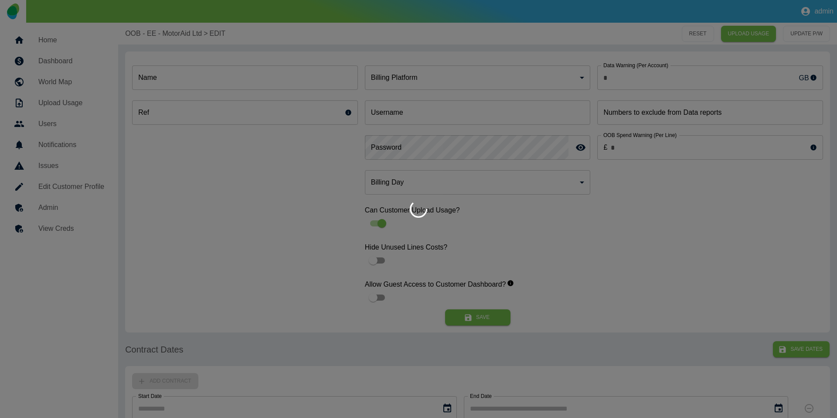
type input "**********"
type input "*"
type input "*********"
type input "**"
click at [83, 202] on div at bounding box center [418, 209] width 837 height 418
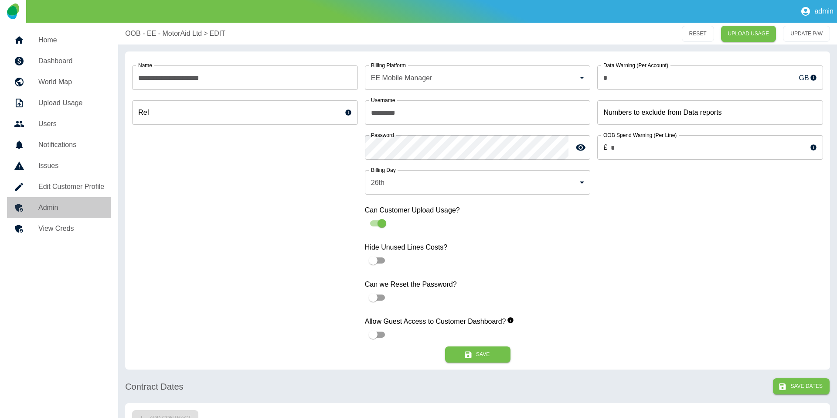
click at [79, 205] on h5 "Admin" at bounding box center [71, 207] width 66 height 10
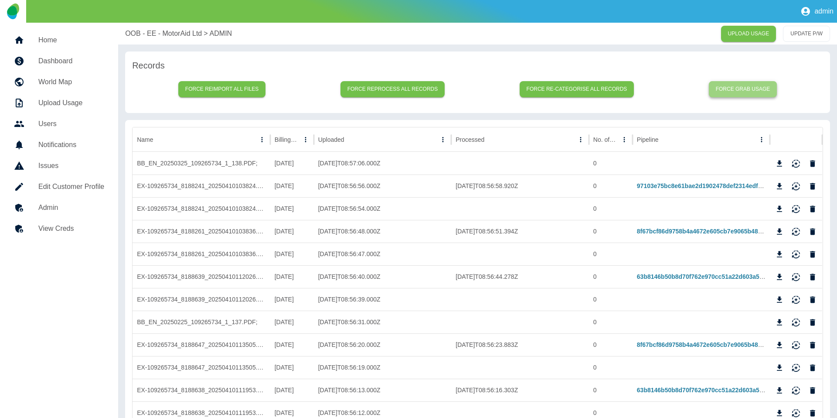
click at [745, 92] on button "Force grab usage" at bounding box center [743, 89] width 68 height 16
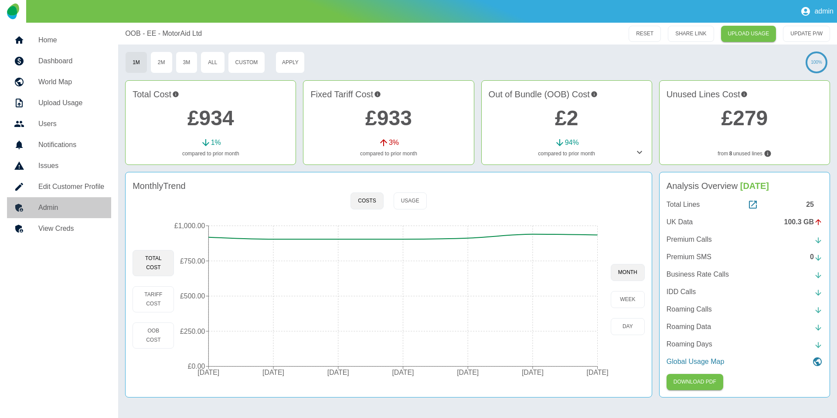
click at [76, 203] on h5 "Admin" at bounding box center [71, 207] width 66 height 10
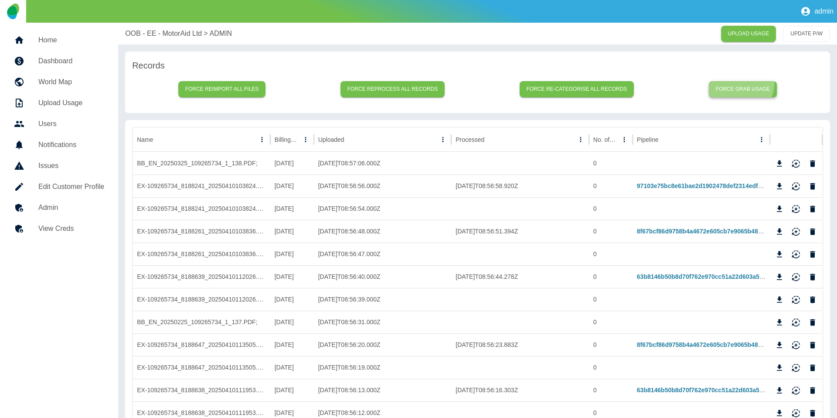
click at [732, 81] on button "Force grab usage" at bounding box center [743, 89] width 68 height 16
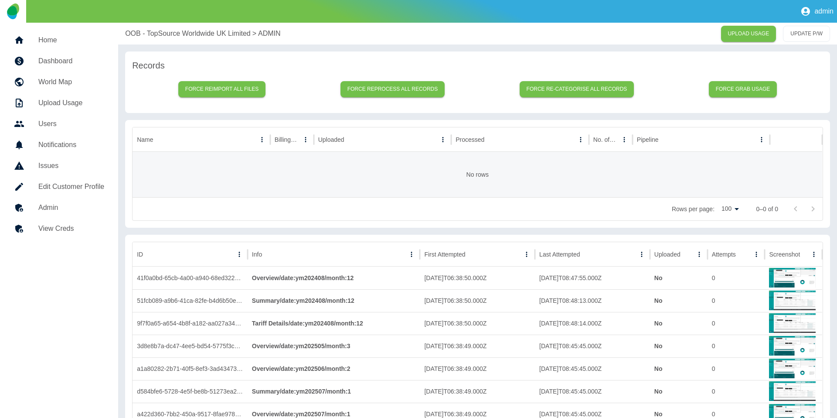
click at [156, 35] on p "OOB - TopSource Worldwide UK Limited" at bounding box center [188, 33] width 126 height 10
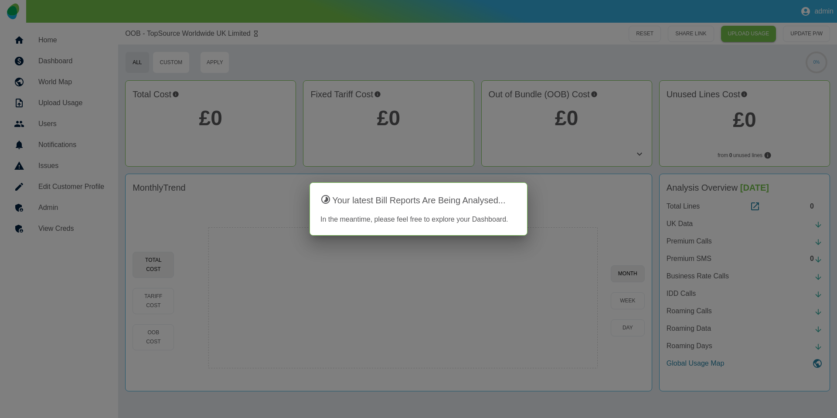
click at [252, 139] on div at bounding box center [418, 209] width 837 height 418
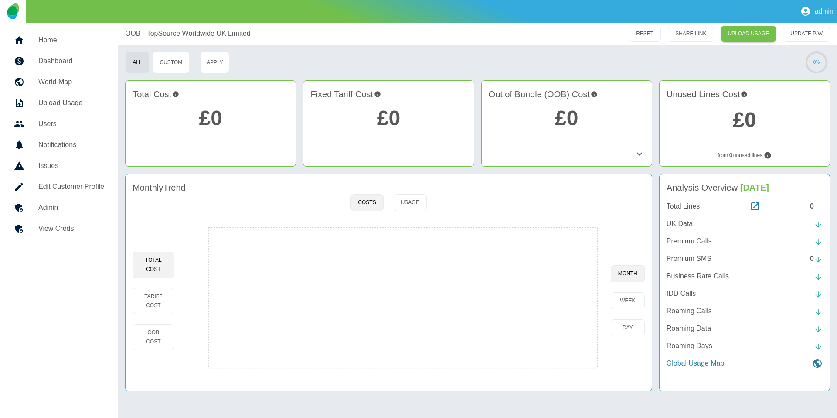
click at [92, 202] on h5 "Admin" at bounding box center [71, 207] width 66 height 10
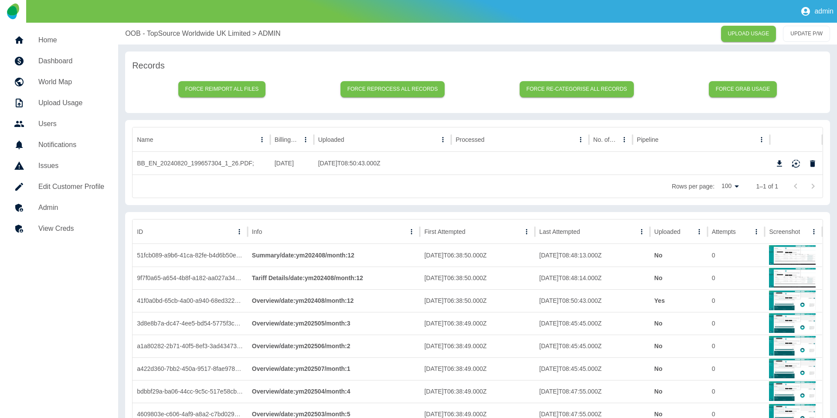
click at [717, 97] on div "Force reimport all files Force reprocess all records Force re-categorise all re…" at bounding box center [477, 89] width 691 height 34
click at [734, 90] on button "Force grab usage" at bounding box center [743, 89] width 68 height 16
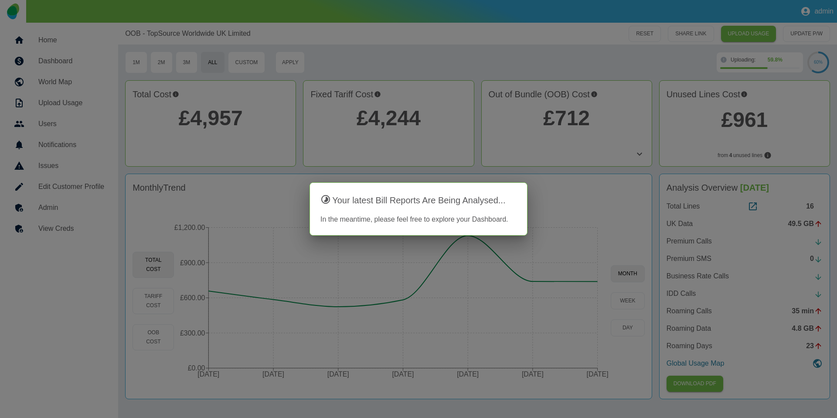
click at [567, 153] on div at bounding box center [418, 209] width 837 height 418
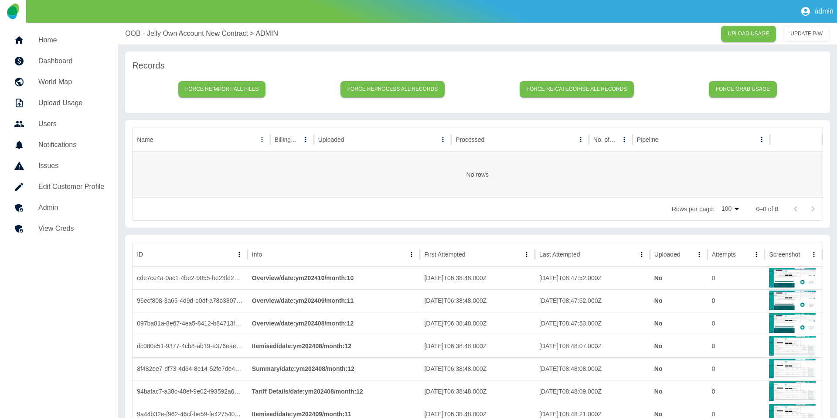
click at [177, 31] on p "OOB - Jelly Own Account New Contract" at bounding box center [186, 33] width 123 height 10
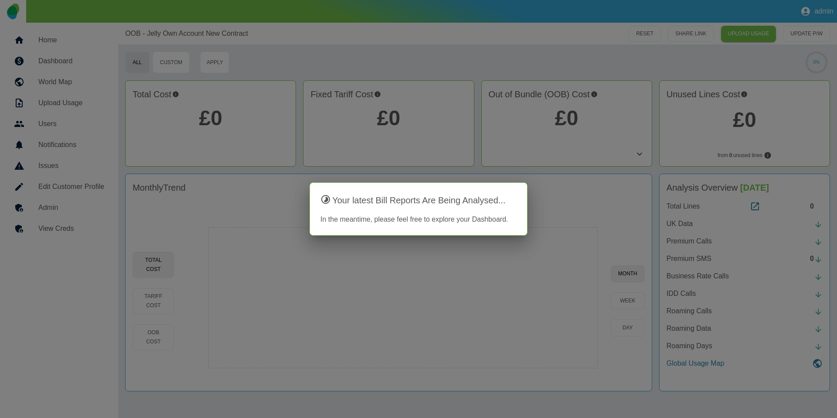
click at [45, 214] on div at bounding box center [418, 209] width 837 height 418
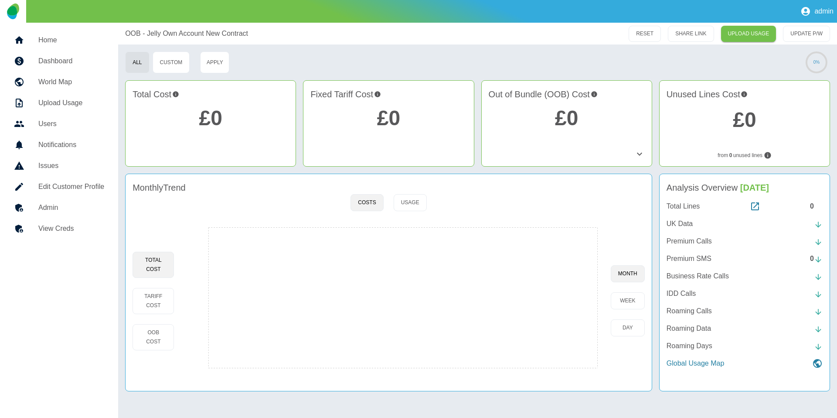
click at [52, 211] on h5 "Admin" at bounding box center [71, 207] width 66 height 10
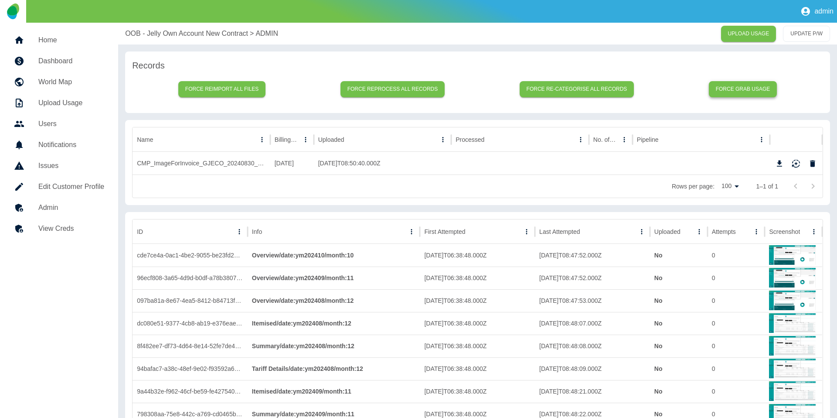
click at [754, 87] on button "Force grab usage" at bounding box center [743, 89] width 68 height 16
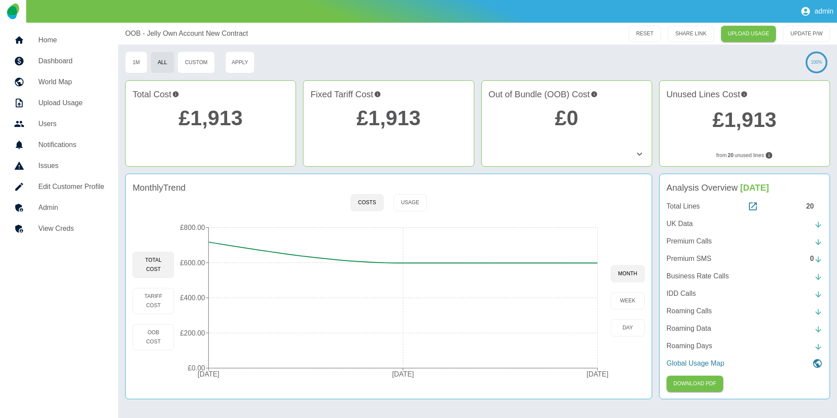
click at [642, 152] on icon at bounding box center [640, 154] width 10 height 10
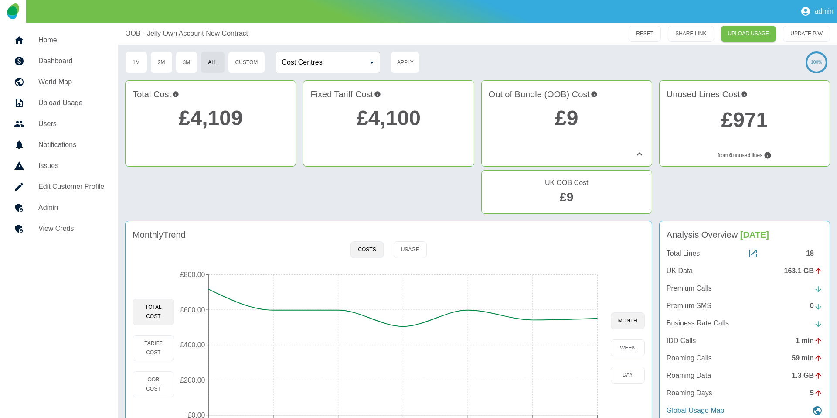
click at [56, 211] on h5 "Admin" at bounding box center [71, 207] width 66 height 10
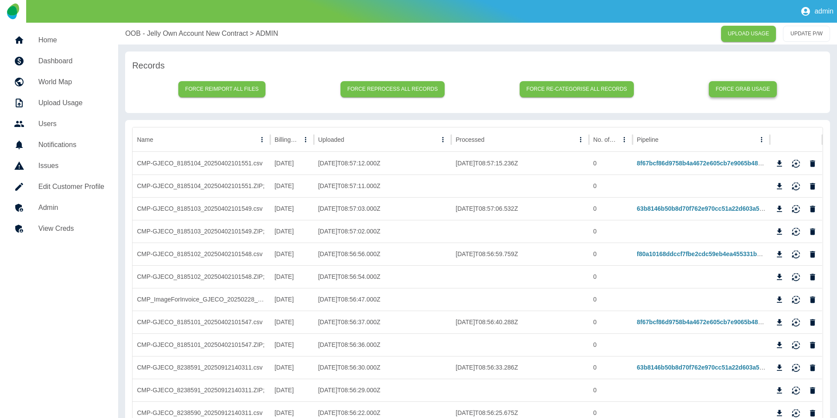
click at [725, 85] on button "Force grab usage" at bounding box center [743, 89] width 68 height 16
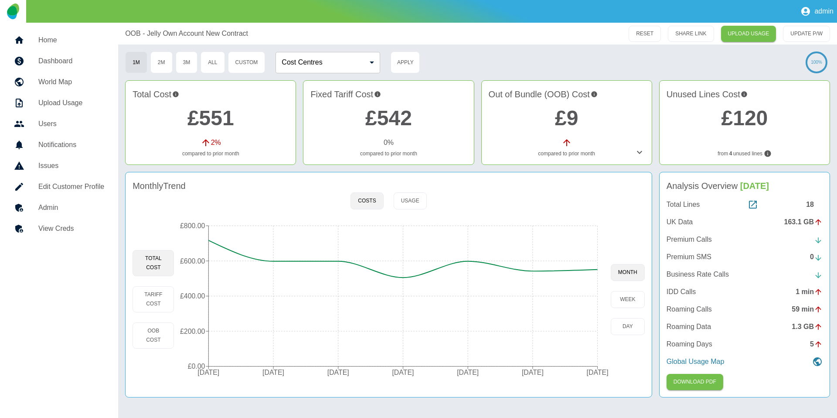
click at [80, 204] on h5 "Admin" at bounding box center [71, 207] width 66 height 10
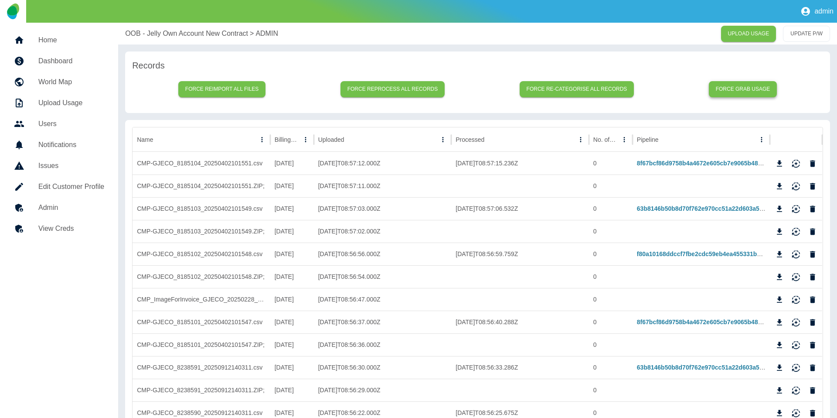
click at [745, 84] on button "Force grab usage" at bounding box center [743, 89] width 68 height 16
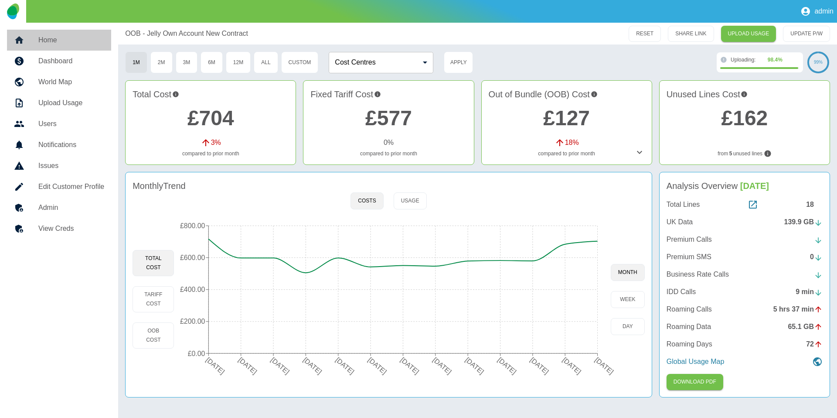
click at [55, 41] on h5 "Home" at bounding box center [71, 40] width 66 height 10
click at [72, 209] on h5 "Admin" at bounding box center [71, 207] width 66 height 10
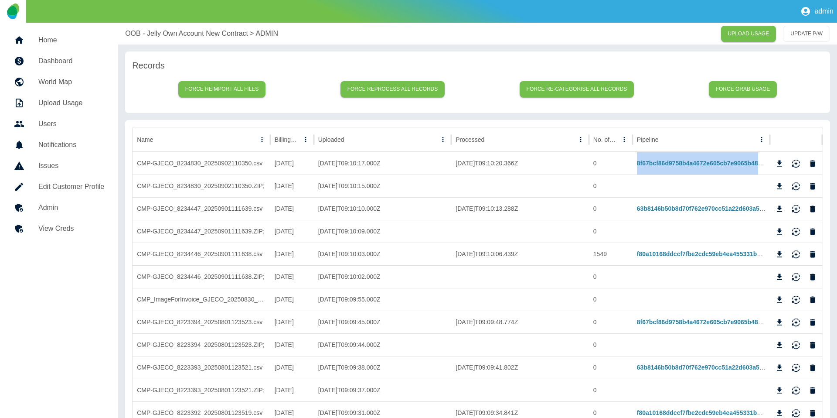
click at [45, 34] on link "Home" at bounding box center [59, 40] width 104 height 21
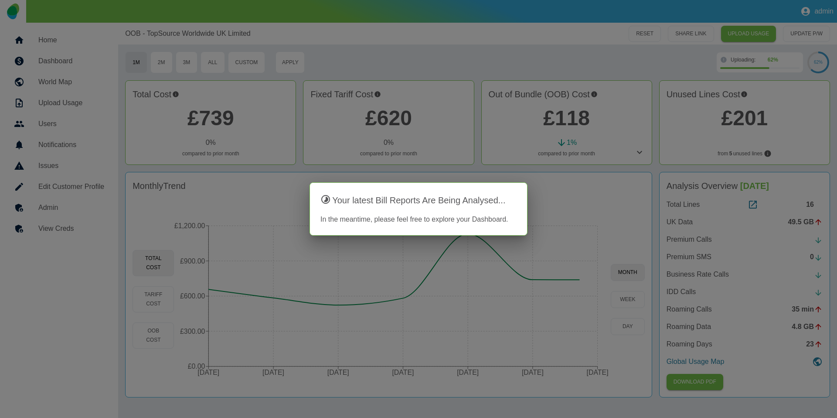
click at [37, 219] on div at bounding box center [418, 209] width 837 height 418
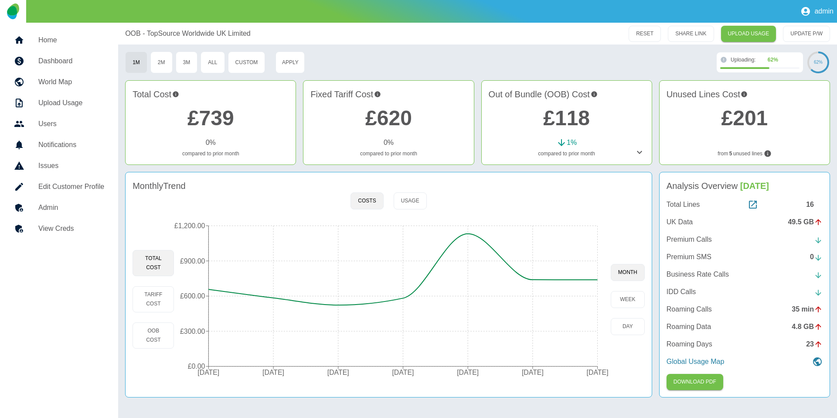
click at [49, 212] on h5 "Admin" at bounding box center [71, 207] width 66 height 10
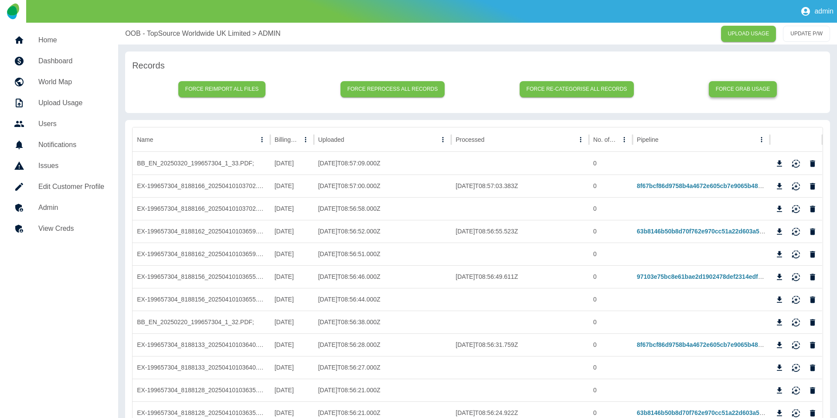
click at [754, 92] on button "Force grab usage" at bounding box center [743, 89] width 68 height 16
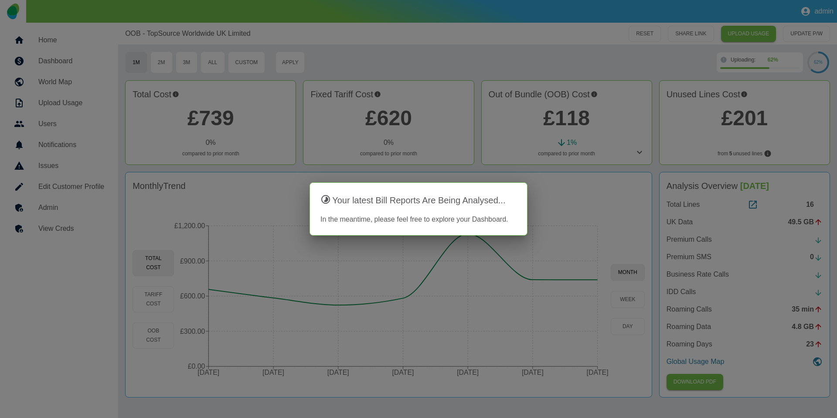
click at [611, 90] on div at bounding box center [418, 209] width 837 height 418
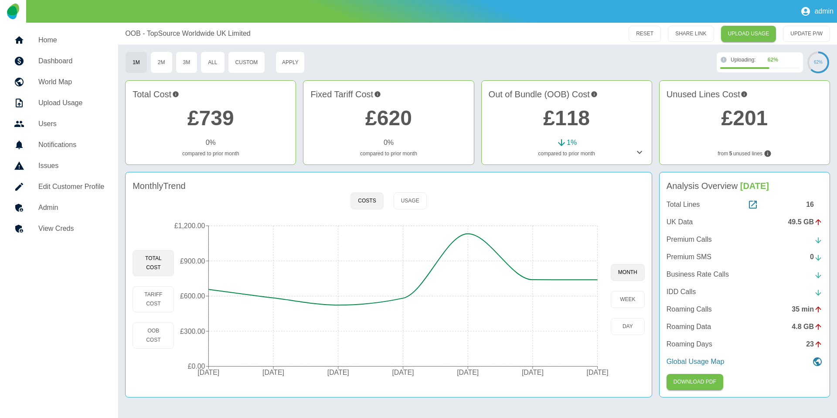
click at [41, 205] on h5 "Admin" at bounding box center [71, 207] width 66 height 10
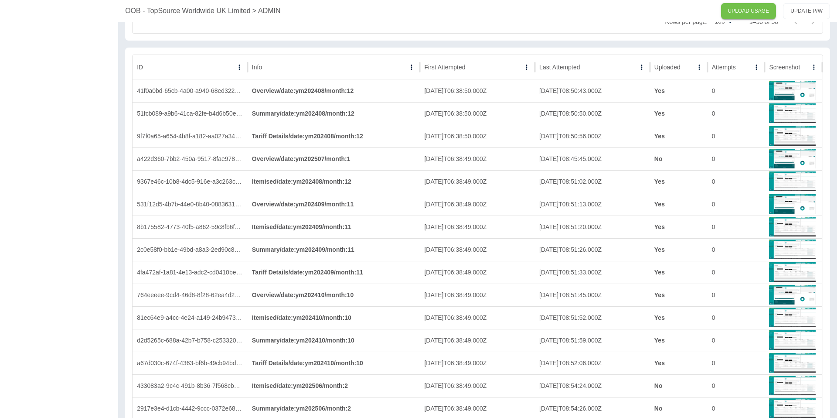
scroll to position [1276, 0]
click at [678, 63] on div "Uploaded" at bounding box center [668, 66] width 26 height 7
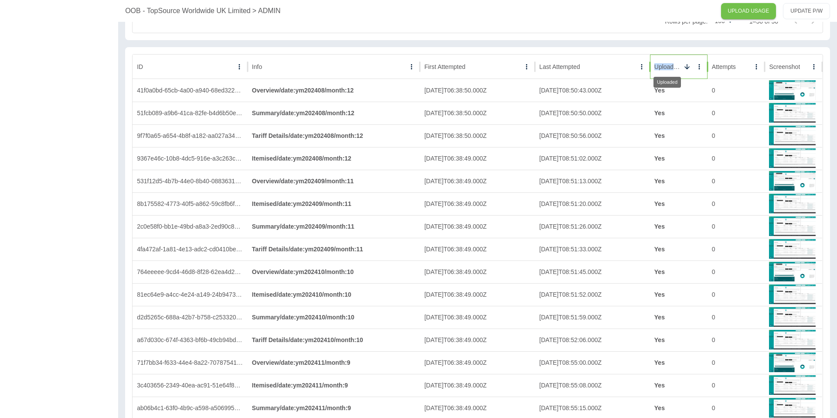
click at [678, 63] on div "Uploaded" at bounding box center [668, 66] width 26 height 7
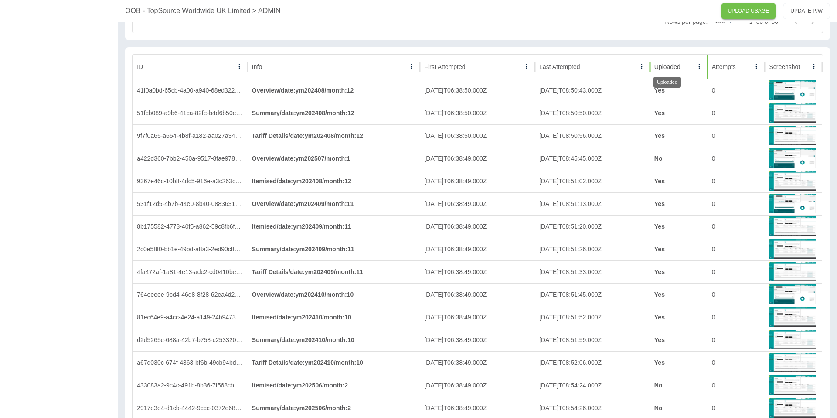
click at [678, 63] on div "Uploaded" at bounding box center [668, 66] width 26 height 7
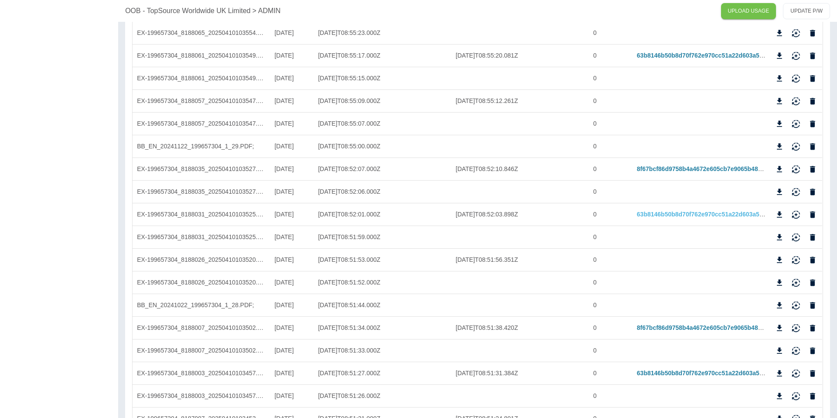
scroll to position [0, 0]
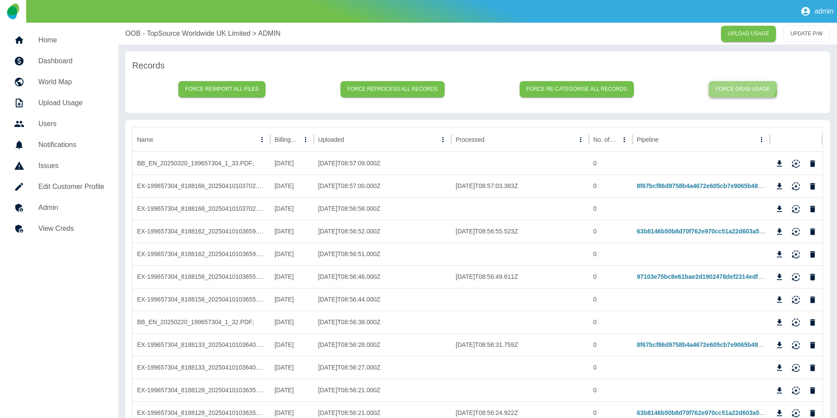
click at [743, 82] on button "Force grab usage" at bounding box center [743, 89] width 68 height 16
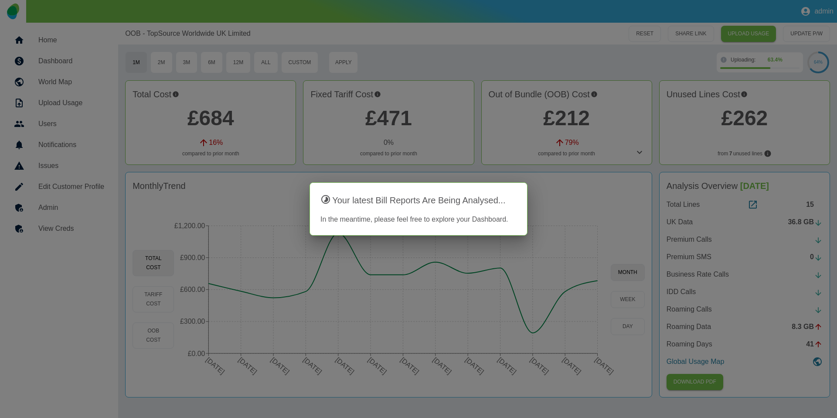
click at [426, 55] on div at bounding box center [418, 209] width 837 height 418
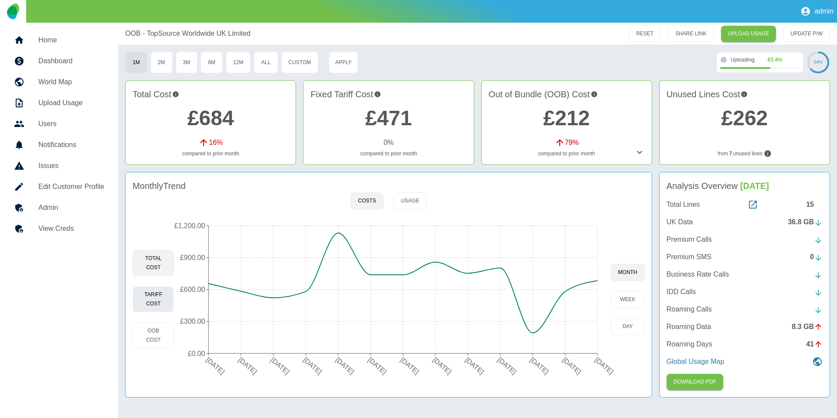
click at [149, 295] on button "Tariff Cost" at bounding box center [153, 299] width 41 height 26
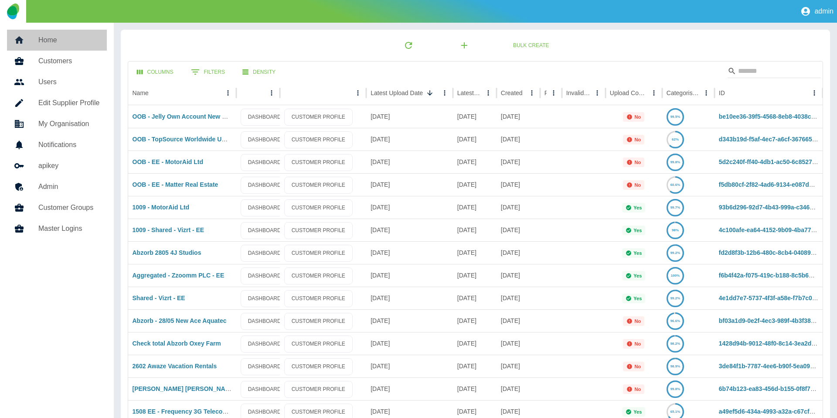
click at [50, 38] on h5 "Home" at bounding box center [68, 40] width 61 height 10
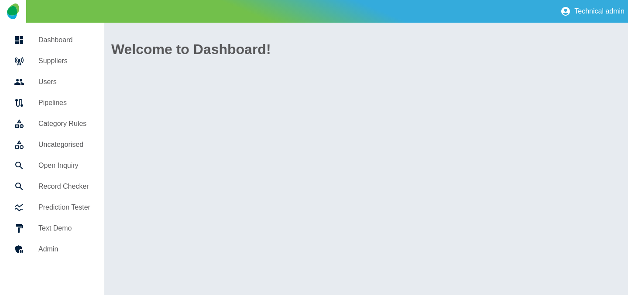
click at [59, 157] on link "Open Inquiry" at bounding box center [52, 165] width 90 height 21
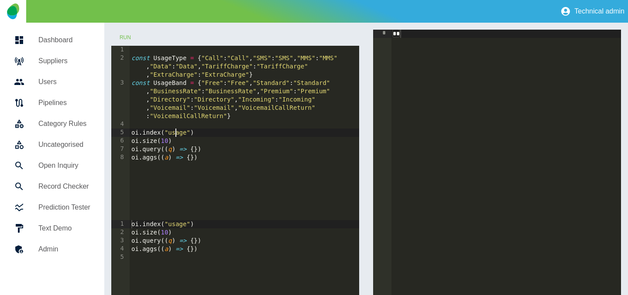
click at [177, 131] on div "const UsageType = { "Call" : "Call" , "SMS" : "SMS" , "MMS" : "MMS" , "Data" : …" at bounding box center [244, 141] width 229 height 191
click at [170, 133] on div "const UsageType = { "Call" : "Call" , "SMS" : "SMS" , "MMS" : "MMS" , "Data" : …" at bounding box center [244, 141] width 229 height 191
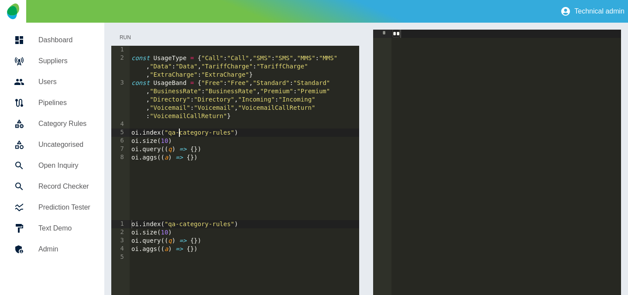
type textarea "**********"
click at [129, 36] on button "Run" at bounding box center [125, 38] width 28 height 16
click at [126, 37] on button "Run" at bounding box center [125, 38] width 28 height 16
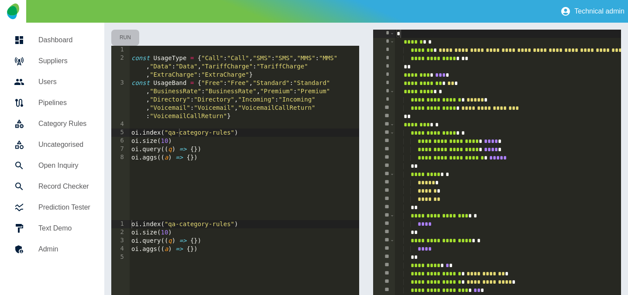
click at [126, 38] on button "Run" at bounding box center [125, 38] width 28 height 16
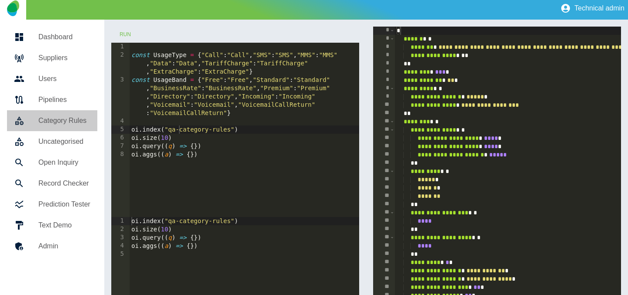
click at [57, 125] on h5 "Category Rules" at bounding box center [64, 121] width 52 height 10
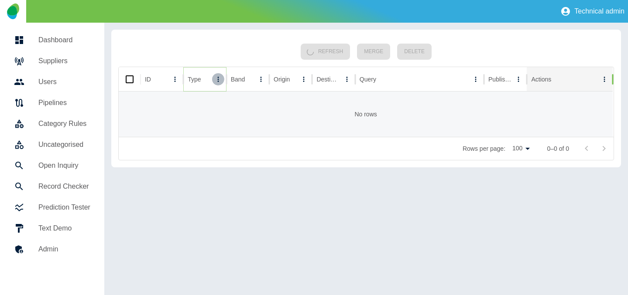
click at [216, 79] on icon "Type column menu" at bounding box center [218, 79] width 8 height 8
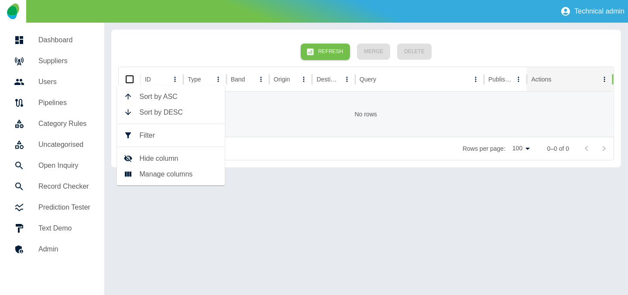
click at [166, 137] on span "Filter" at bounding box center [179, 135] width 79 height 10
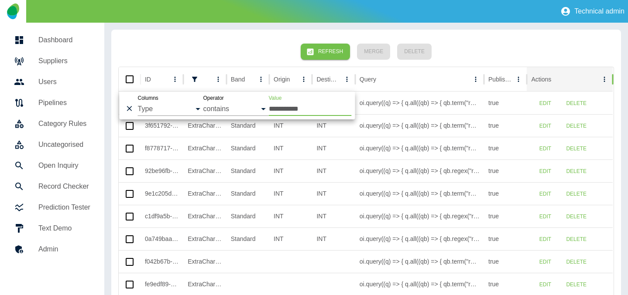
type input "**********"
click at [215, 41] on div "Refresh Merge Delete" at bounding box center [365, 52] width 495 height 30
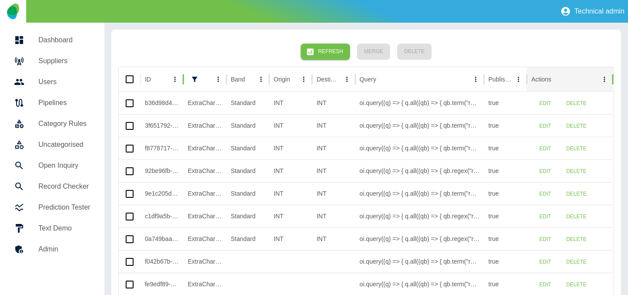
click at [63, 68] on link "Suppliers" at bounding box center [52, 61] width 90 height 21
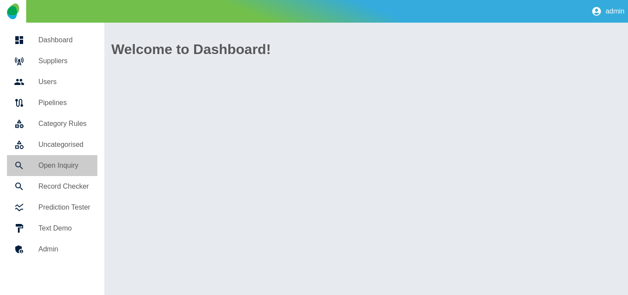
click at [48, 163] on h5 "Open Inquiry" at bounding box center [64, 166] width 52 height 10
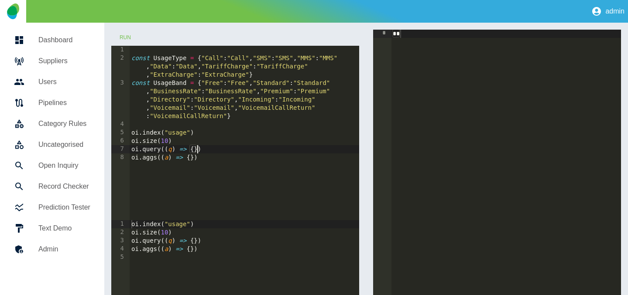
click at [197, 152] on div "const UsageType = { "Call" : "Call" , "SMS" : "SMS" , "MMS" : "MMS" , "Data" : …" at bounding box center [244, 141] width 229 height 191
type textarea "**********"
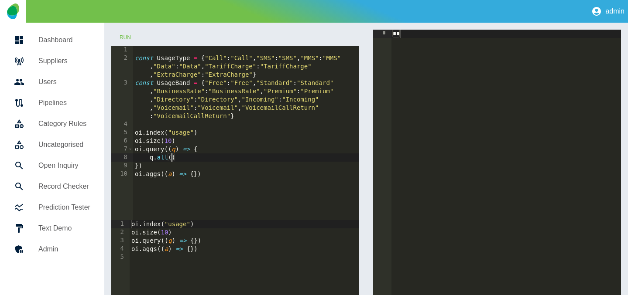
type textarea "*******"
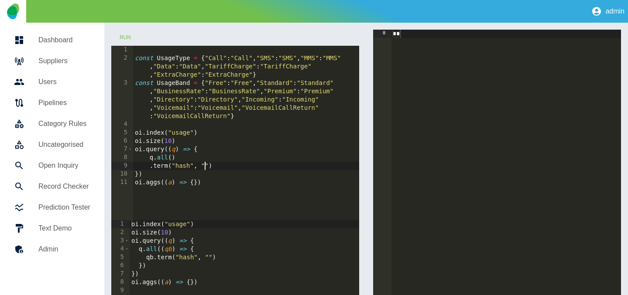
paste textarea "**********"
type textarea "**********"
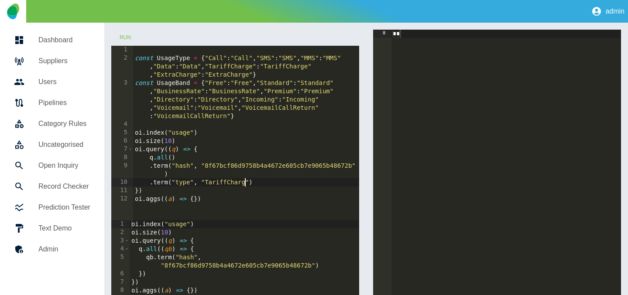
scroll to position [0, 8]
click at [125, 36] on button "Run" at bounding box center [125, 38] width 28 height 16
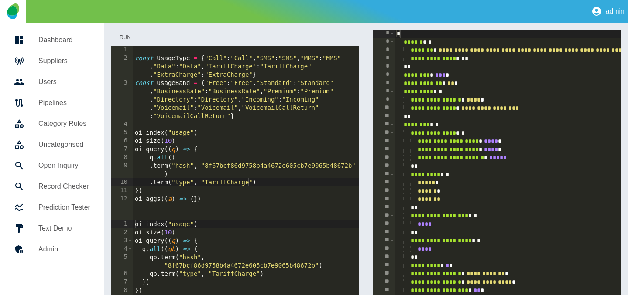
click at [125, 36] on button "Run" at bounding box center [125, 38] width 28 height 16
click at [174, 133] on div "const UsageType = { "Call" : "Call" , "SMS" : "SMS" , "MMS" : "MMS" , "Data" : …" at bounding box center [246, 141] width 226 height 191
click at [125, 39] on button "Run" at bounding box center [125, 38] width 28 height 16
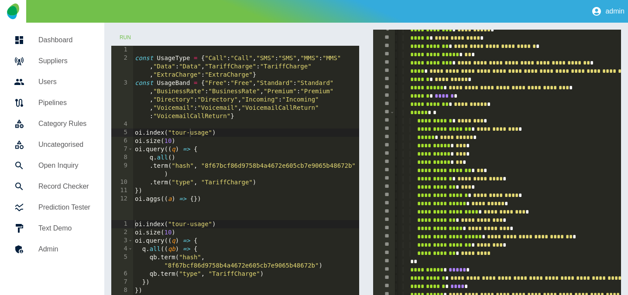
scroll to position [0, 5]
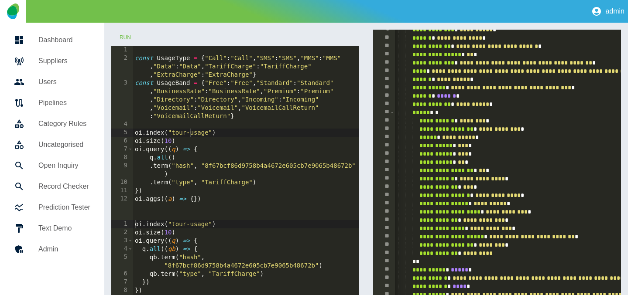
type textarea "**********"
click at [272, 184] on div "const UsageType = { "Call" : "Call" , "SMS" : "SMS" , "MMS" : "MMS" , "Data" : …" at bounding box center [246, 141] width 226 height 191
type textarea "********"
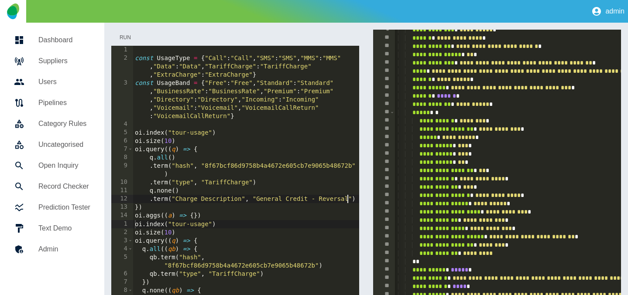
click at [123, 36] on button "Run" at bounding box center [125, 38] width 28 height 16
click at [175, 200] on div "const UsageType = { "Call" : "Call" , "SMS" : "SMS" , "MMS" : "MMS" , "Data" : …" at bounding box center [246, 141] width 226 height 191
click at [130, 37] on button "Run" at bounding box center [125, 38] width 28 height 16
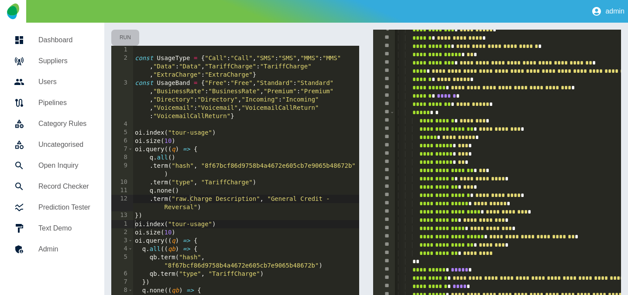
click at [123, 37] on button "Run" at bounding box center [125, 38] width 28 height 16
click at [255, 198] on div "const UsageType = { "Call" : "Call" , "SMS" : "SMS" , "MMS" : "MMS" , "Data" : …" at bounding box center [246, 141] width 226 height 191
click at [130, 39] on button "Run" at bounding box center [125, 38] width 28 height 16
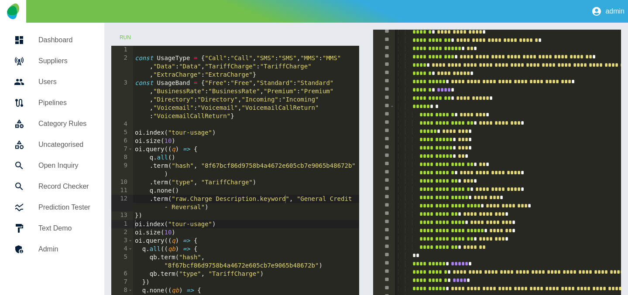
scroll to position [76, 0]
type textarea "**********"
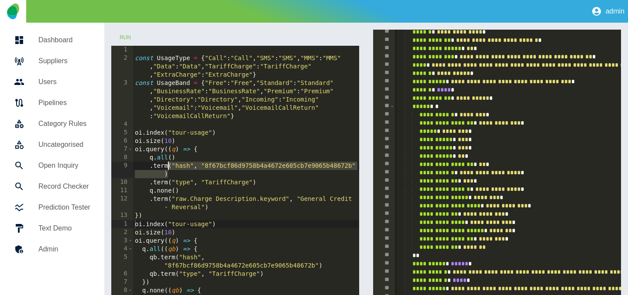
drag, startPoint x: 171, startPoint y: 174, endPoint x: 169, endPoint y: 167, distance: 7.6
click at [169, 167] on div "const UsageType = { "Call" : "Call" , "SMS" : "SMS" , "MMS" : "MMS" , "Data" : …" at bounding box center [246, 141] width 226 height 191
click at [128, 39] on button "Run" at bounding box center [125, 38] width 28 height 16
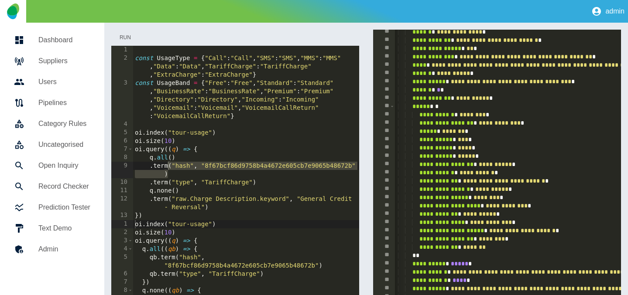
click at [128, 37] on button "Run" at bounding box center [125, 38] width 28 height 16
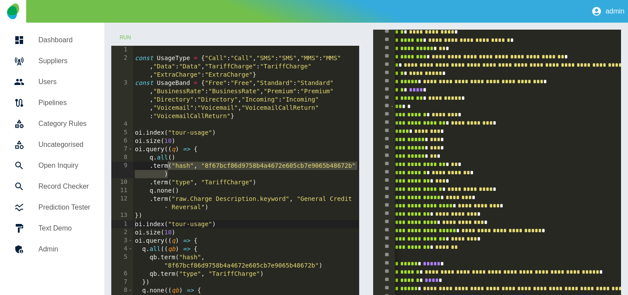
scroll to position [0, 30]
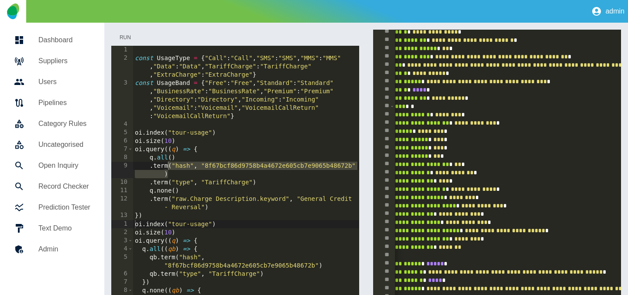
click at [126, 36] on button "Run" at bounding box center [125, 38] width 28 height 16
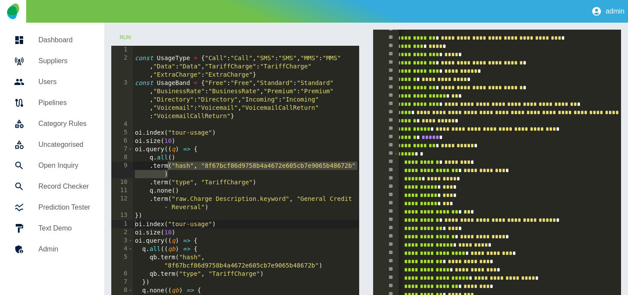
scroll to position [394, 0]
type textarea "**********"
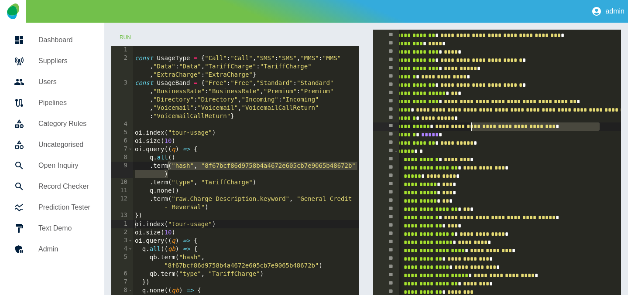
scroll to position [0, 24]
drag, startPoint x: 601, startPoint y: 128, endPoint x: 469, endPoint y: 129, distance: 131.7
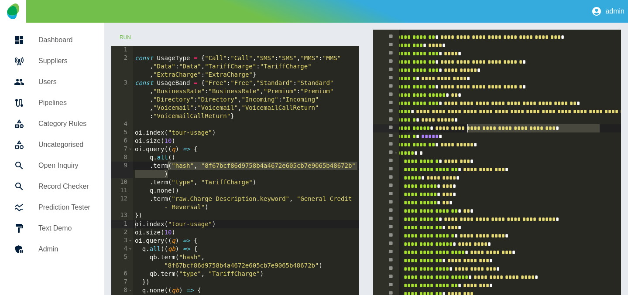
scroll to position [394, 0]
type textarea "**********"
click at [226, 201] on div "const UsageType = { "Call" : "Call" , "SMS" : "SMS" , "MMS" : "MMS" , "Data" : …" at bounding box center [246, 141] width 226 height 191
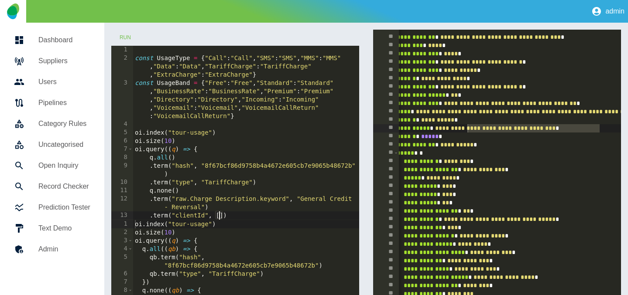
scroll to position [0, 6]
paste textarea "**********"
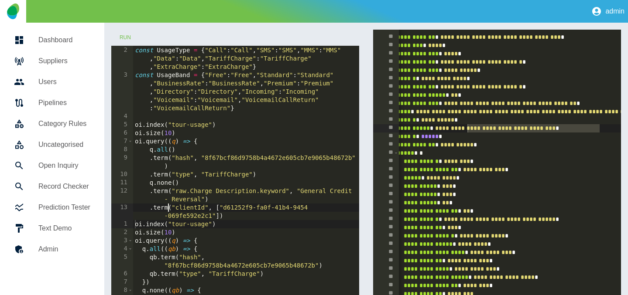
click at [167, 210] on div "const UsageType = { "Call" : "Call" , "SMS" : "SMS" , "MMS" : "MMS" , "Data" : …" at bounding box center [246, 133] width 226 height 191
type textarea "**********"
click at [129, 39] on button "Run" at bounding box center [125, 38] width 28 height 16
click at [129, 36] on button "Run" at bounding box center [125, 38] width 28 height 16
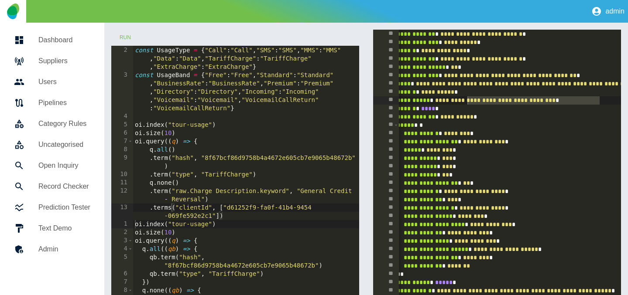
scroll to position [427, 0]
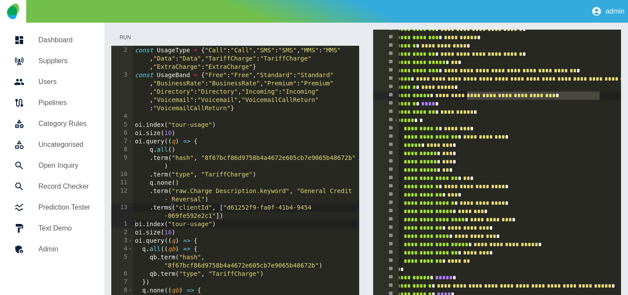
click at [126, 34] on button "Run" at bounding box center [125, 38] width 28 height 16
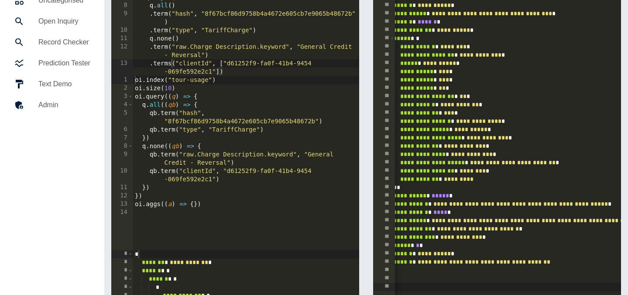
scroll to position [0, 0]
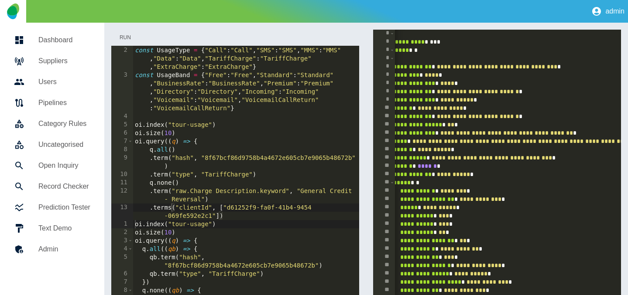
click at [128, 36] on button "Run" at bounding box center [125, 38] width 28 height 16
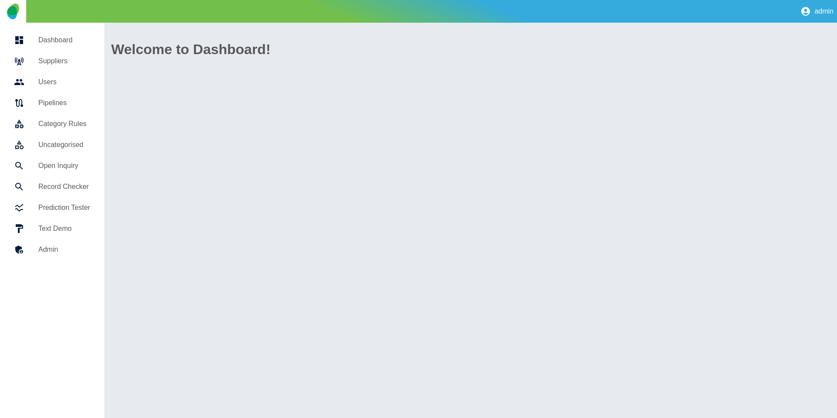
click at [65, 128] on h5 "Category Rules" at bounding box center [64, 124] width 52 height 10
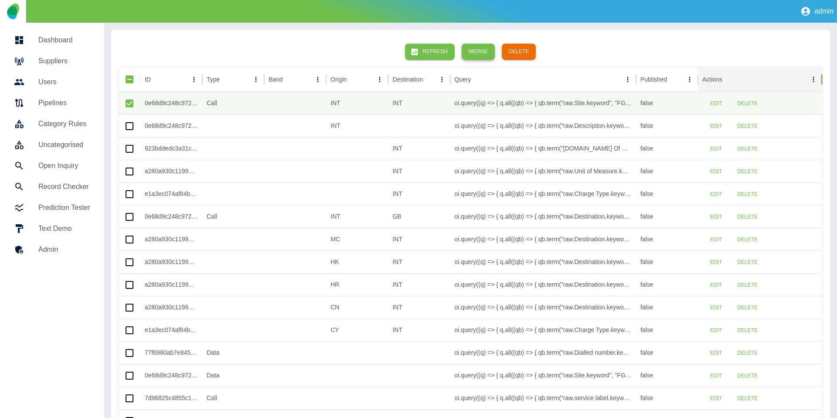
click at [478, 52] on button "Merge" at bounding box center [478, 52] width 33 height 16
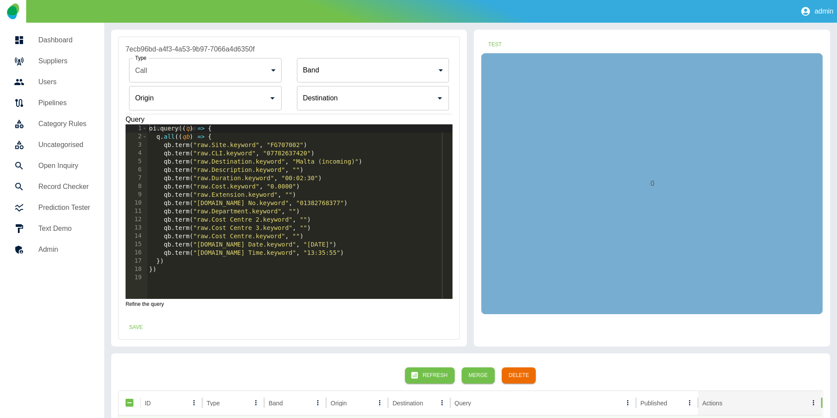
type input "**********"
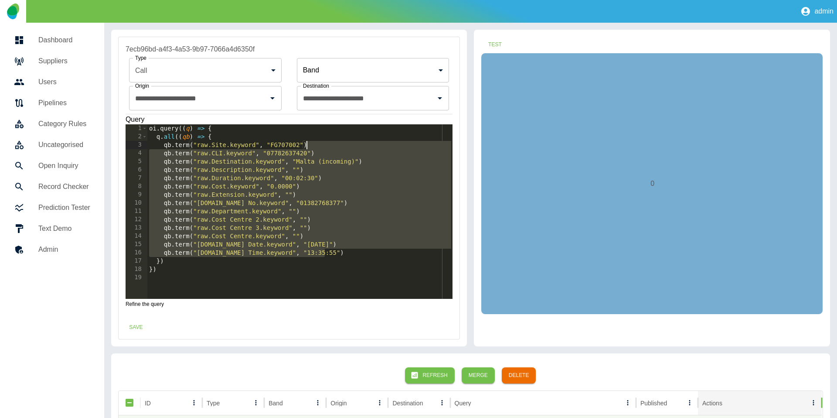
drag, startPoint x: 344, startPoint y: 249, endPoint x: 362, endPoint y: 143, distance: 107.1
click at [362, 143] on div "oi . query (( q ) => { q . all (( qb ) => { qb . term ( "raw.Site.keyword" , "F…" at bounding box center [300, 219] width 306 height 191
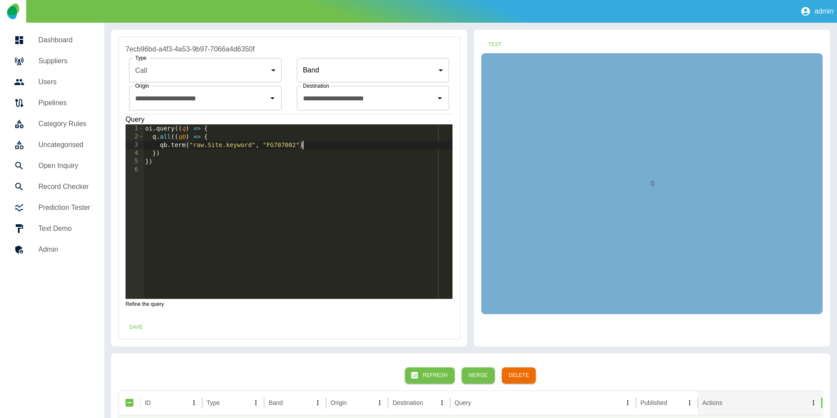
click at [211, 146] on div "oi . query (( q ) => { q . all (( qb ) => { qb . term ( "raw.Site.keyword" , "F…" at bounding box center [297, 219] width 309 height 191
type textarea "**********"
click at [381, 143] on div "oi . query (( q ) => { q . all (( qb ) => { qb . term ( "raw.Charge Description…" at bounding box center [297, 219] width 309 height 191
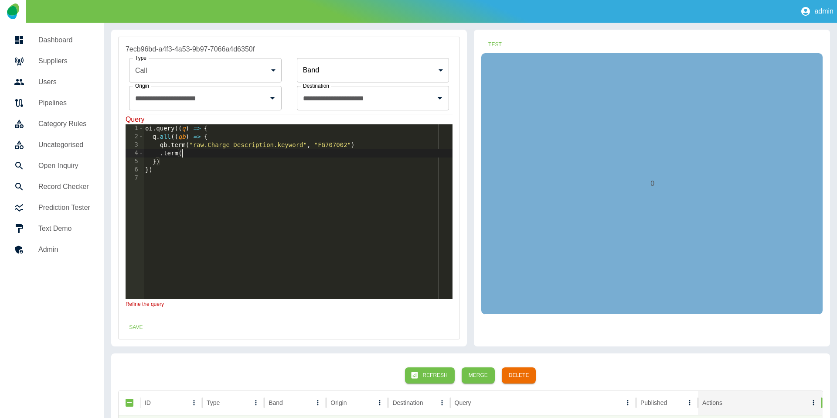
scroll to position [0, 2]
paste textarea "**********"
click at [331, 143] on div "oi . query (( q ) => { q . all (( qb ) => { qb . term ( "raw.Charge Description…" at bounding box center [297, 219] width 309 height 191
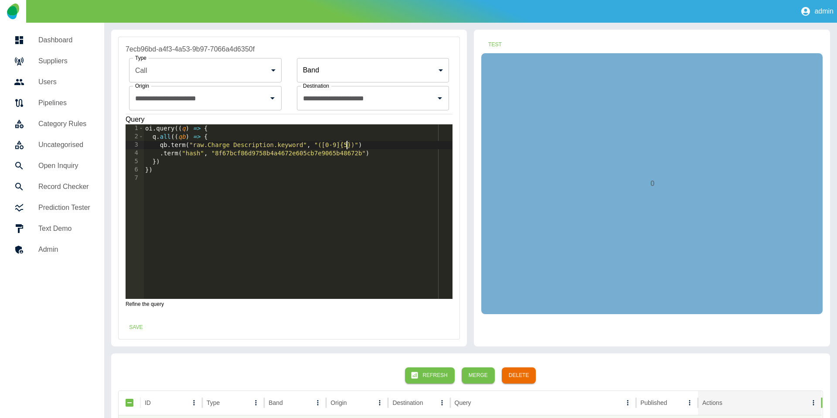
type textarea "**********"
click at [260, 71] on body "**********" at bounding box center [418, 209] width 837 height 418
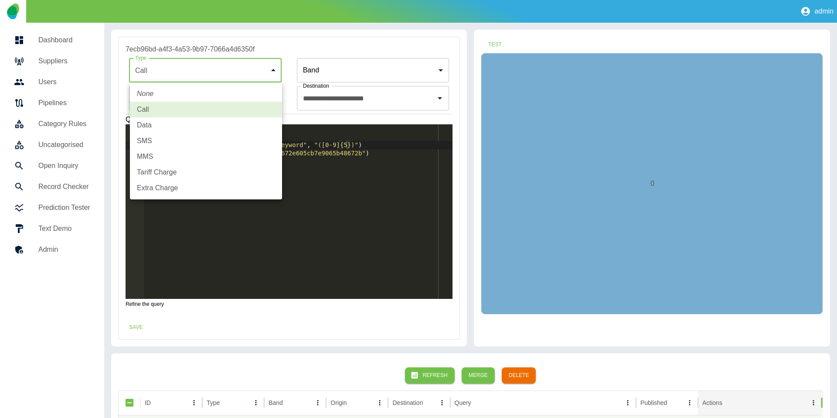
click at [165, 183] on li "Extra Charge" at bounding box center [206, 188] width 152 height 16
type input "**********"
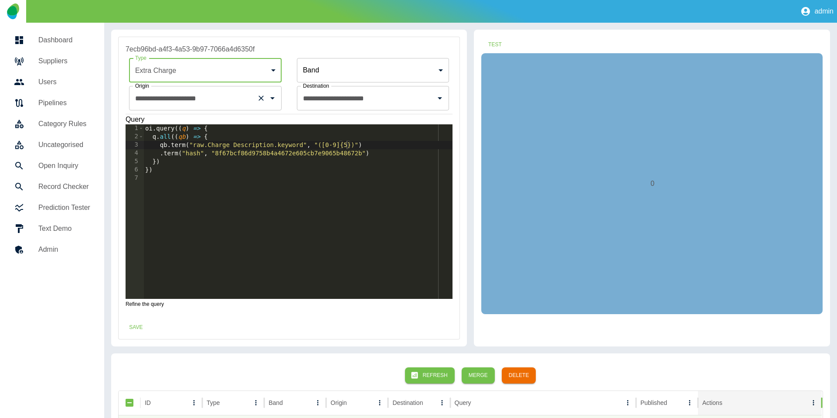
click at [260, 96] on icon "Clear" at bounding box center [261, 98] width 5 height 5
click at [427, 97] on icon "Clear" at bounding box center [428, 98] width 9 height 9
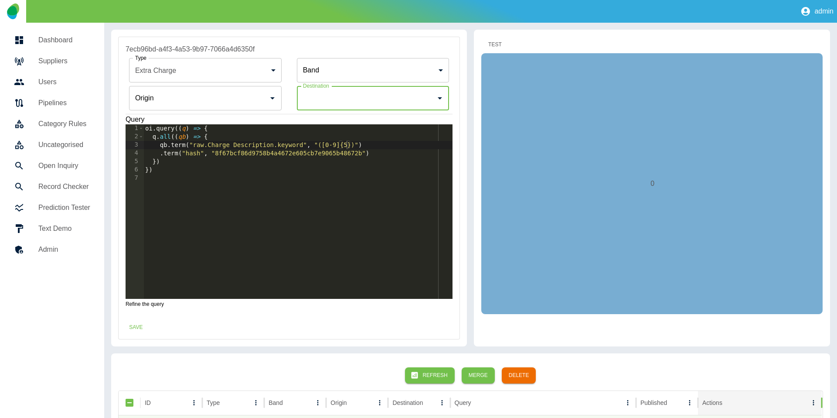
click at [493, 46] on button "Test" at bounding box center [495, 45] width 28 height 16
click at [494, 44] on button "Test" at bounding box center [495, 45] width 28 height 16
click at [181, 144] on div "oi . query (( q ) => { q . all (( qb ) => { qb . term ( "raw.Charge Description…" at bounding box center [297, 219] width 309 height 191
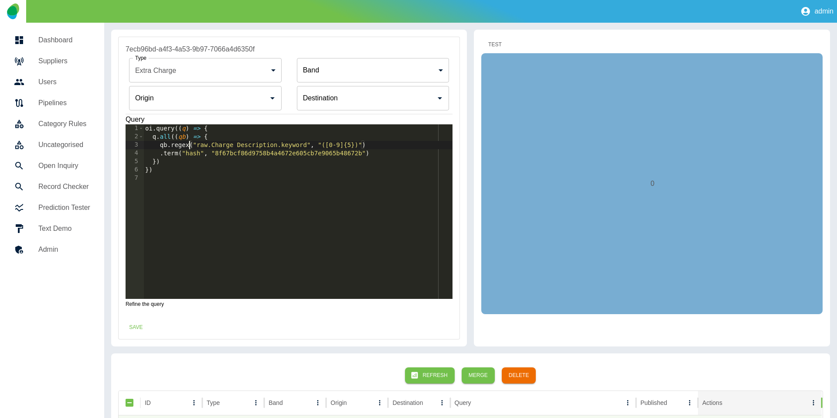
type textarea "**********"
click at [493, 43] on button "Test" at bounding box center [495, 45] width 28 height 16
click at [136, 323] on button "Save" at bounding box center [136, 327] width 28 height 16
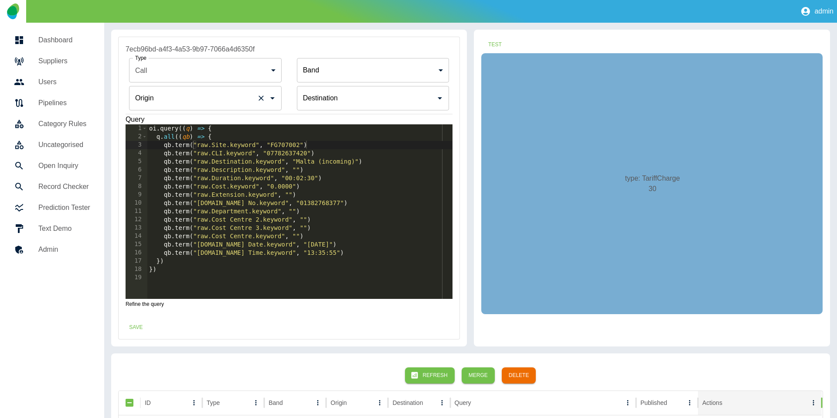
type input "****"
type input "**********"
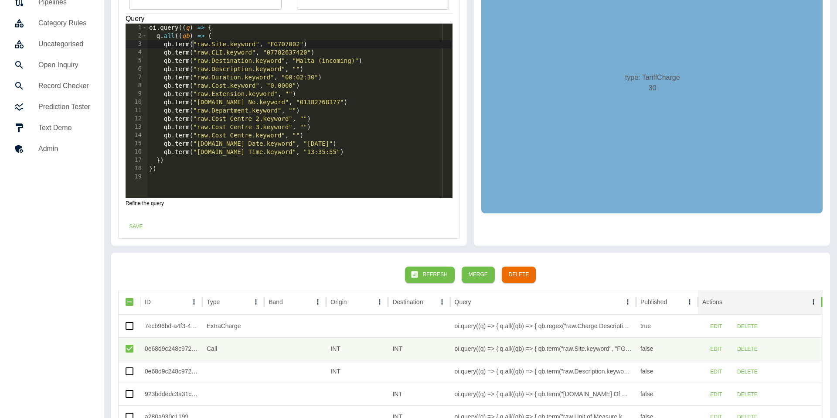
scroll to position [102, 0]
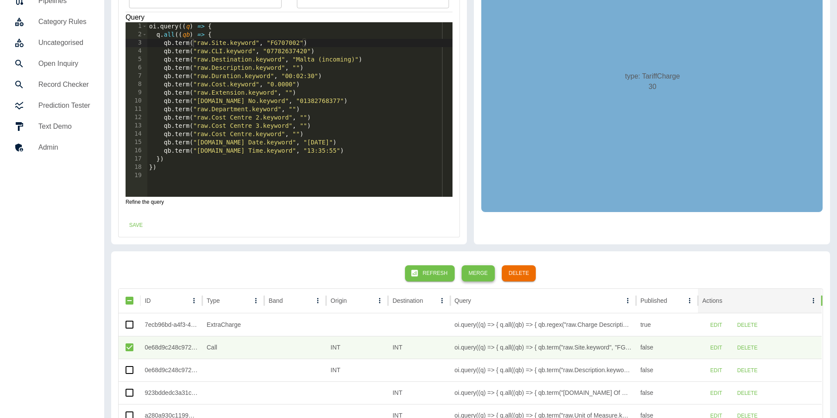
click at [474, 270] on button "Merge" at bounding box center [478, 273] width 33 height 16
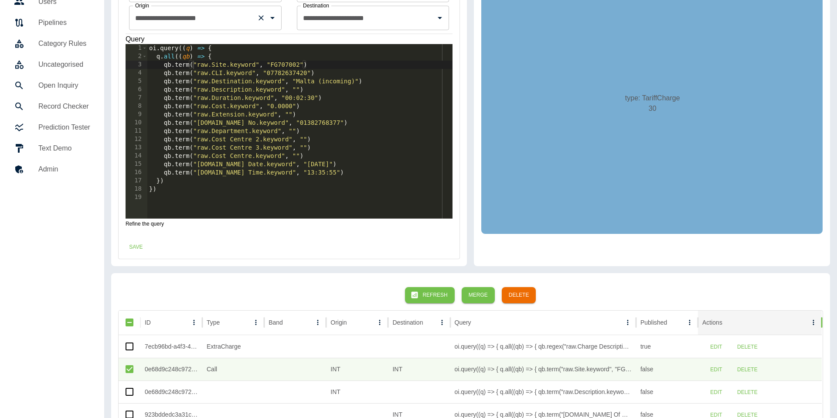
scroll to position [50, 0]
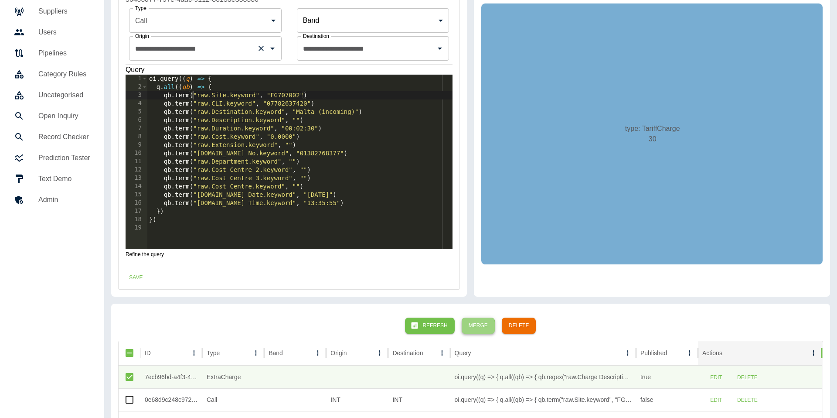
click at [474, 328] on button "Merge" at bounding box center [478, 326] width 33 height 16
type input "**********"
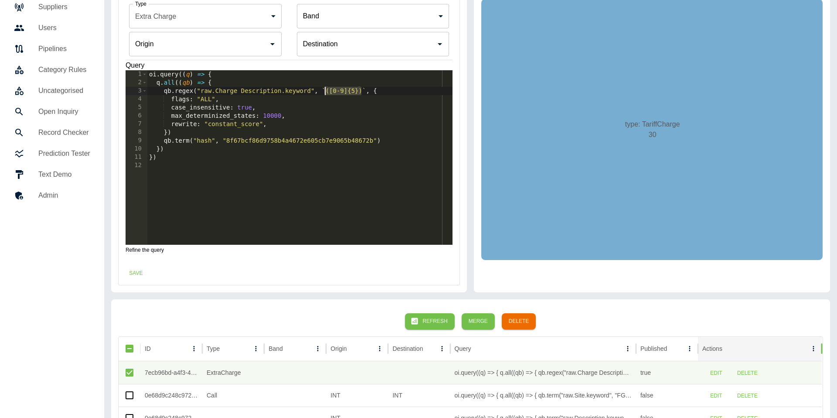
drag, startPoint x: 362, startPoint y: 94, endPoint x: 325, endPoint y: 95, distance: 37.1
click at [325, 95] on div "oi . query (( q ) => { q . all (( qb ) => { qb . regex ( "raw.Charge Descriptio…" at bounding box center [300, 165] width 306 height 191
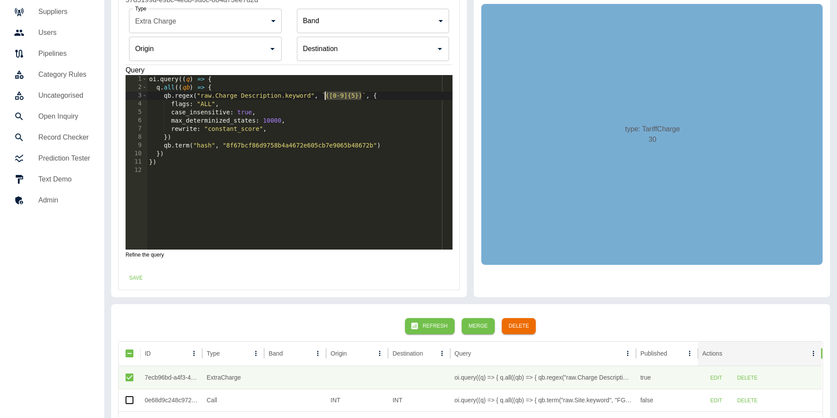
click at [362, 97] on div "oi . query (( q ) => { q . all (( qb ) => { qb . regex ( "raw.Charge Descriptio…" at bounding box center [300, 170] width 306 height 191
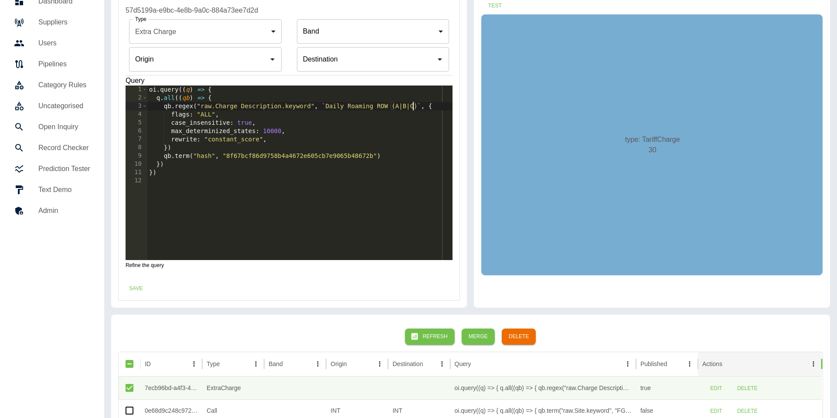
scroll to position [38, 0]
type textarea "**********"
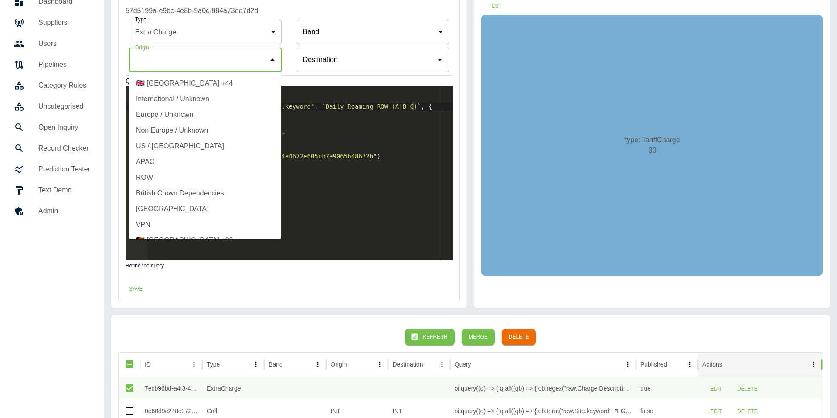
click at [249, 59] on input "Origin" at bounding box center [199, 59] width 132 height 17
drag, startPoint x: 175, startPoint y: 99, endPoint x: 274, endPoint y: 84, distance: 99.6
click at [175, 99] on li "International / Unknown" at bounding box center [205, 99] width 152 height 16
type input "**********"
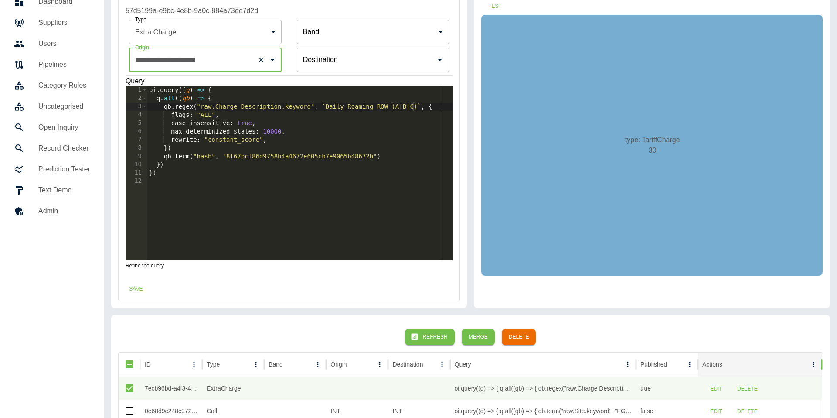
click at [344, 65] on input "Origin" at bounding box center [367, 59] width 132 height 17
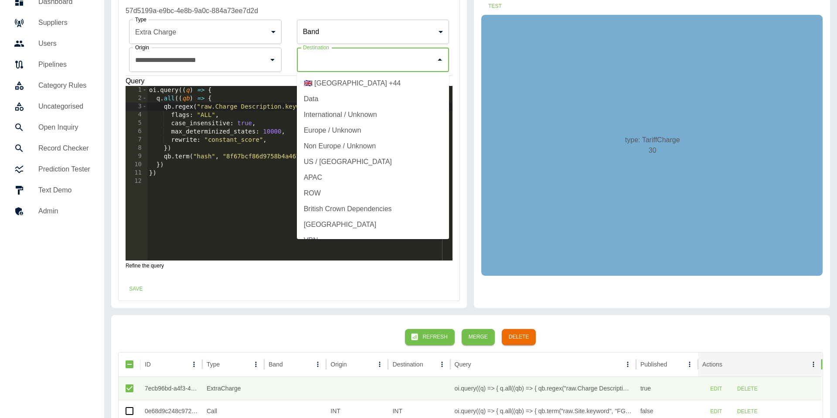
click at [328, 111] on li "International / Unknown" at bounding box center [373, 115] width 152 height 16
type input "**********"
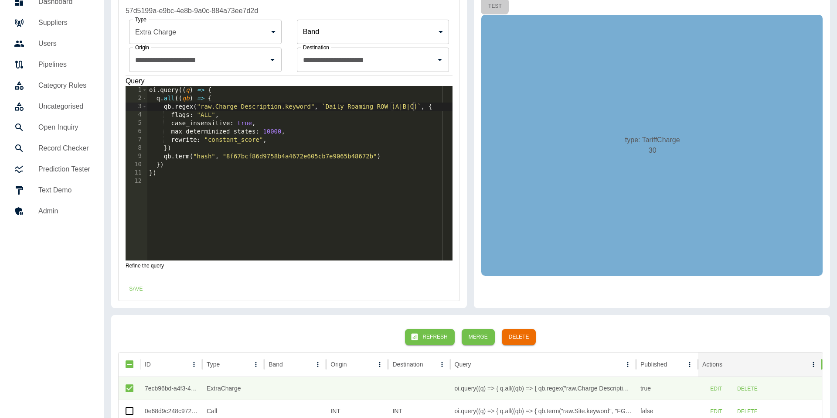
click at [493, 3] on button "Test" at bounding box center [495, 6] width 28 height 16
click at [139, 292] on button "Save" at bounding box center [136, 289] width 28 height 16
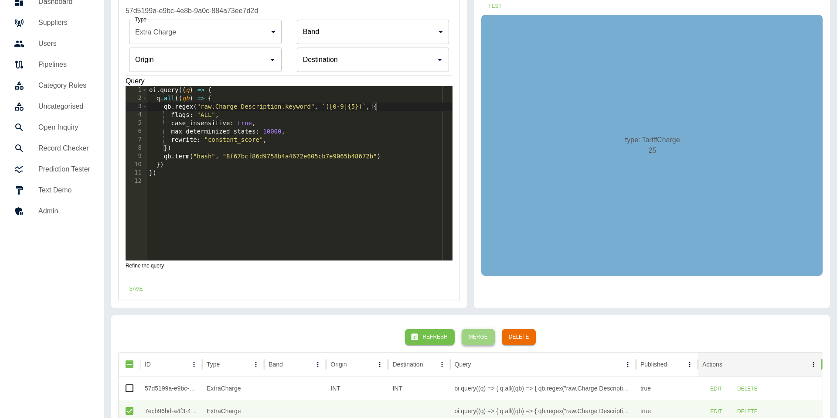
click at [479, 338] on button "Merge" at bounding box center [478, 337] width 33 height 16
drag, startPoint x: 325, startPoint y: 108, endPoint x: 362, endPoint y: 107, distance: 38.0
click at [362, 107] on div "oi . query (( q ) => { q . all (( qb ) => { qb . regex ( "raw.Charge Descriptio…" at bounding box center [300, 181] width 306 height 191
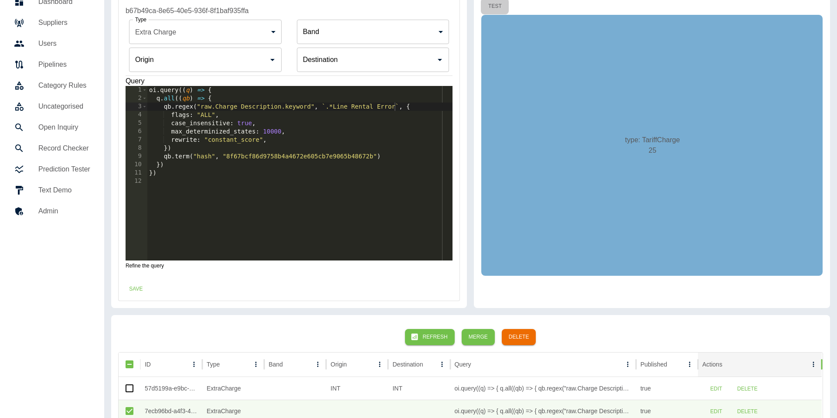
click at [496, 4] on button "Test" at bounding box center [495, 6] width 28 height 16
click at [129, 287] on button "Save" at bounding box center [136, 289] width 28 height 16
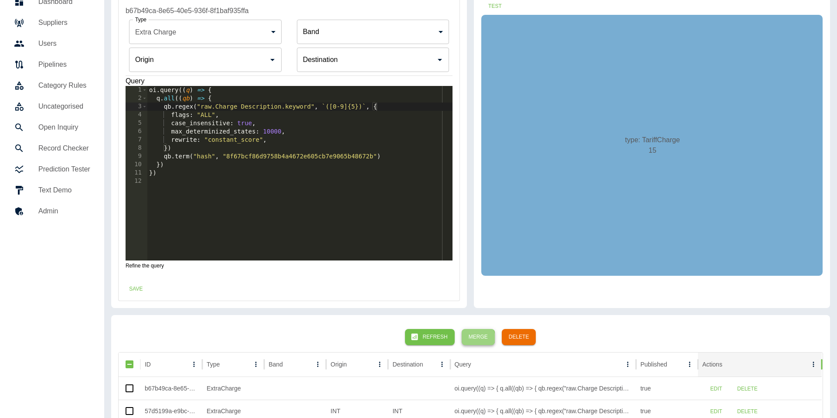
click at [478, 338] on button "Merge" at bounding box center [478, 337] width 33 height 16
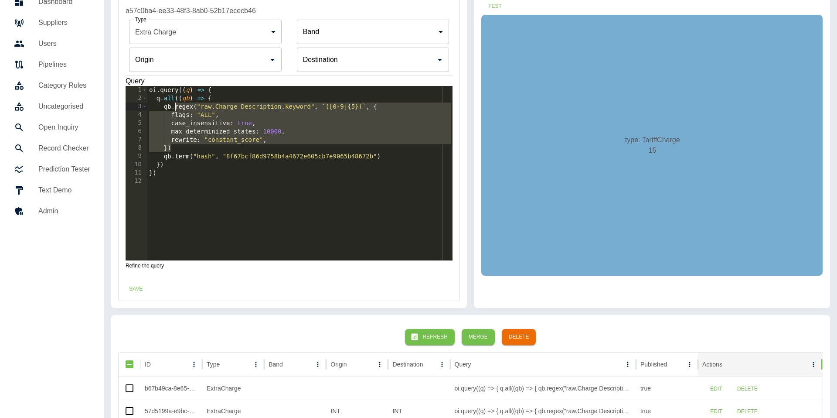
drag, startPoint x: 195, startPoint y: 146, endPoint x: 184, endPoint y: 106, distance: 41.2
click at [177, 110] on div "oi . query (( q ) => { q . all (( qb ) => { qb . regex ( "raw.Charge Descriptio…" at bounding box center [300, 181] width 306 height 191
click at [184, 106] on div "oi . query (( q ) => { q . all (( qb ) => { qb . regex ( "raw.Charge Descriptio…" at bounding box center [300, 181] width 306 height 191
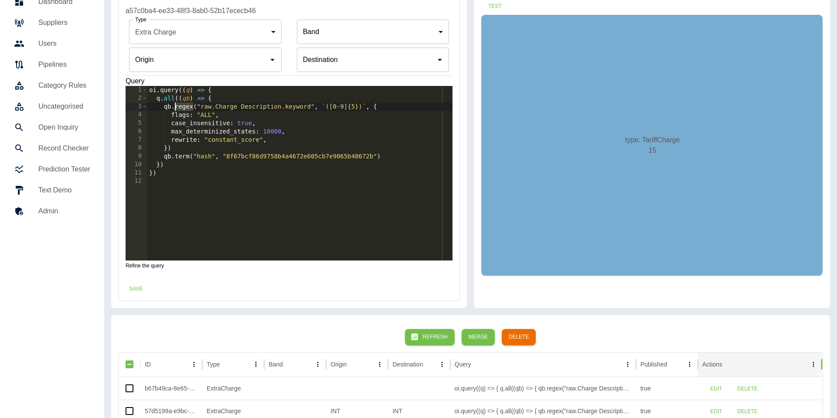
click at [184, 106] on div "oi . query (( q ) => { q . all (( qb ) => { qb . regex ( "raw.Charge Descriptio…" at bounding box center [300, 181] width 306 height 191
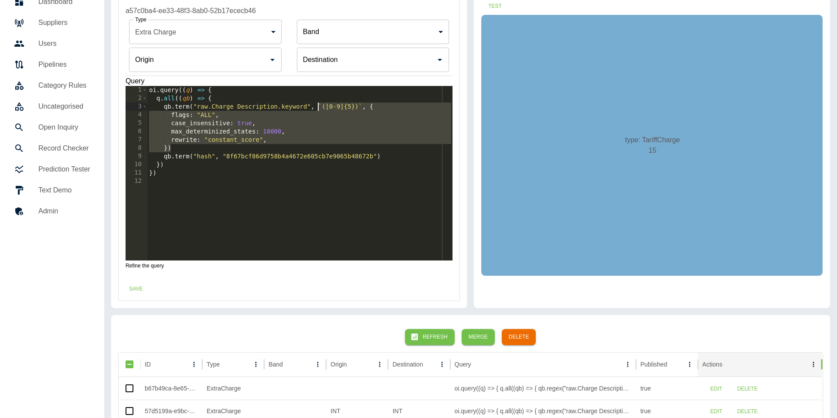
drag, startPoint x: 174, startPoint y: 148, endPoint x: 319, endPoint y: 105, distance: 151.6
click at [319, 105] on div "oi . query (( q ) => { q . all (( qb ) => { qb . term ( "raw.Charge Description…" at bounding box center [300, 181] width 306 height 191
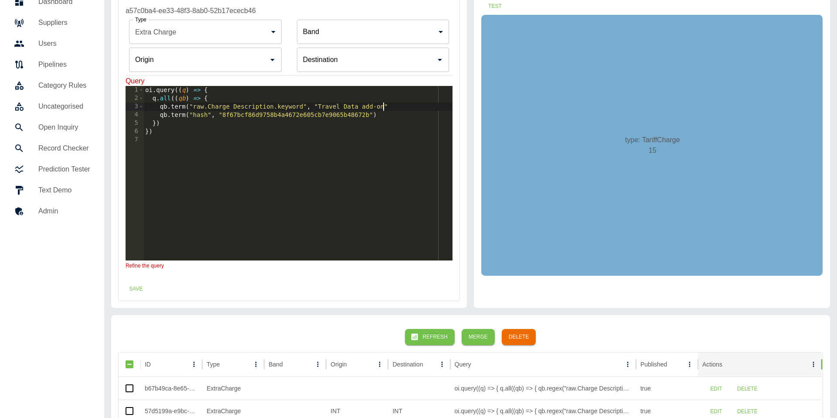
scroll to position [0, 17]
type textarea "**********"
click at [247, 51] on input "Origin" at bounding box center [199, 59] width 132 height 17
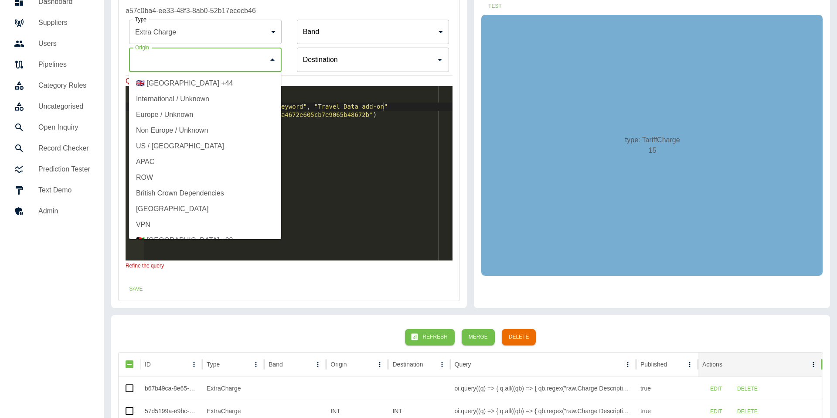
click at [213, 95] on li "International / Unknown" at bounding box center [205, 99] width 152 height 16
type input "**********"
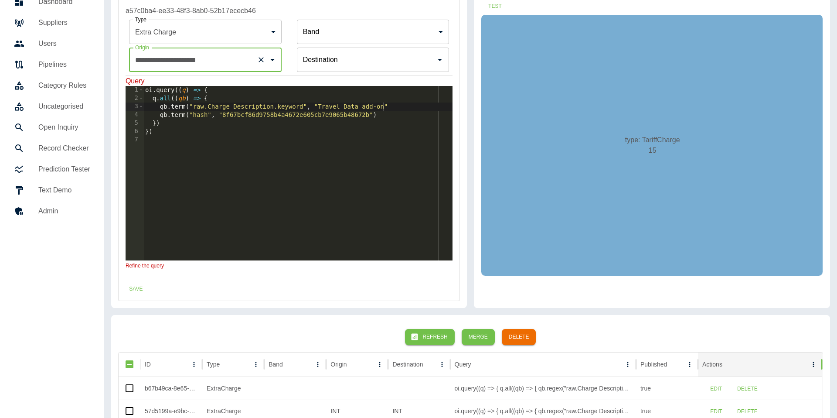
click at [342, 58] on input "Origin" at bounding box center [367, 59] width 132 height 17
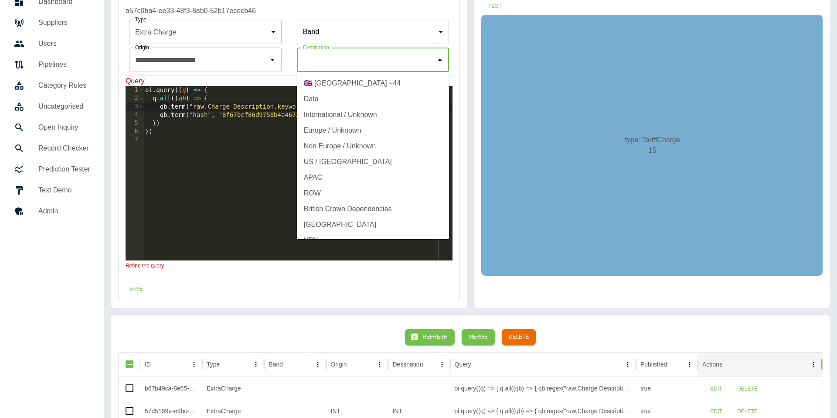
click at [331, 109] on li "International / Unknown" at bounding box center [373, 115] width 152 height 16
type input "**********"
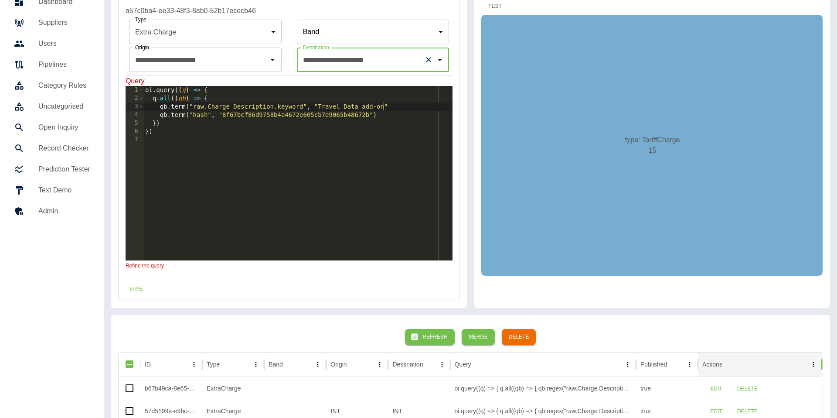
click at [491, 6] on button "Test" at bounding box center [495, 6] width 28 height 16
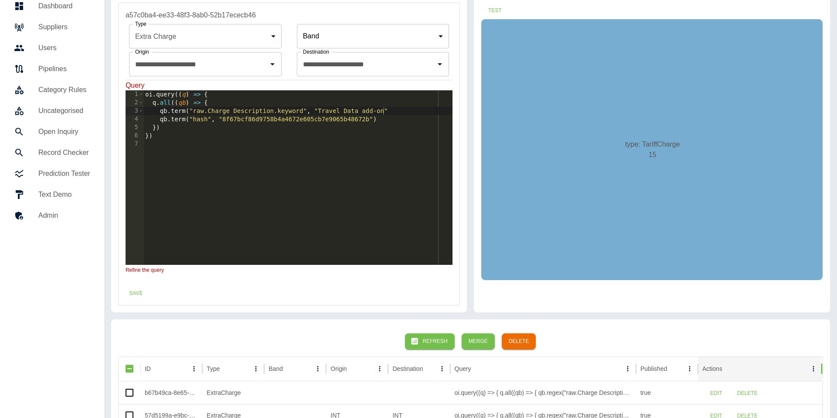
scroll to position [24, 0]
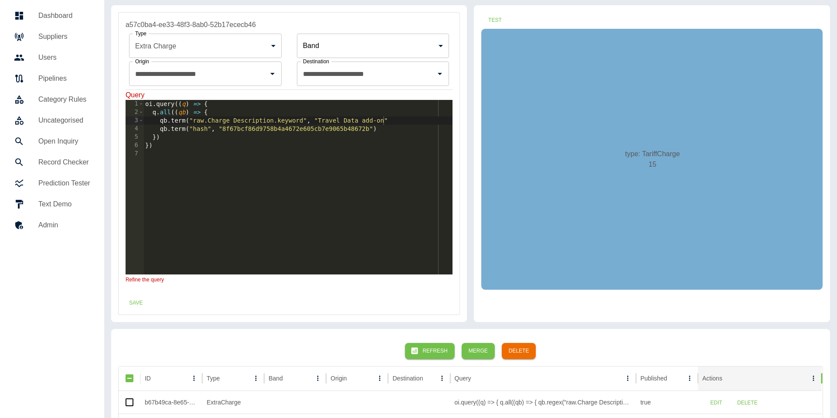
click at [413, 118] on div "oi . query (( q ) => { q . all (( qb ) => { qb . term ( "raw.Charge Description…" at bounding box center [297, 195] width 309 height 191
type textarea "**********"
click at [499, 19] on button "Test" at bounding box center [495, 20] width 28 height 16
click at [142, 297] on button "Save" at bounding box center [136, 303] width 28 height 16
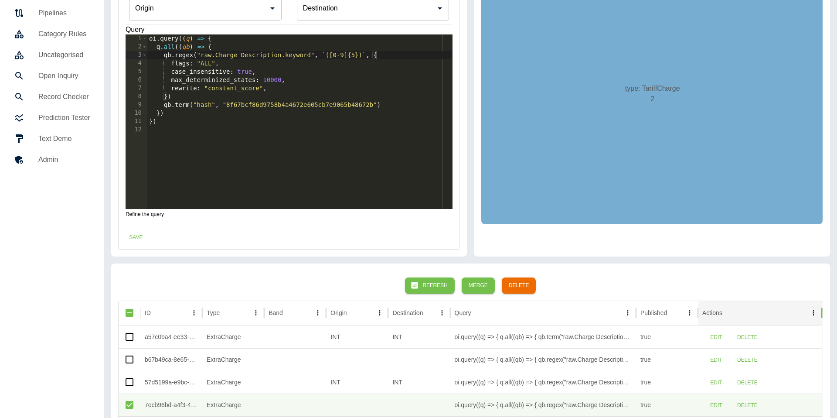
scroll to position [113, 0]
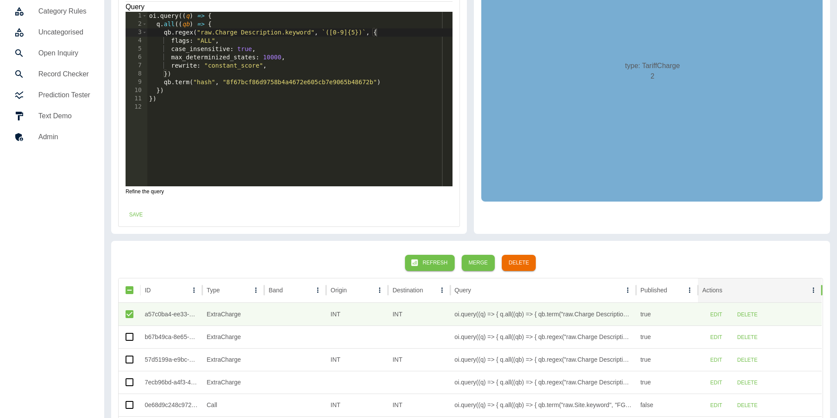
click at [489, 263] on button "Merge" at bounding box center [478, 263] width 33 height 16
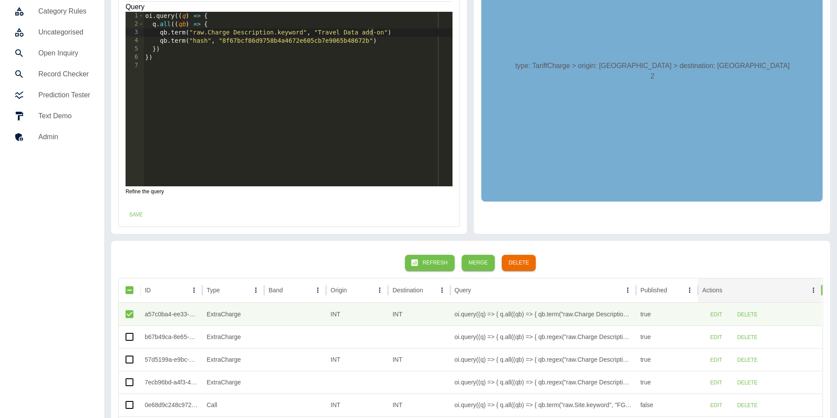
type input "**********"
drag, startPoint x: 383, startPoint y: 31, endPoint x: 319, endPoint y: 33, distance: 63.7
click at [319, 33] on div "oi . query (( q ) => { q . all (( qb ) => { qb . term ( "raw.Charge Description…" at bounding box center [297, 107] width 309 height 191
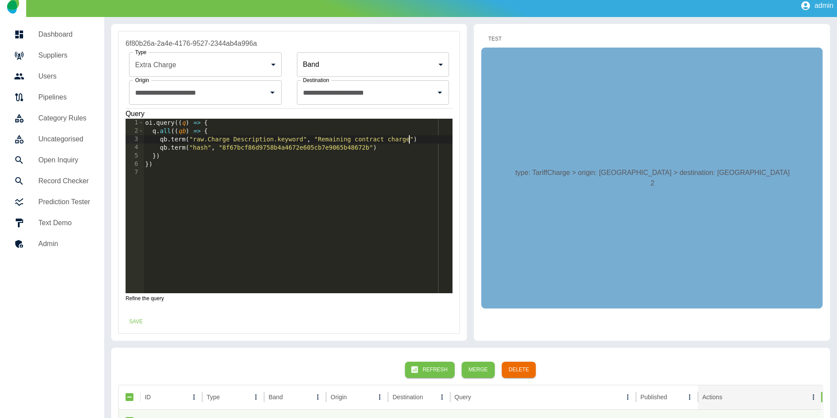
type textarea "**********"
click at [494, 36] on button "Test" at bounding box center [495, 39] width 28 height 16
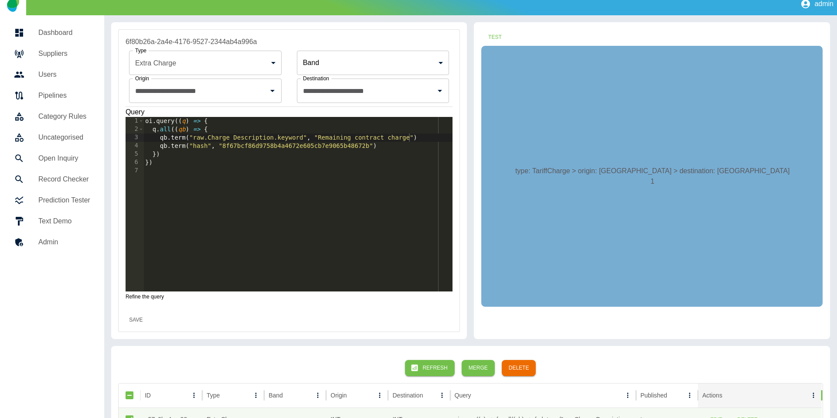
click at [139, 316] on button "Save" at bounding box center [136, 320] width 28 height 16
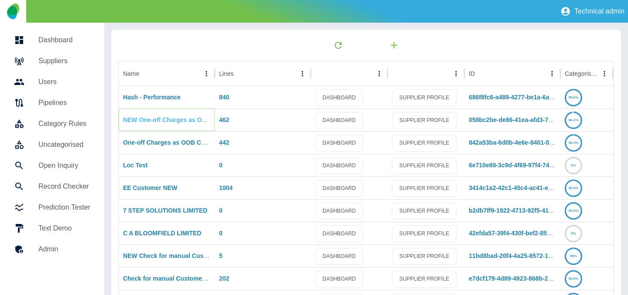
click at [134, 118] on link "NEW One-off Charges as OOB Costs" at bounding box center [176, 119] width 106 height 7
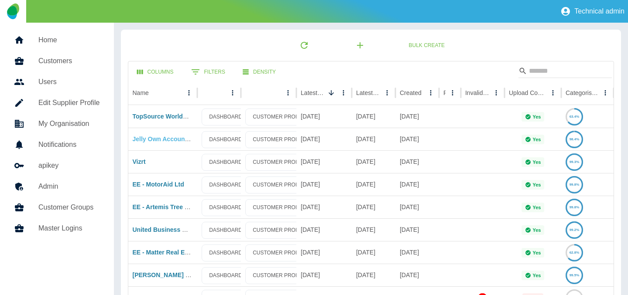
scroll to position [51, 0]
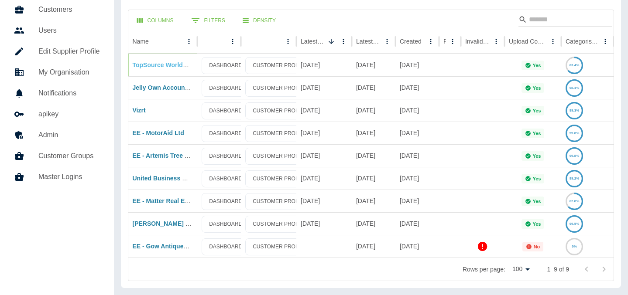
click at [174, 64] on link "TopSource Worldwide UK Limited" at bounding box center [182, 64] width 98 height 7
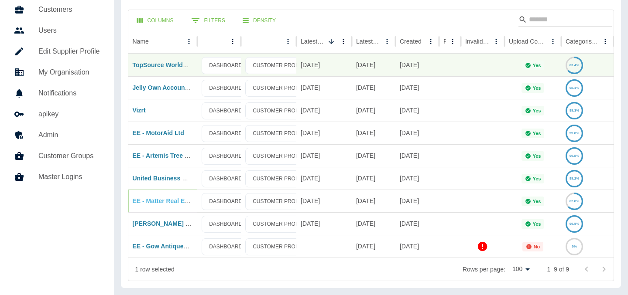
click at [176, 205] on link "EE - Matter Real Estate" at bounding box center [166, 201] width 67 height 7
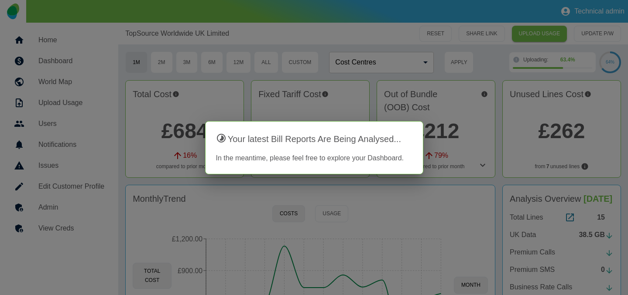
click at [571, 98] on div at bounding box center [314, 147] width 628 height 295
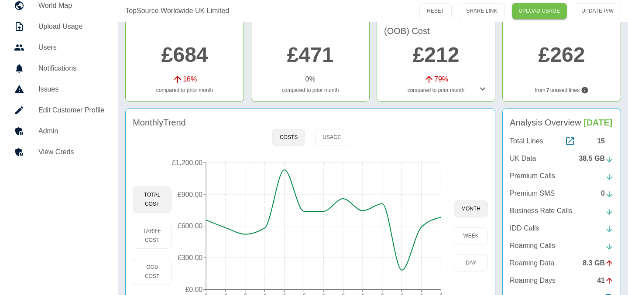
scroll to position [135, 0]
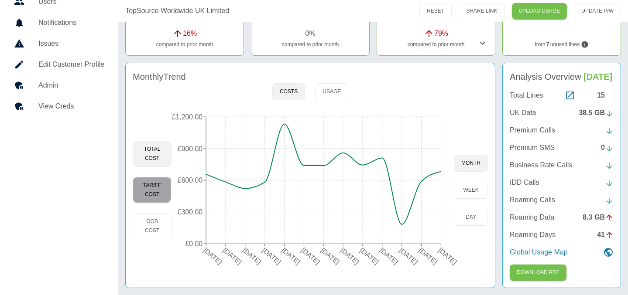
click at [148, 177] on button "Tariff Cost" at bounding box center [152, 190] width 39 height 26
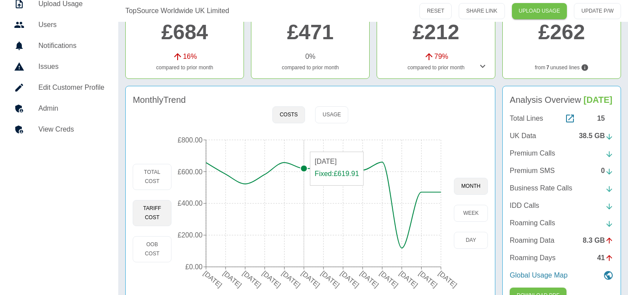
scroll to position [112, 0]
